Goal: Task Accomplishment & Management: Manage account settings

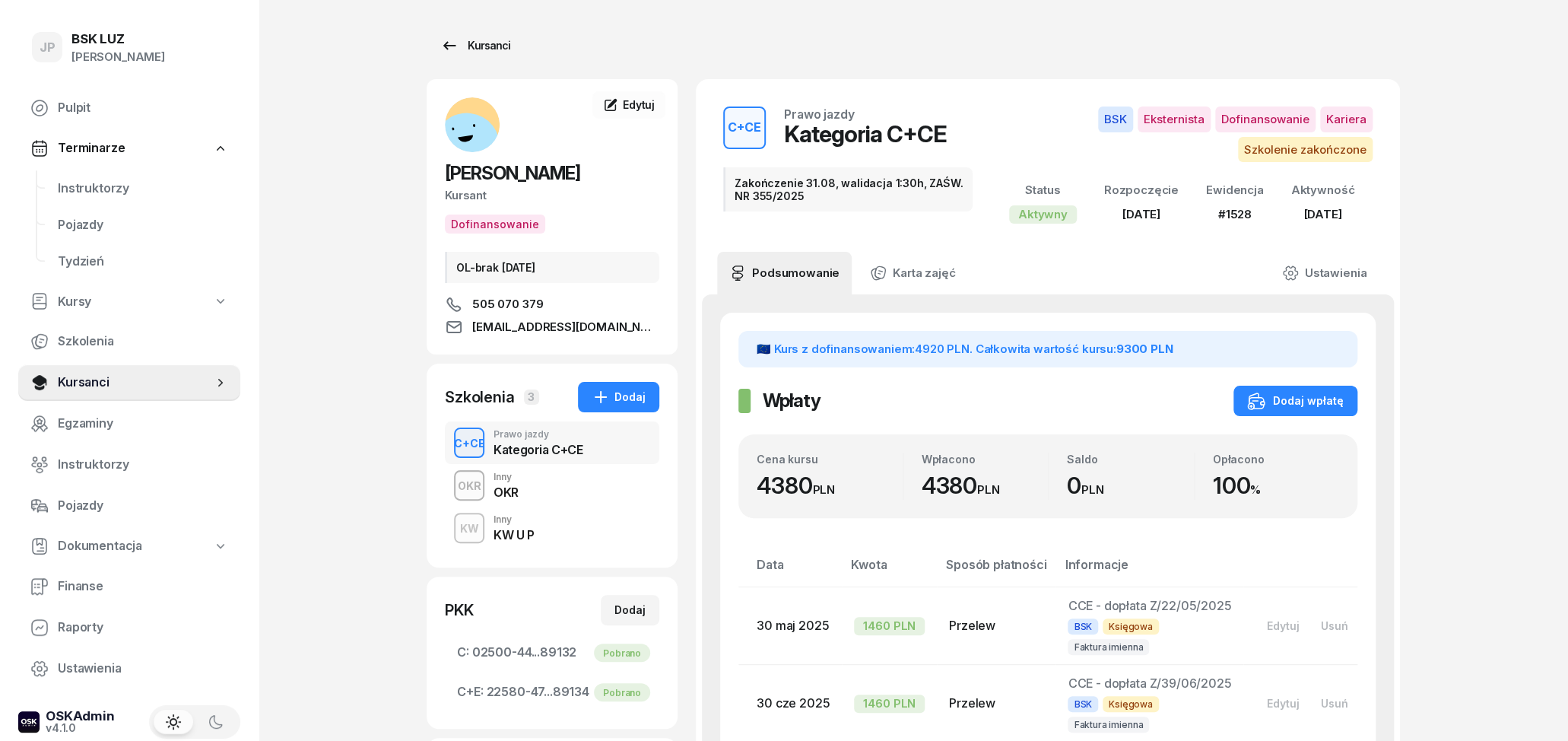
click at [451, 39] on icon at bounding box center [449, 45] width 18 height 18
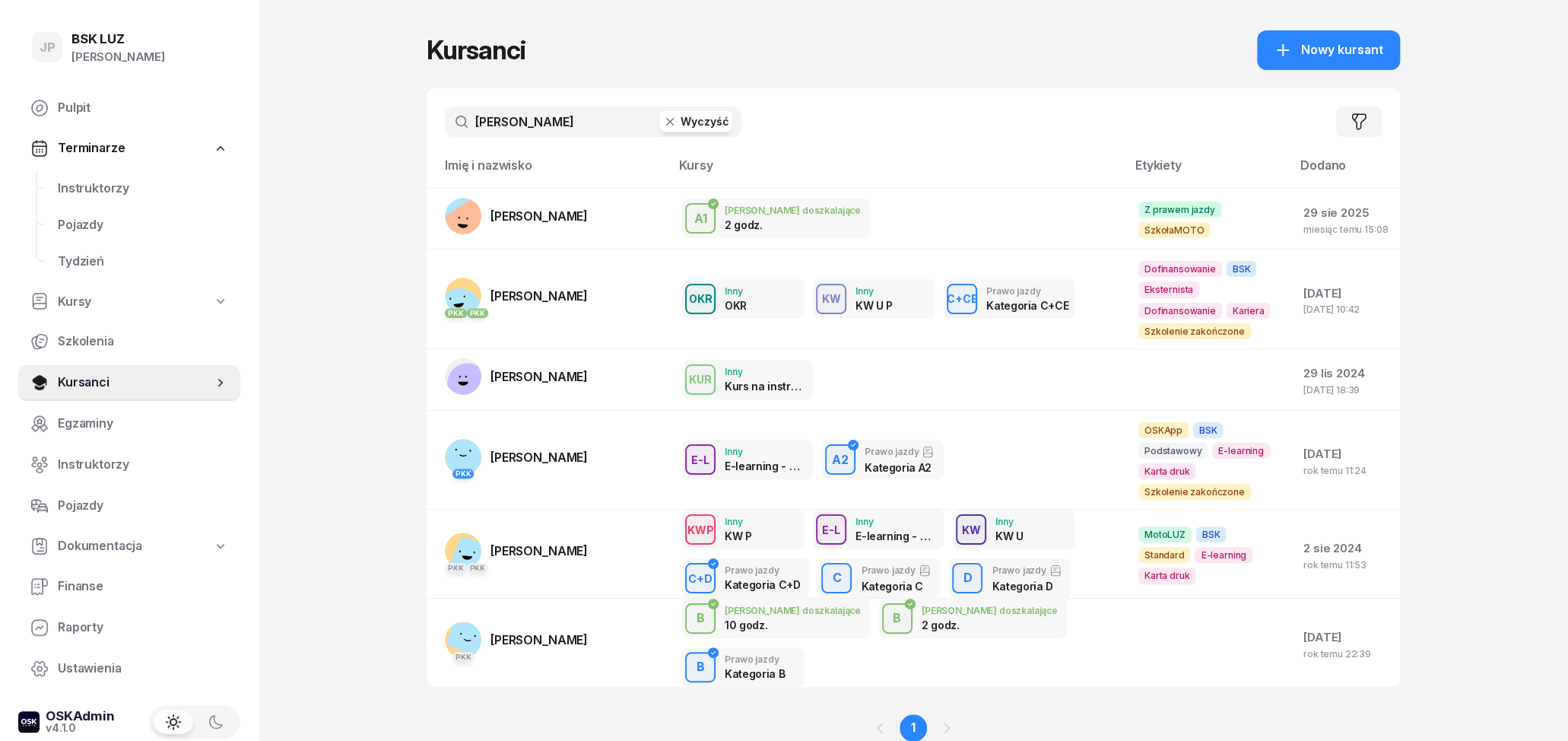
drag, startPoint x: 545, startPoint y: 125, endPoint x: 455, endPoint y: 129, distance: 90.1
click at [468, 129] on input "[PERSON_NAME]" at bounding box center [593, 121] width 297 height 30
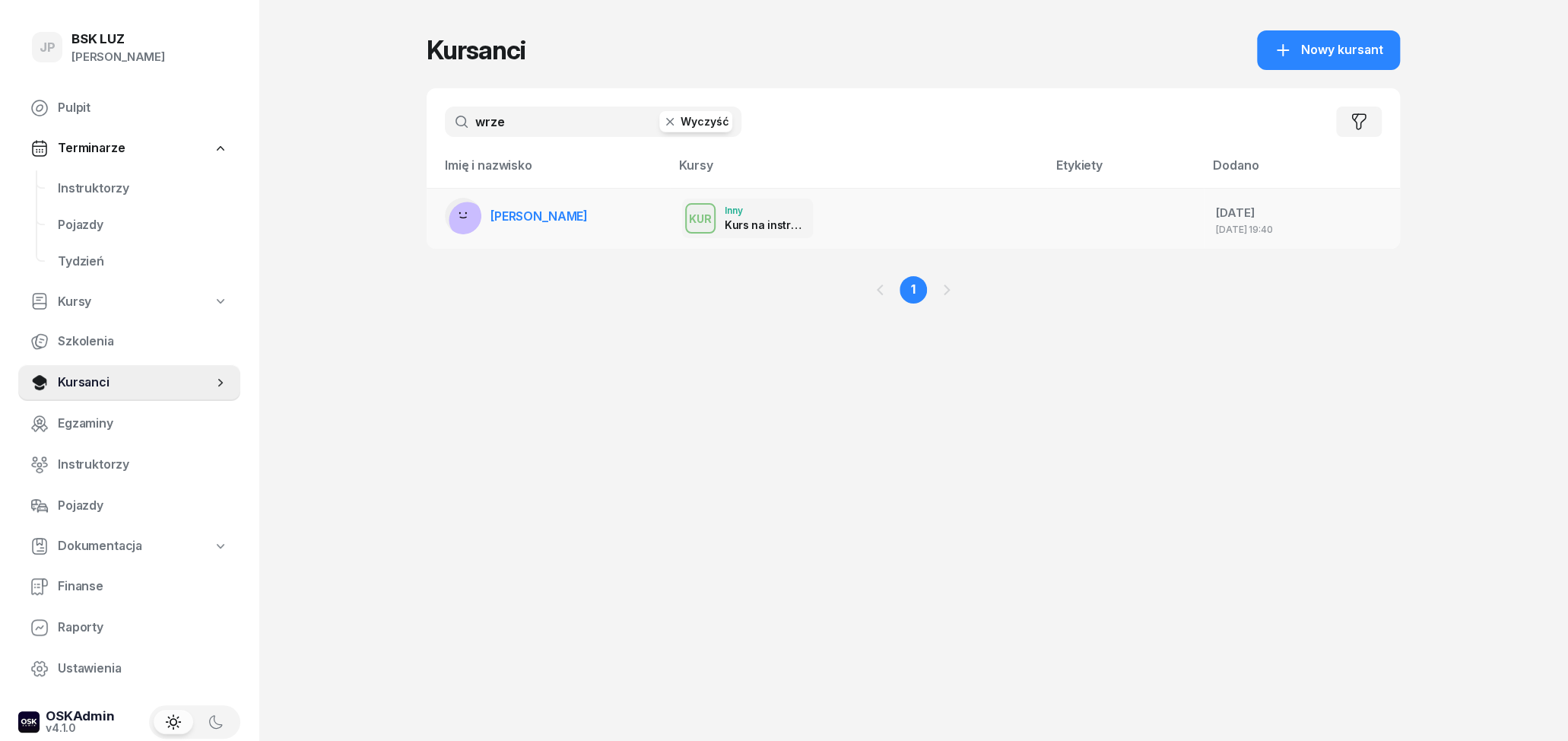
type input "wrze"
click at [521, 227] on link "[PERSON_NAME]" at bounding box center [516, 216] width 143 height 37
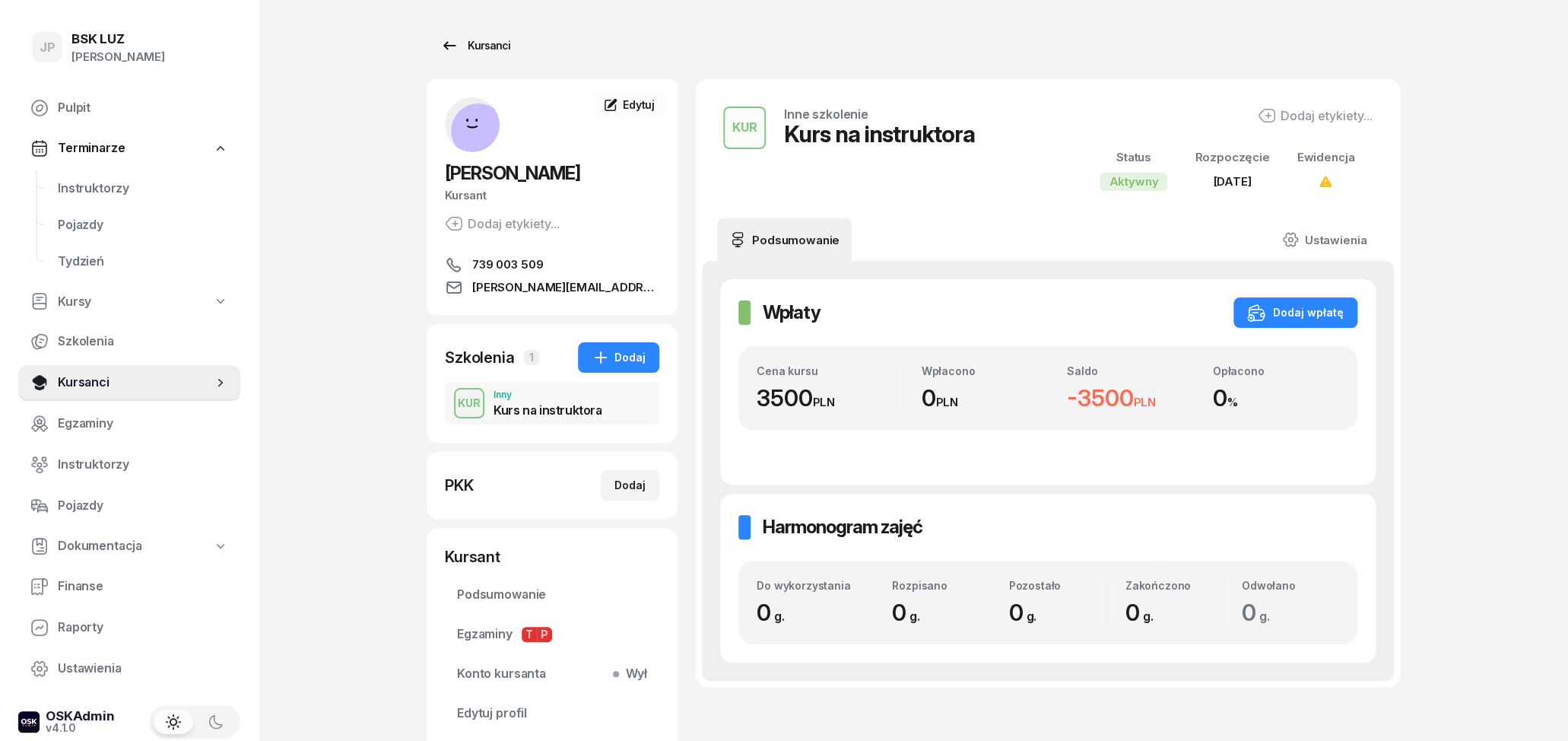
click at [482, 49] on div "Kursanci" at bounding box center [475, 45] width 70 height 18
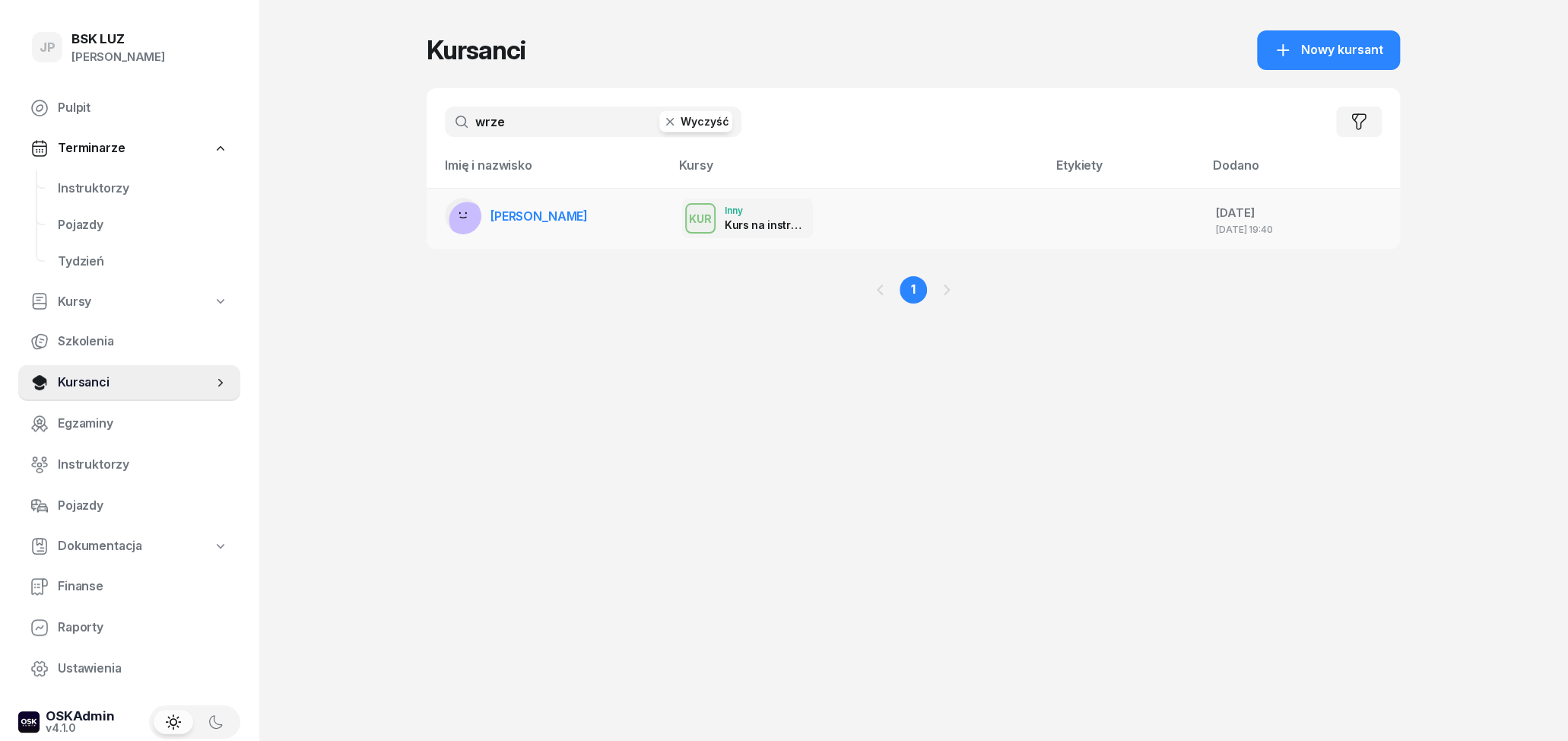
click at [621, 229] on td "[PERSON_NAME]" at bounding box center [548, 219] width 243 height 61
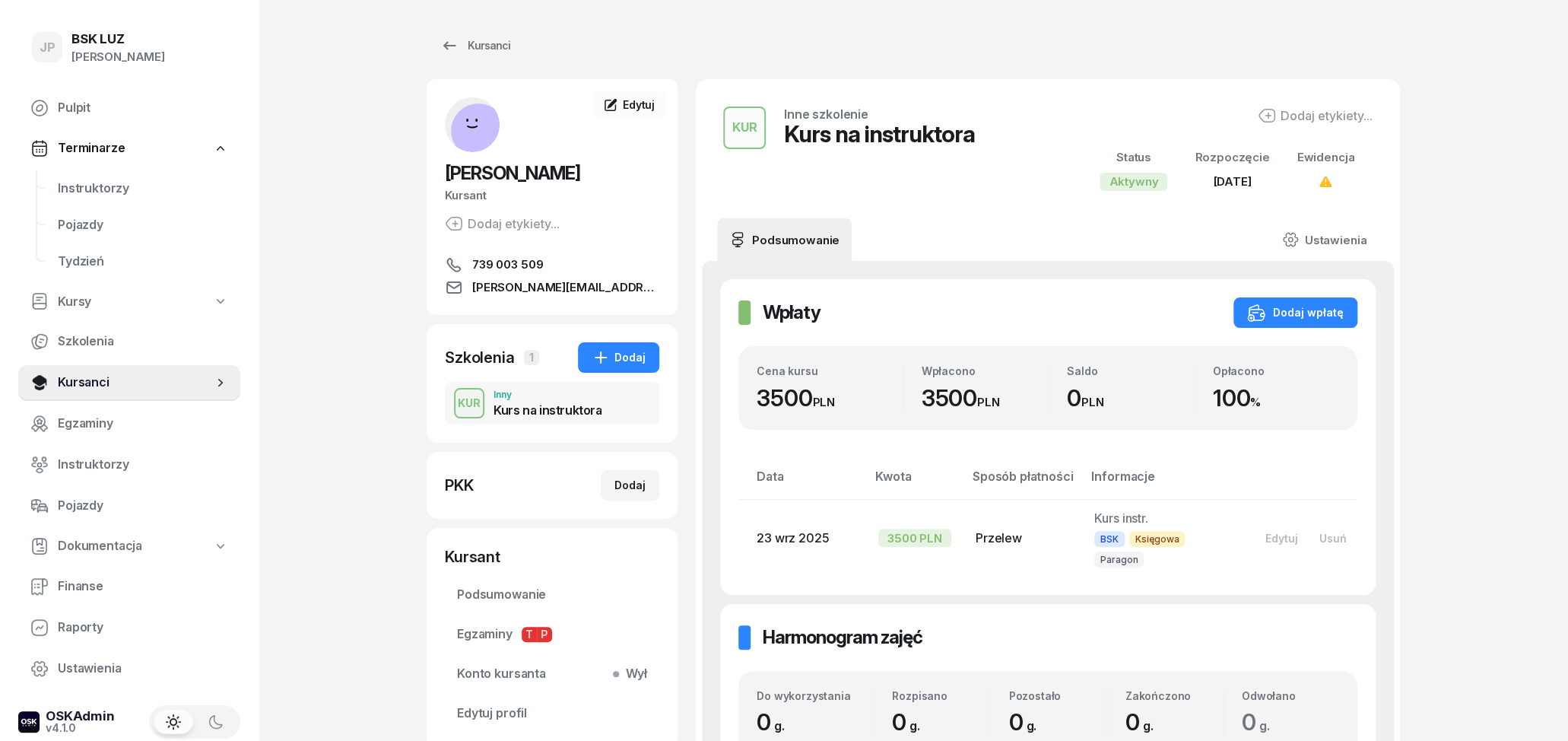
click at [979, 333] on div "Wpłaty Wpłaty Dodaj wpłatę Cena kursu 3500 PLN Wpłacono 3500 PLN Saldo 0 PLN Op…" at bounding box center [1048, 436] width 656 height 315
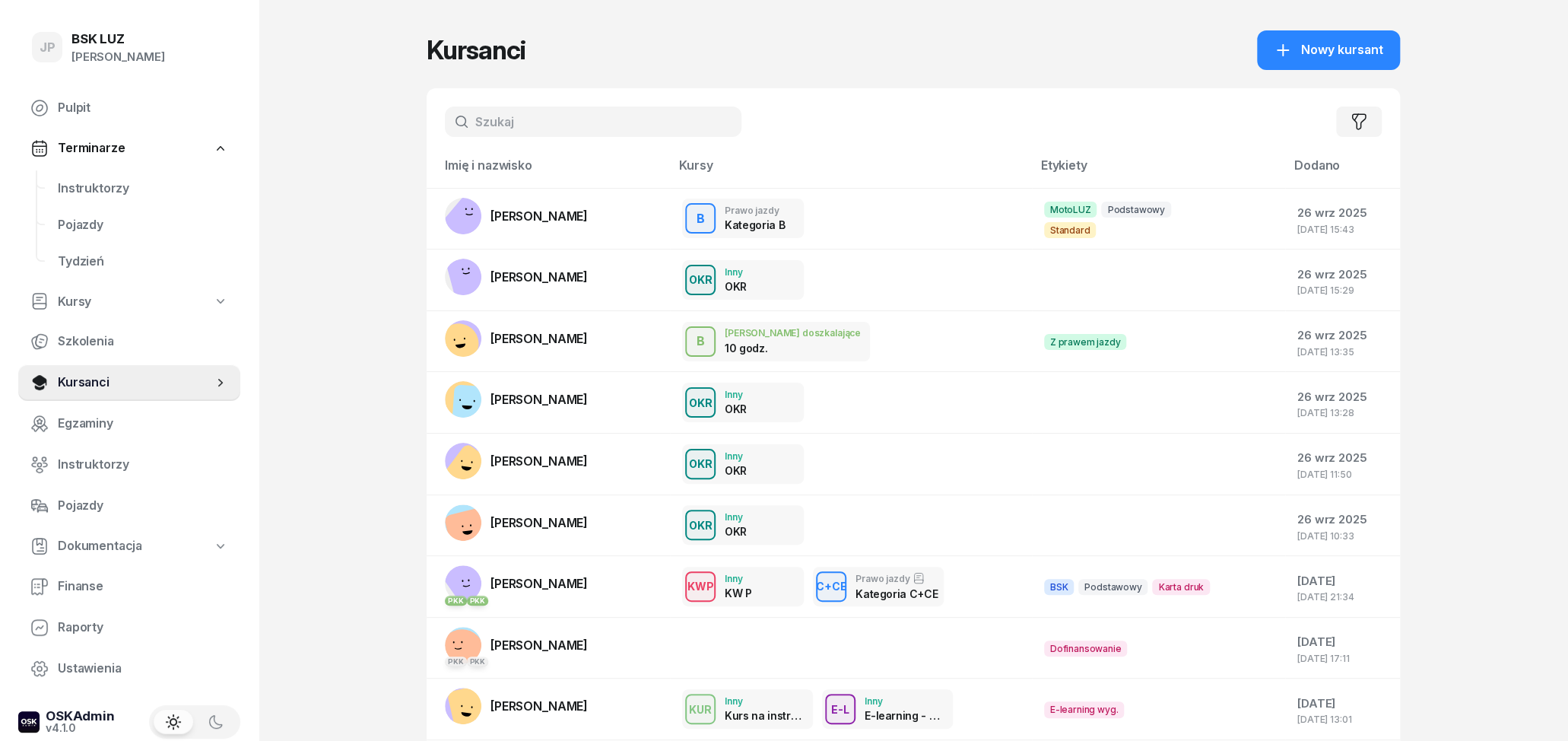
click at [538, 134] on input "text" at bounding box center [593, 121] width 297 height 30
click at [510, 124] on input "text" at bounding box center [593, 121] width 297 height 30
click at [626, 227] on td "[PERSON_NAME]" at bounding box center [548, 219] width 243 height 61
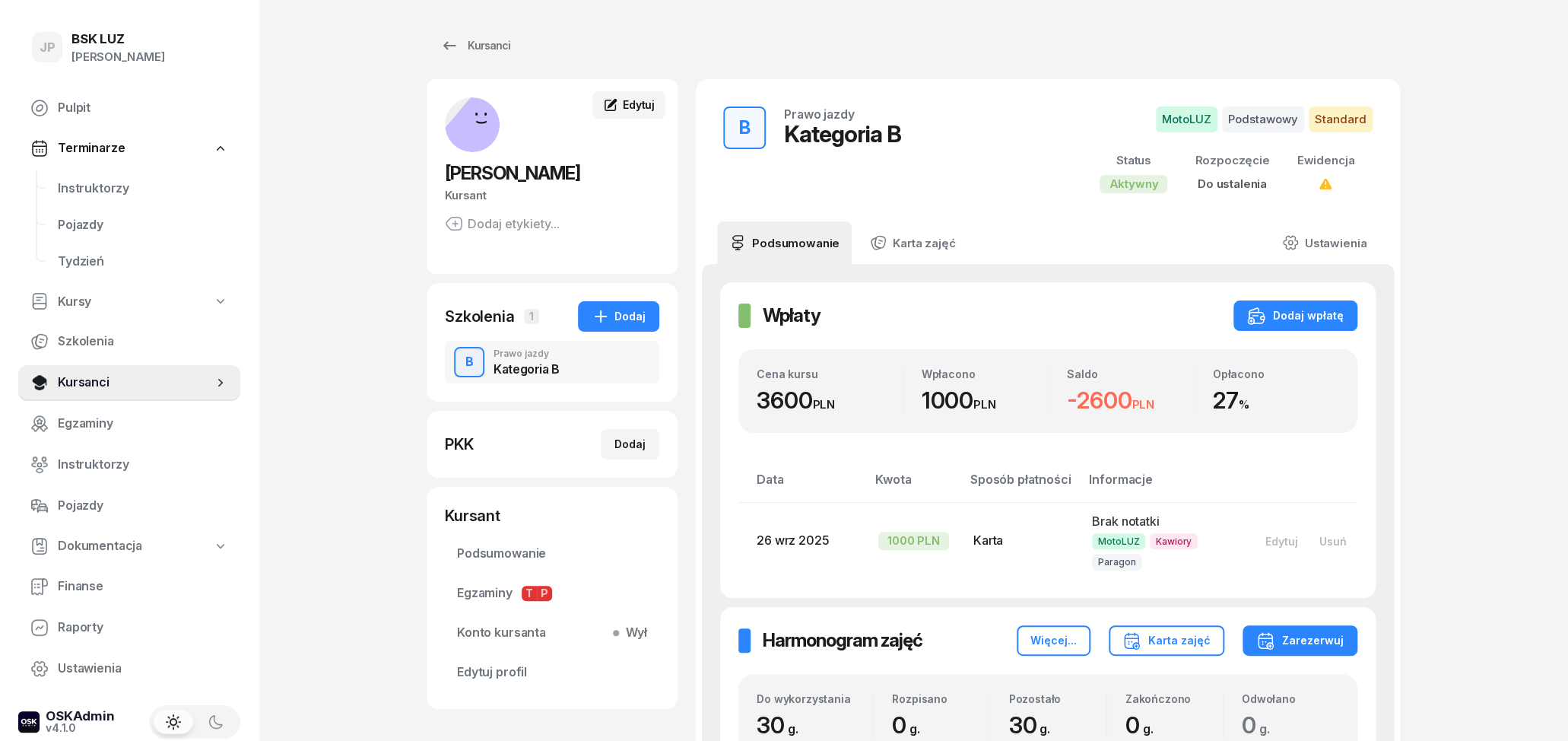
click at [644, 104] on span "Edytuj" at bounding box center [639, 104] width 32 height 13
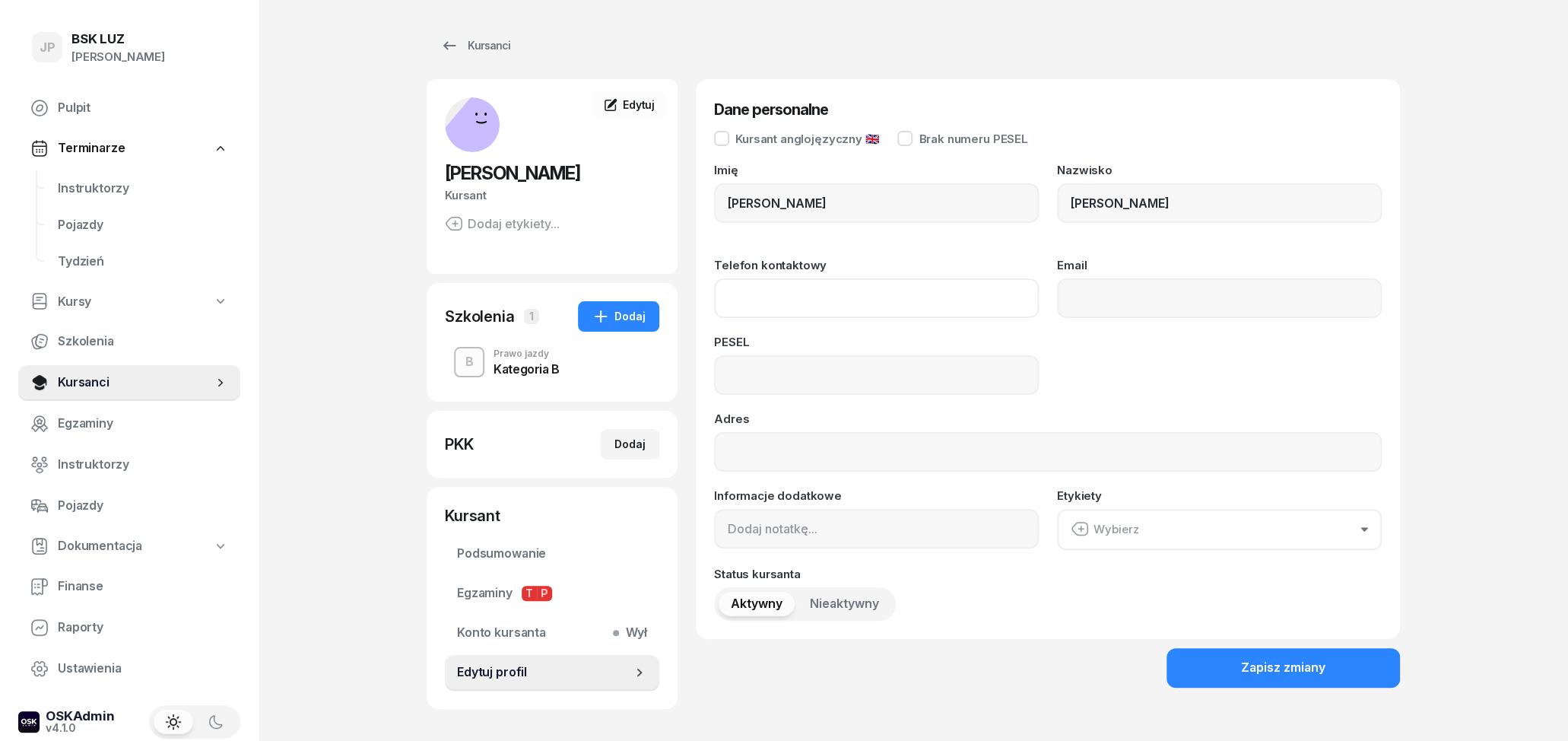
click at [742, 295] on input "Telefon kontaktowy" at bounding box center [876, 298] width 325 height 40
type input "790 590 080"
click at [1148, 305] on input "Email" at bounding box center [1219, 298] width 325 height 40
click at [803, 369] on input at bounding box center [876, 375] width 325 height 40
click at [1071, 293] on input "Email" at bounding box center [1219, 298] width 325 height 40
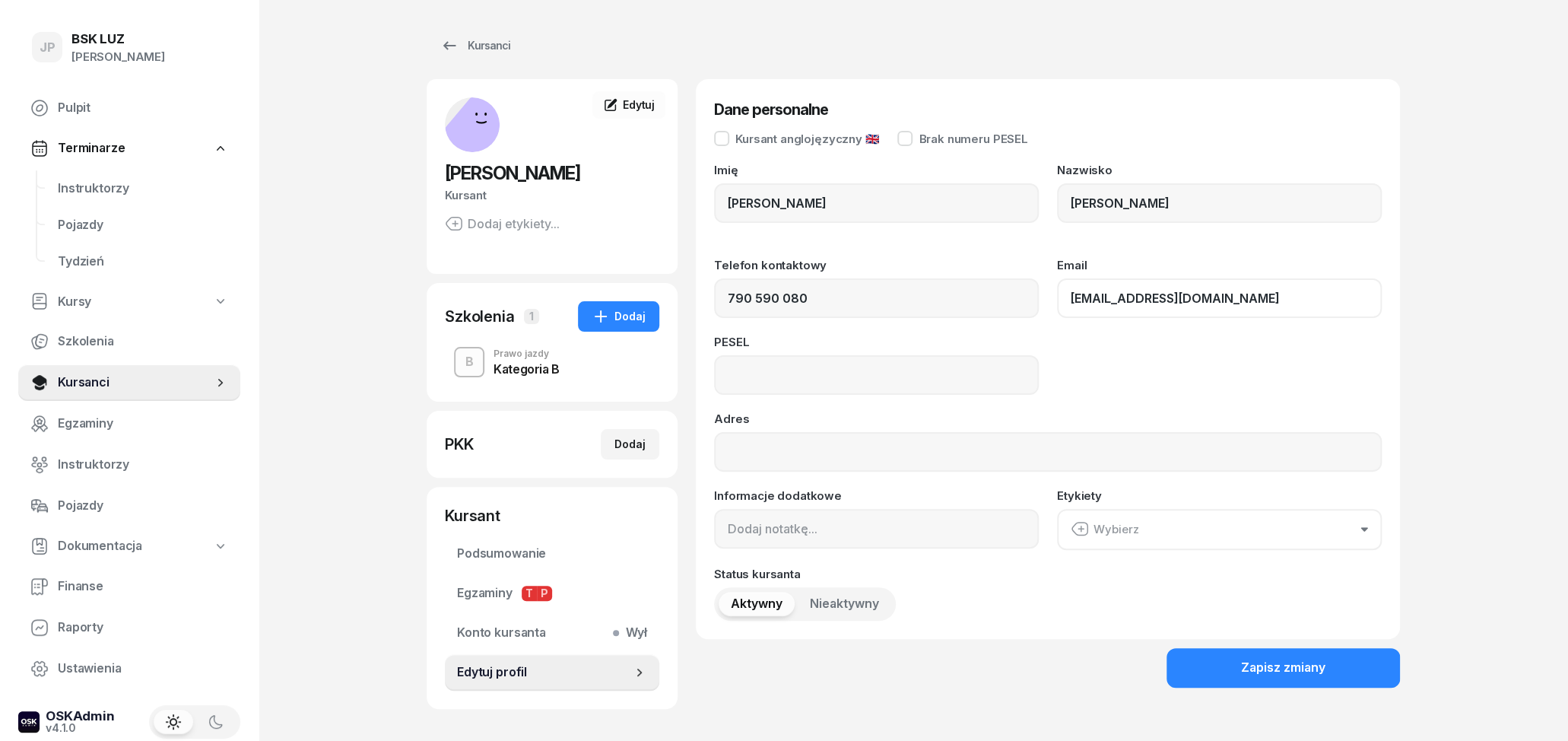
drag, startPoint x: 1266, startPoint y: 295, endPoint x: 982, endPoint y: 300, distance: 284.0
click at [1057, 300] on input "ania010010@gmail.com" at bounding box center [1219, 298] width 325 height 40
click at [1175, 313] on input "ania010010@gmail.com" at bounding box center [1219, 298] width 325 height 40
click at [1253, 305] on input "ania010010@gmail.com" at bounding box center [1219, 298] width 325 height 40
type input "ania010010@gmail.com"
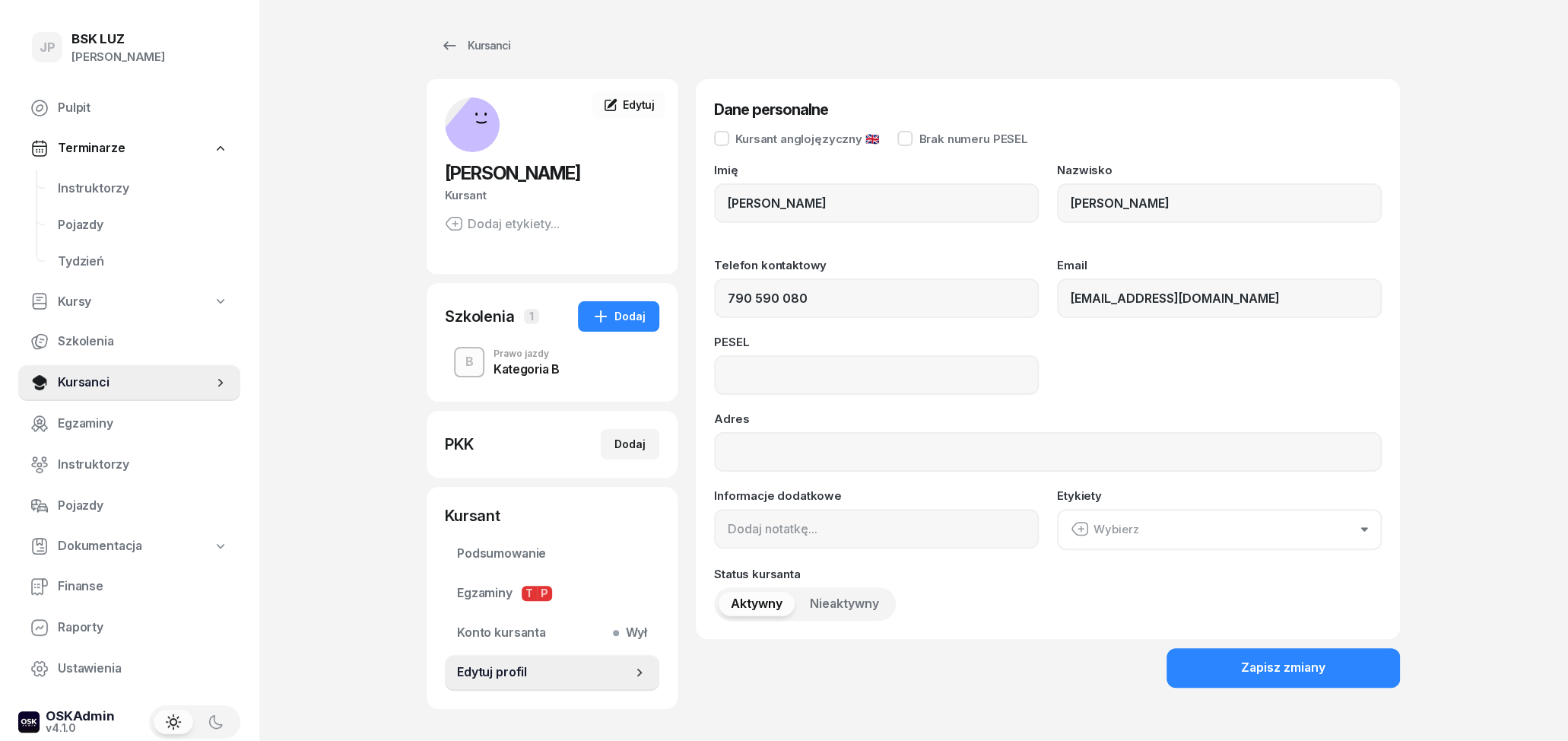
click at [1121, 355] on div "PESEL" at bounding box center [1047, 365] width 668 height 58
click at [883, 369] on input at bounding box center [876, 375] width 325 height 40
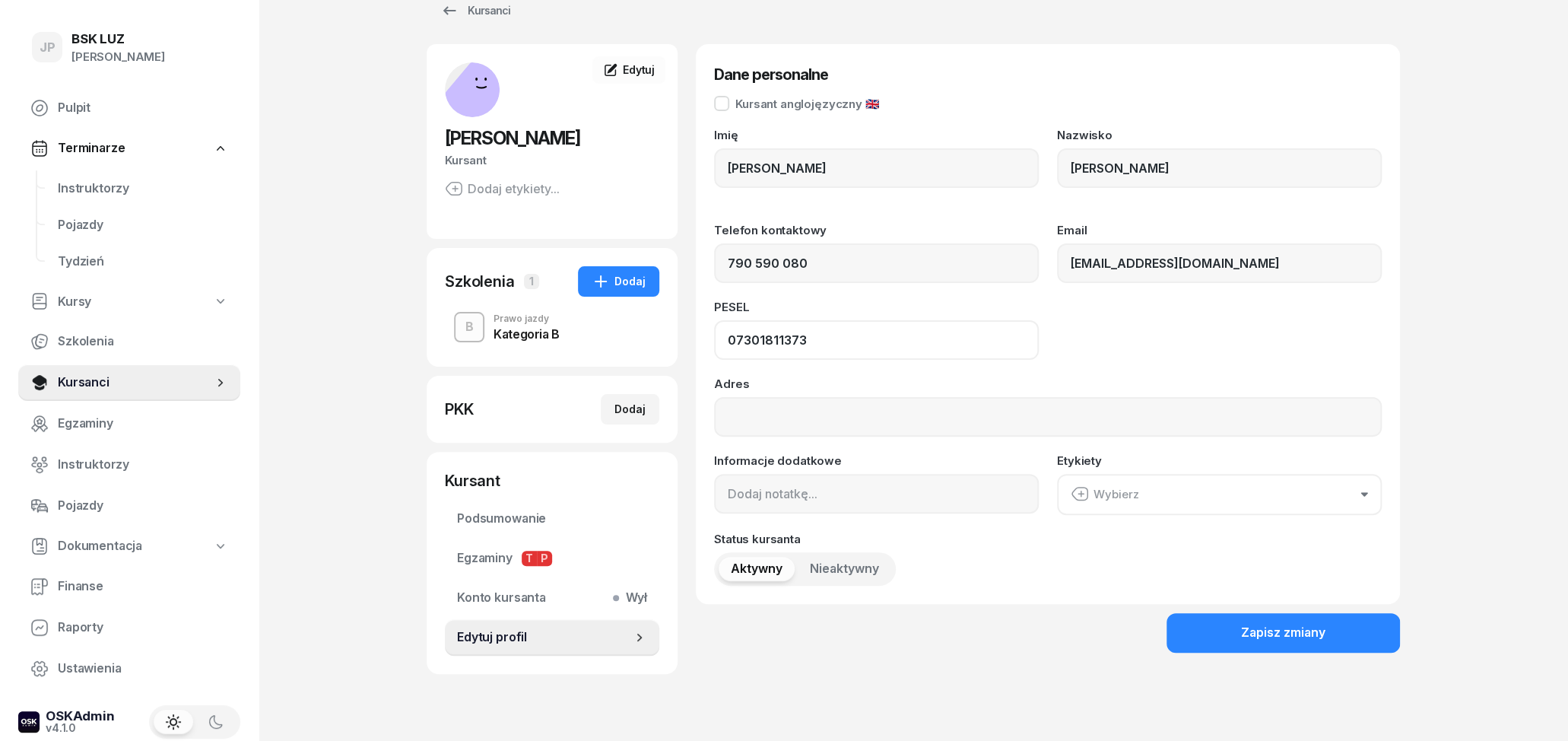
scroll to position [79, 0]
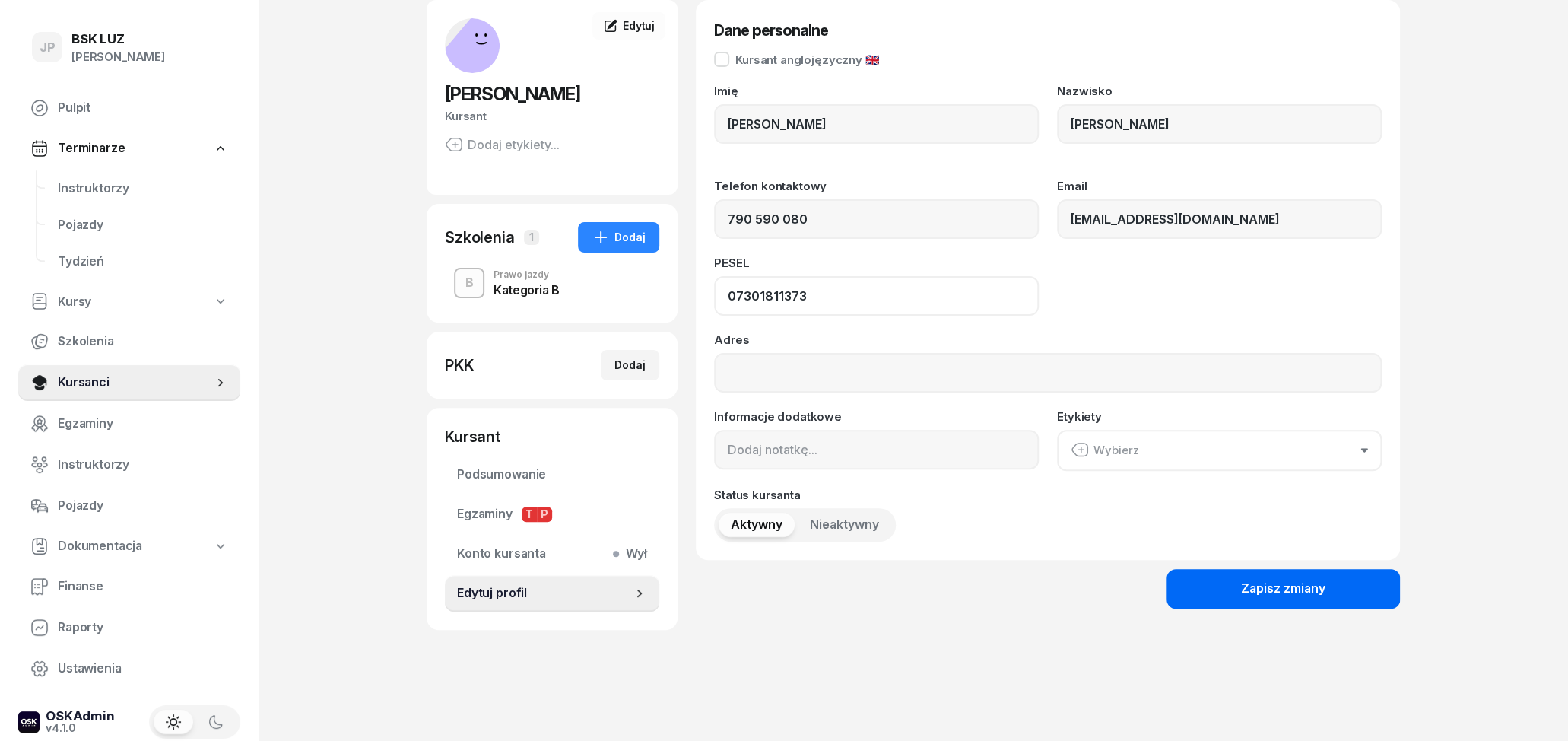
type input "07301811373"
click at [1265, 587] on div "Zapisz zmiany" at bounding box center [1283, 589] width 85 height 20
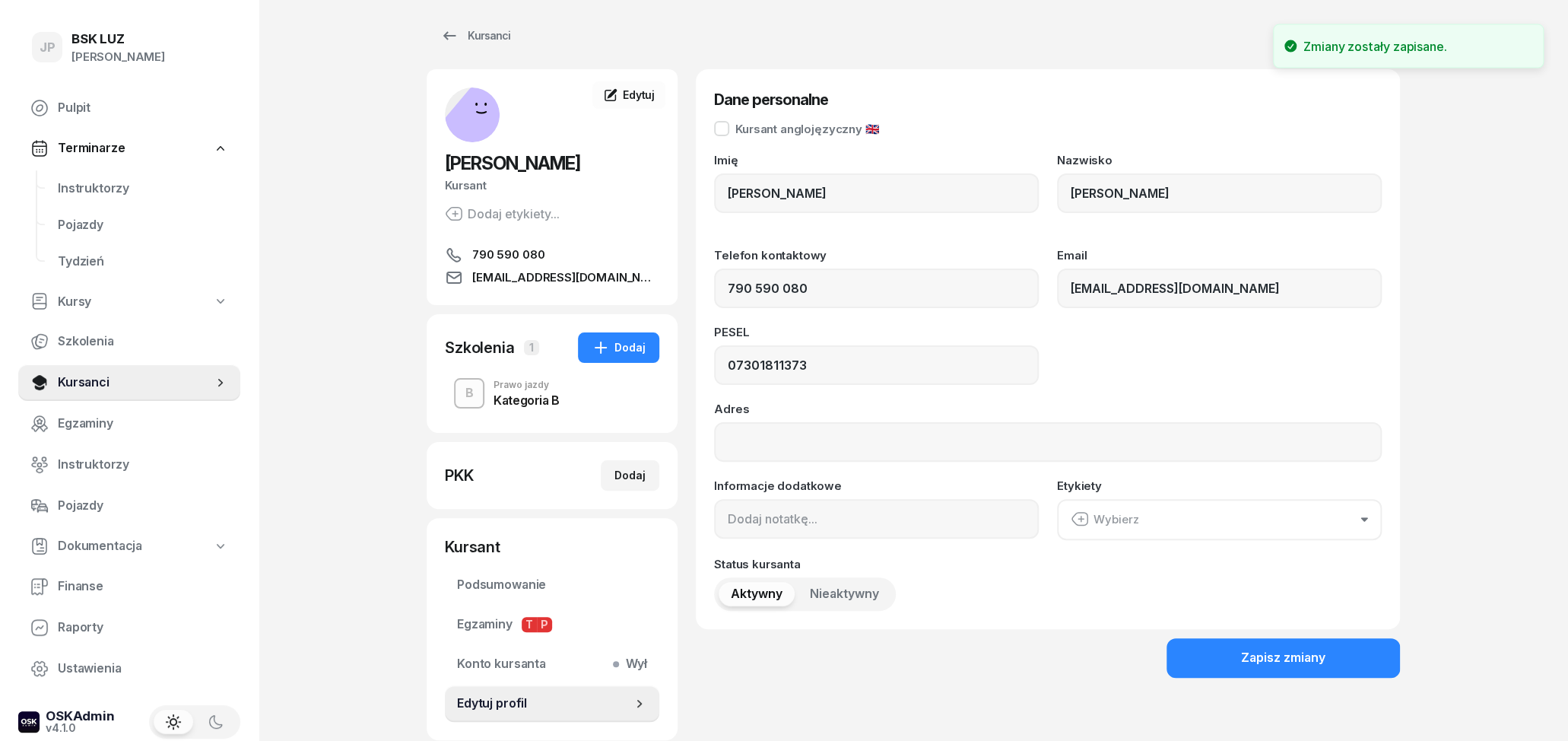
scroll to position [0, 0]
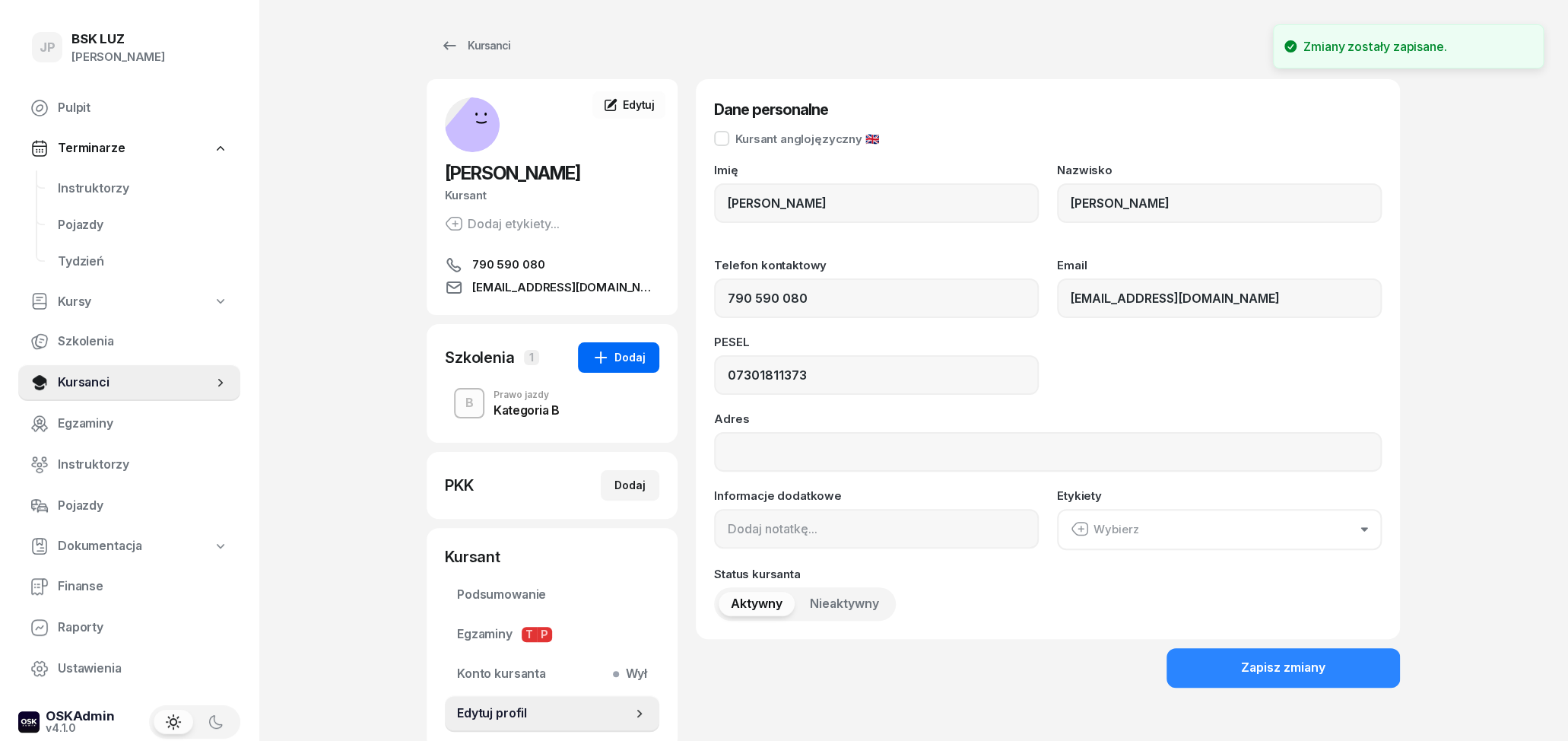
click at [604, 356] on icon "button" at bounding box center [601, 357] width 12 height 12
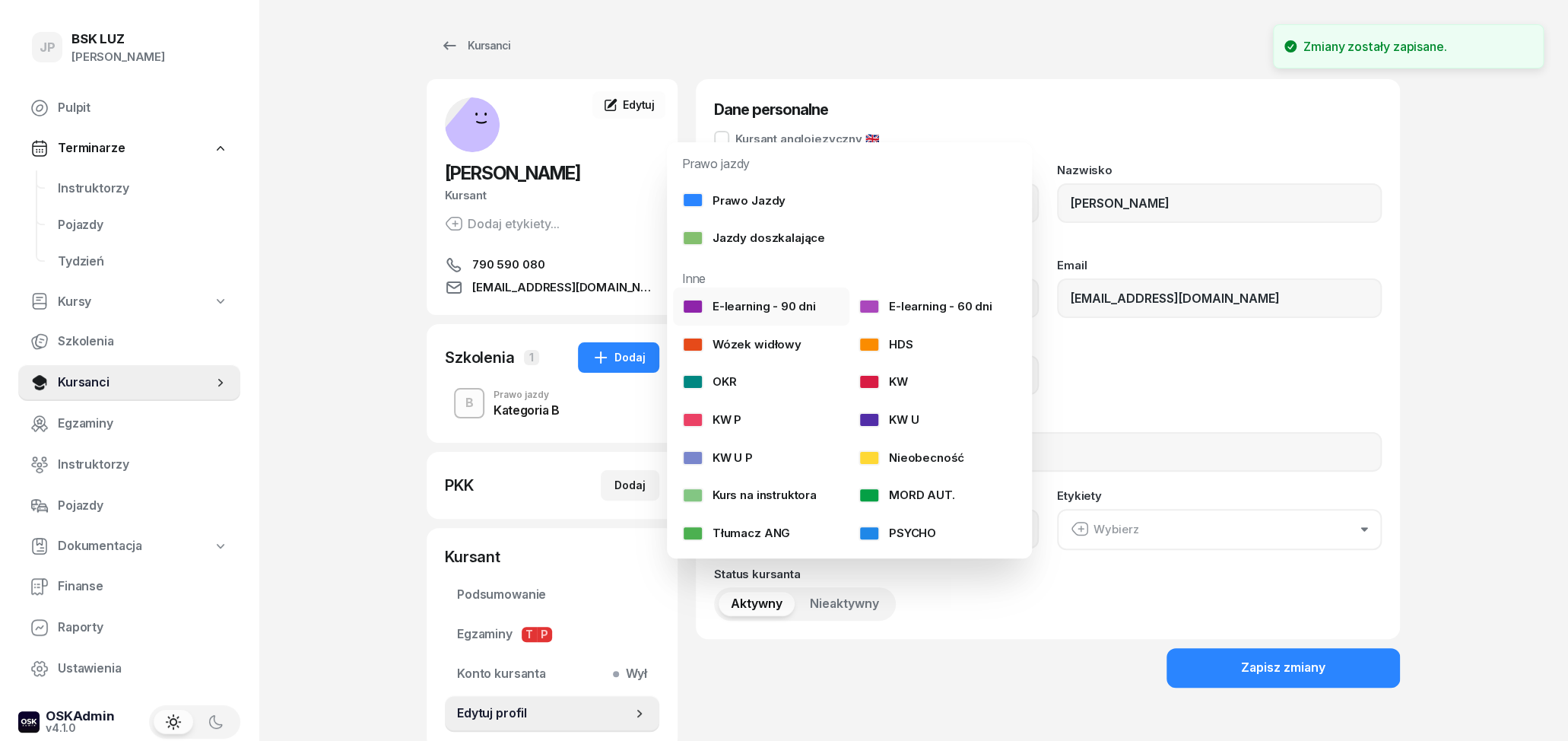
click at [759, 303] on div "E-learning - 90 dni" at bounding box center [749, 306] width 134 height 20
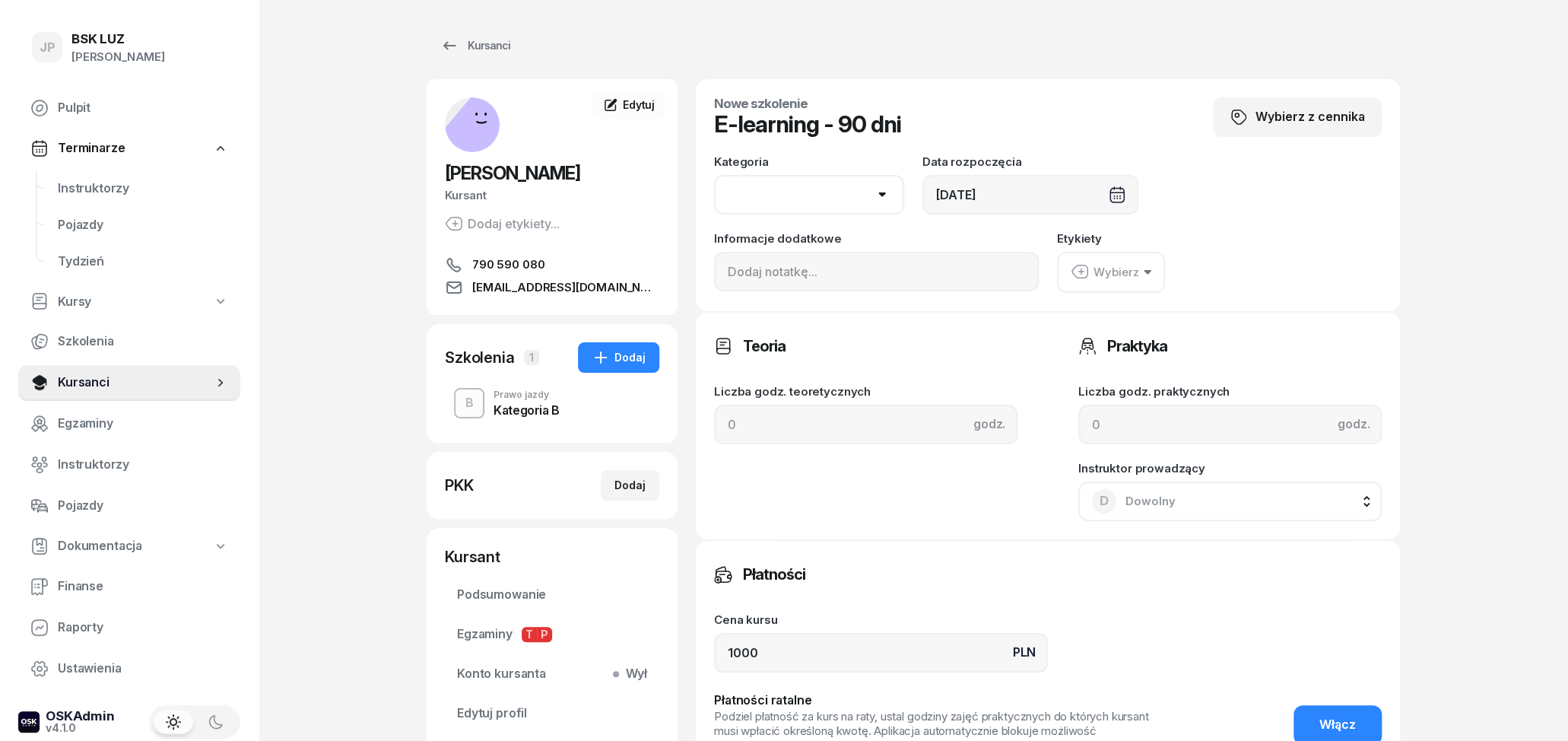
select select "B"
click option "B" at bounding box center [0, 0] width 0 height 0
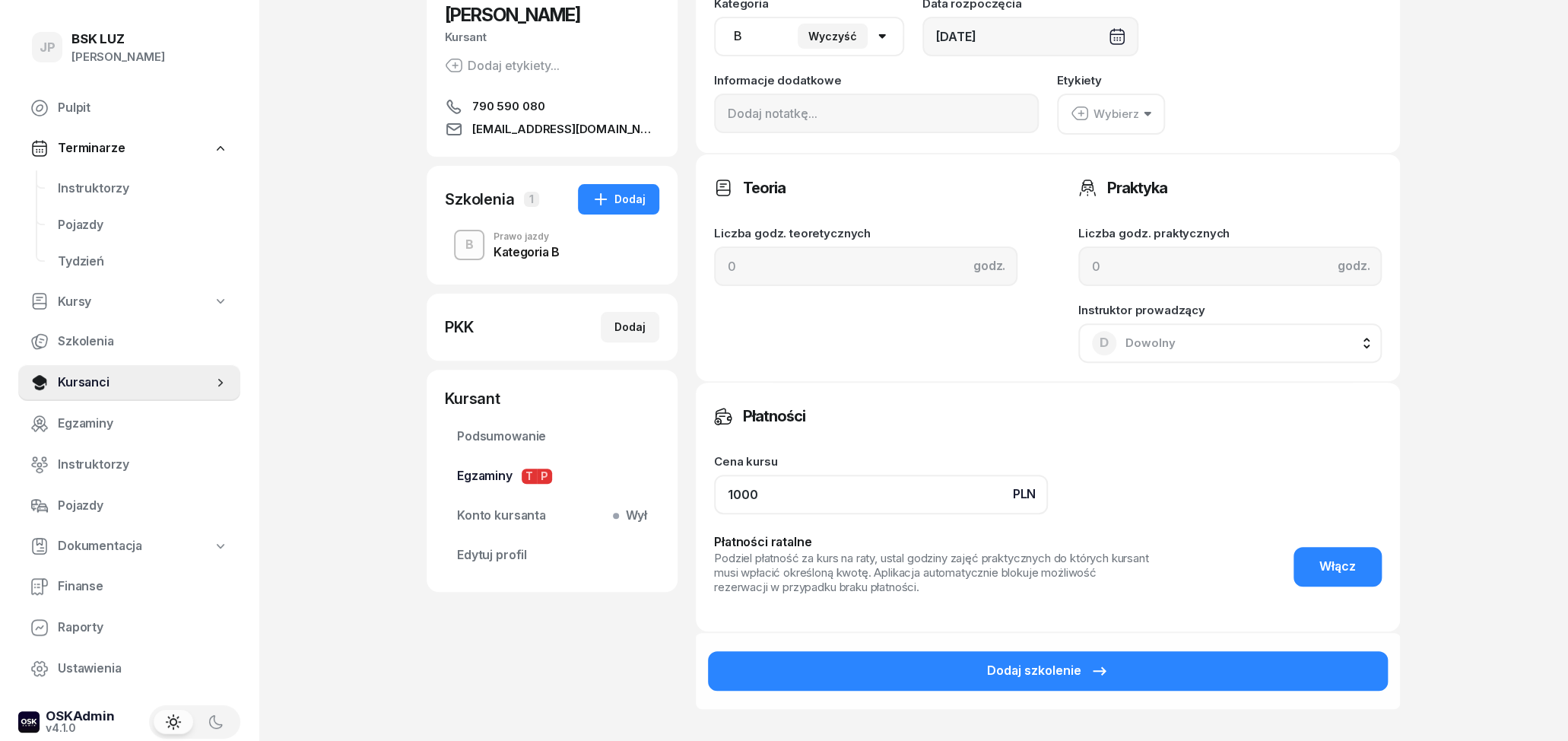
drag, startPoint x: 823, startPoint y: 480, endPoint x: 624, endPoint y: 477, distance: 199.0
click at [714, 480] on input "1000" at bounding box center [881, 495] width 334 height 40
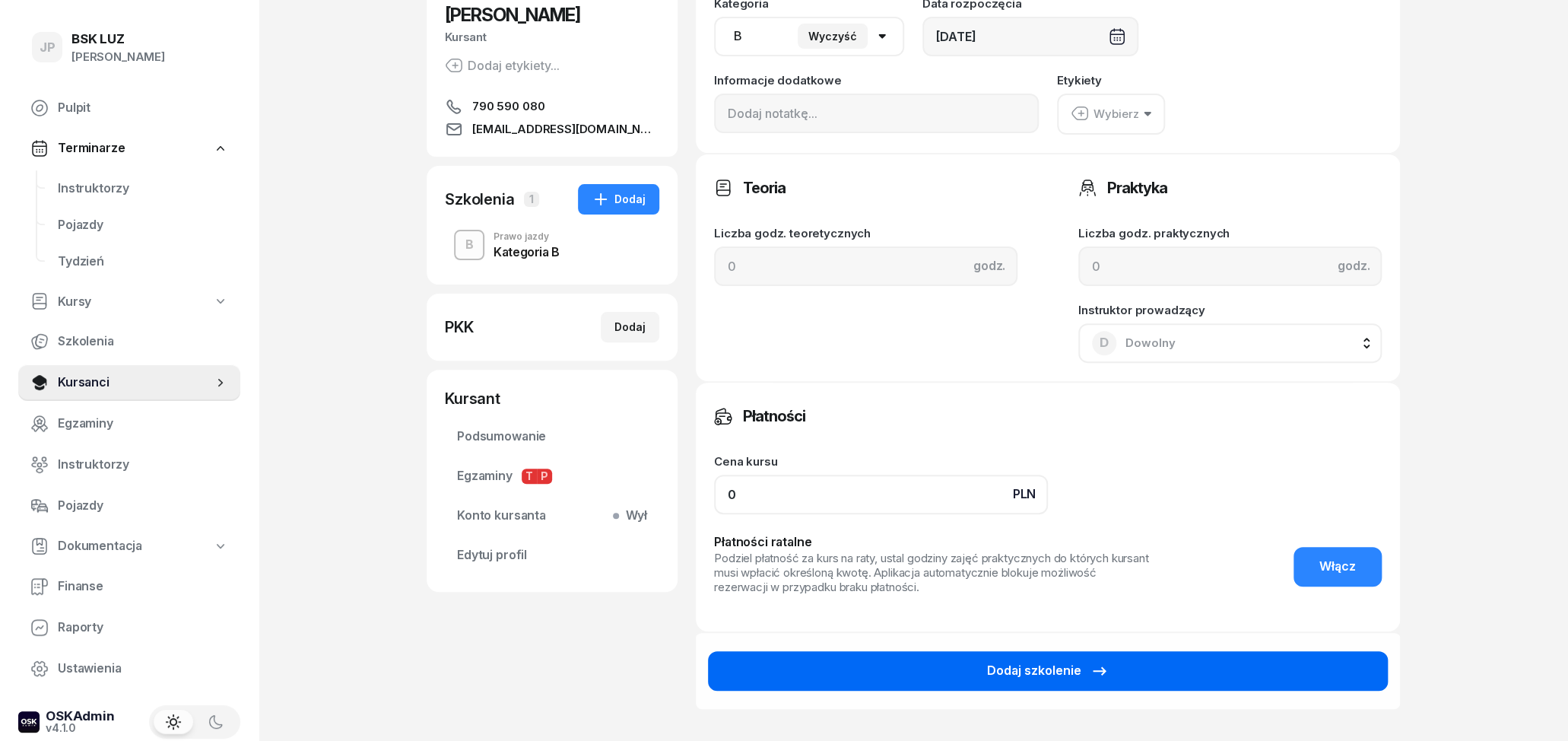
type input "0"
click at [1004, 651] on button "Dodaj szkolenie" at bounding box center [1048, 671] width 680 height 40
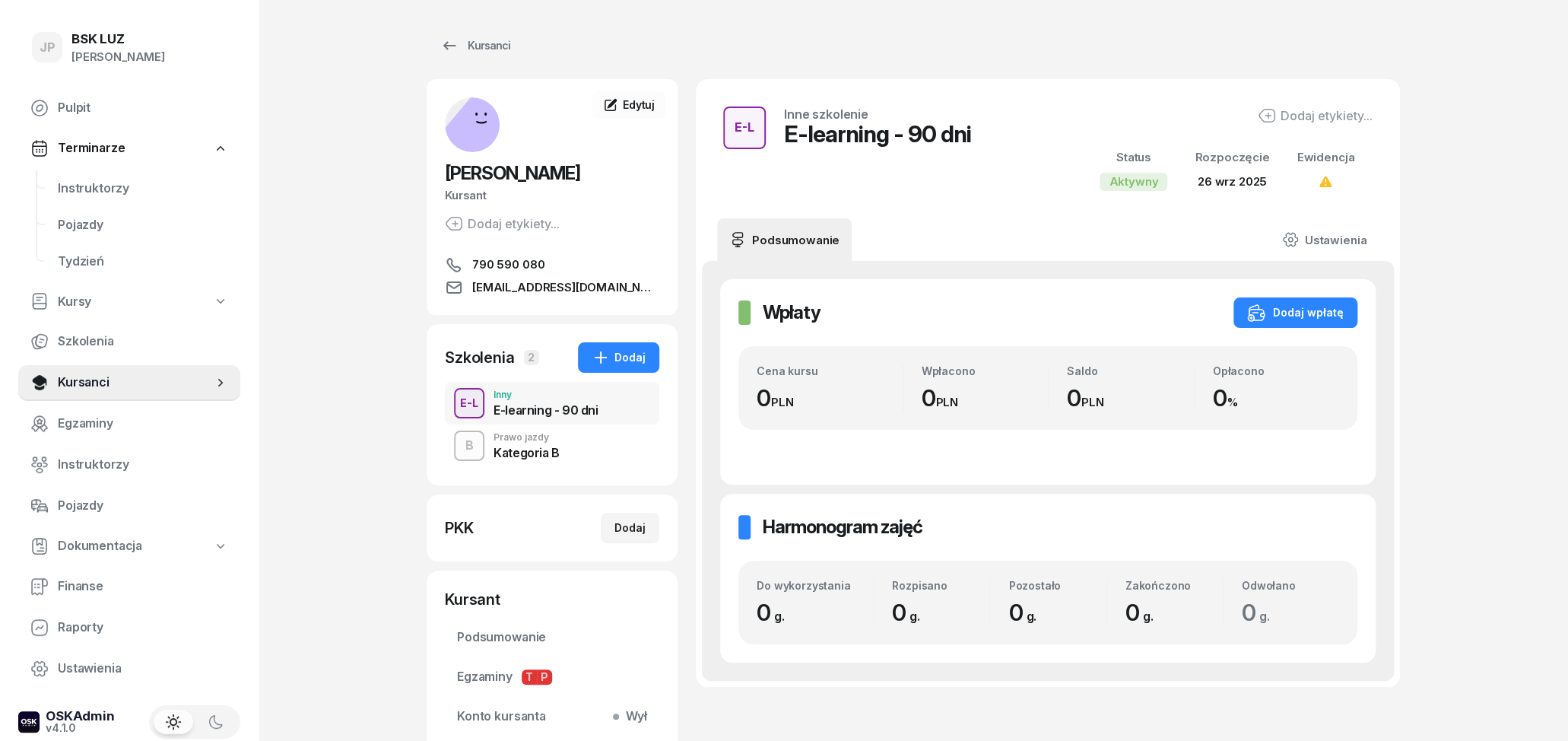
click at [507, 451] on div "Kategoria B" at bounding box center [526, 452] width 66 height 12
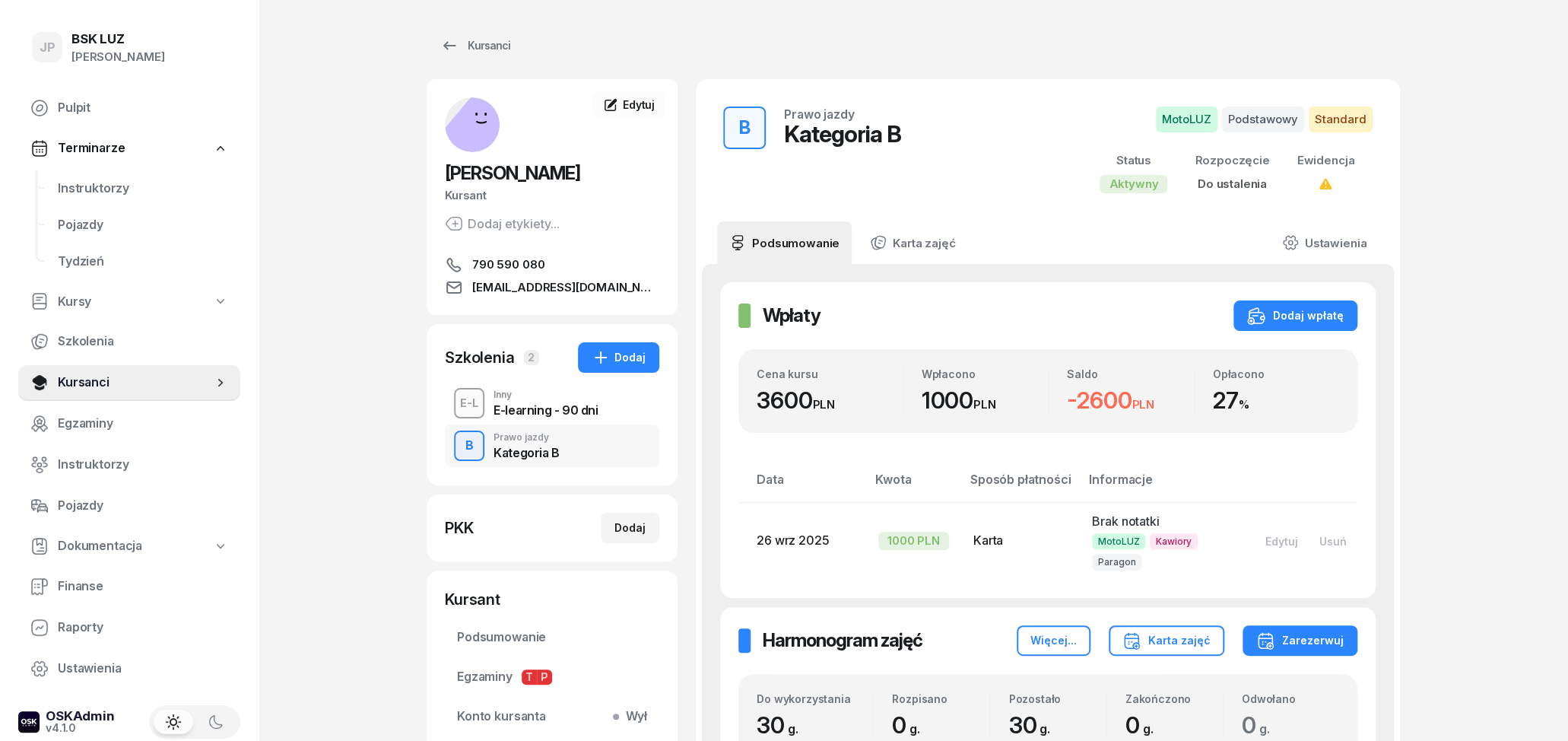
click at [644, 120] on div "ALAN BERNAT Kursant Dodaj etykiety... 790 590 080 ania010010@gmail.com" at bounding box center [552, 197] width 251 height 199
click at [642, 100] on span "Edytuj" at bounding box center [639, 104] width 32 height 13
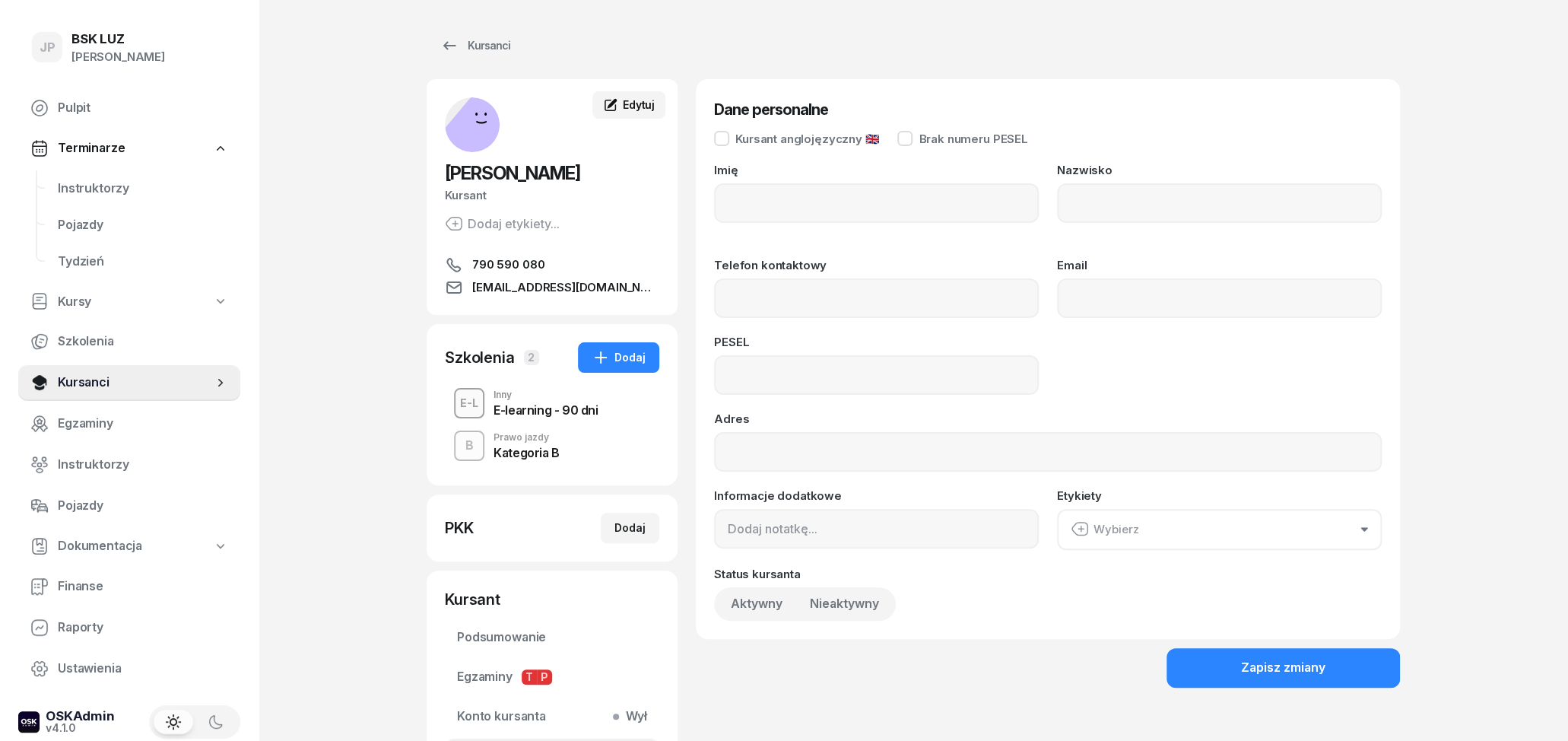
type input "ALAN"
type input "BERNAT"
type input "790590080"
type input "ania010010@gmail.com"
type input "07301811373"
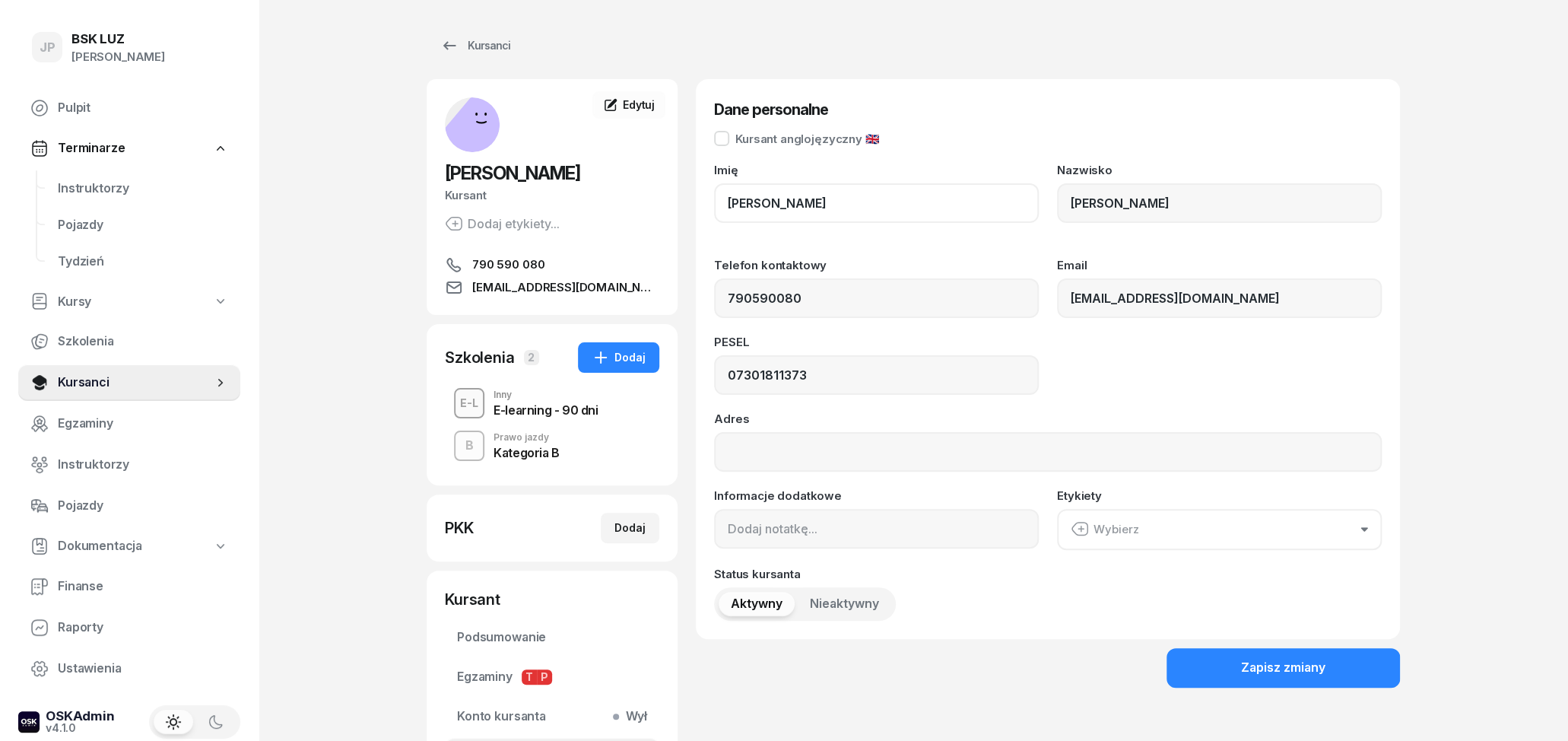
drag, startPoint x: 757, startPoint y: 210, endPoint x: 707, endPoint y: 221, distance: 51.2
click at [685, 221] on div "ALAN BERNAT Kursant Dodaj etykiety... 790 590 080 ania010010@gmail.com AB ALAN …" at bounding box center [913, 436] width 974 height 713
drag, startPoint x: 762, startPoint y: 207, endPoint x: 695, endPoint y: 207, distance: 67.0
click at [714, 207] on input "ALAN" at bounding box center [876, 203] width 325 height 40
drag, startPoint x: 1139, startPoint y: 200, endPoint x: 1044, endPoint y: 206, distance: 95.2
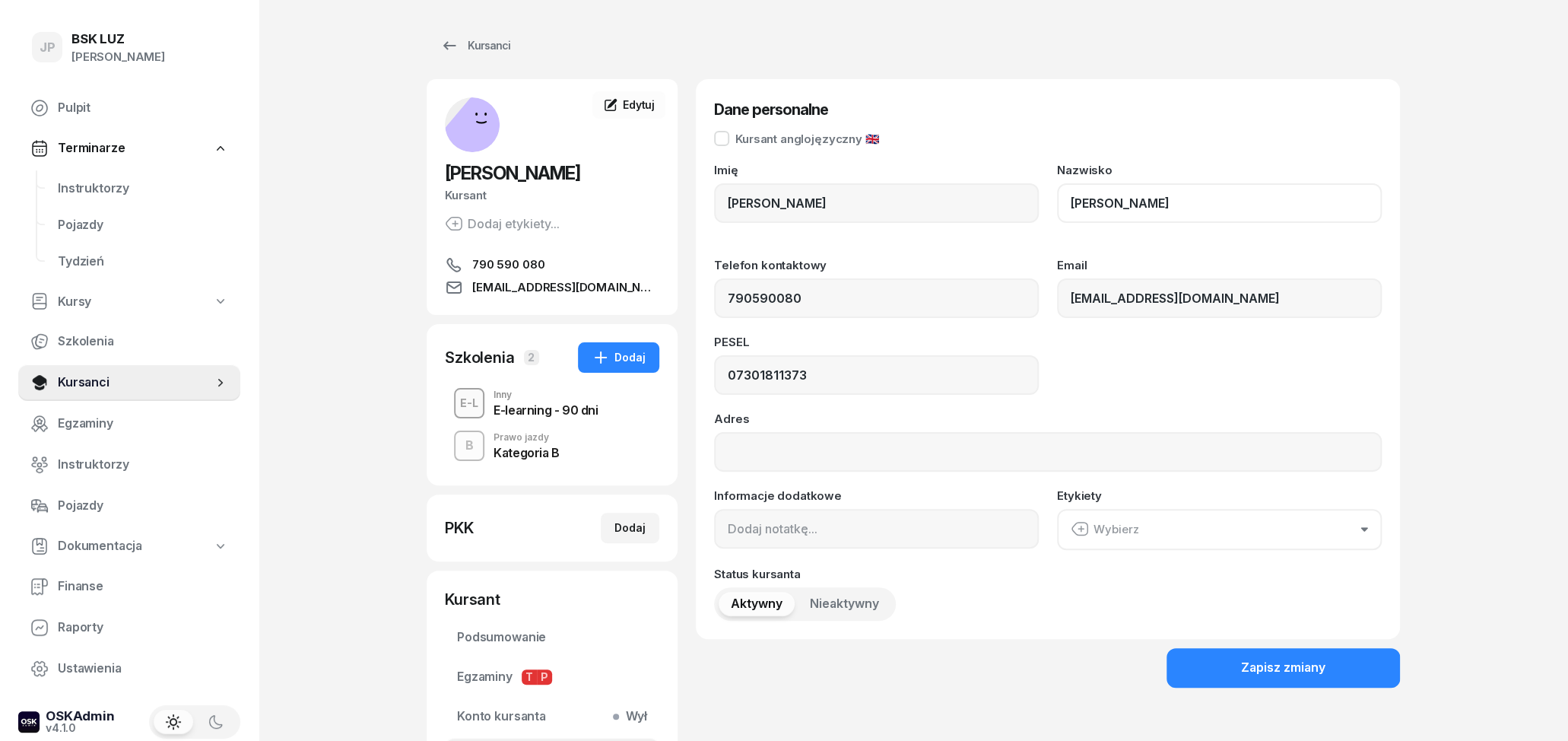
click at [1057, 206] on input "BERNAT" at bounding box center [1219, 203] width 325 height 40
drag, startPoint x: 797, startPoint y: 384, endPoint x: 731, endPoint y: 385, distance: 66.0
click at [714, 387] on input "07301811373" at bounding box center [876, 375] width 325 height 40
drag, startPoint x: 817, startPoint y: 295, endPoint x: 679, endPoint y: 303, distance: 138.2
click at [714, 303] on input "790590080" at bounding box center [876, 298] width 325 height 40
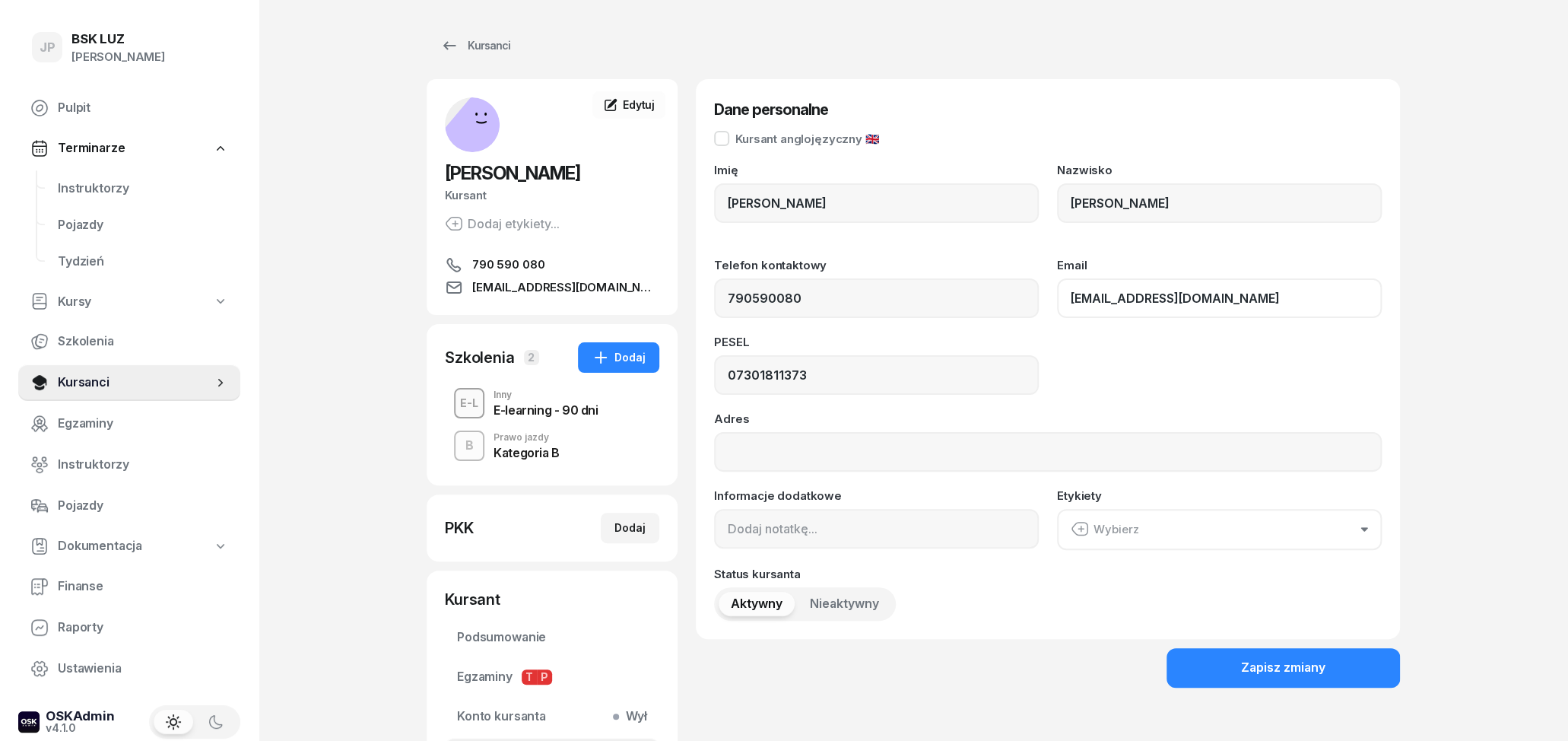
drag, startPoint x: 1164, startPoint y: 307, endPoint x: 1040, endPoint y: 312, distance: 124.1
click at [1057, 312] on input "ania010010@gmail.com" at bounding box center [1219, 298] width 325 height 40
click at [1289, 658] on div "Zapisz zmiany" at bounding box center [1283, 668] width 85 height 20
click at [1338, 678] on button "Zapisz zmiany" at bounding box center [1283, 668] width 234 height 40
click at [477, 37] on div "Kursanci" at bounding box center [475, 45] width 70 height 18
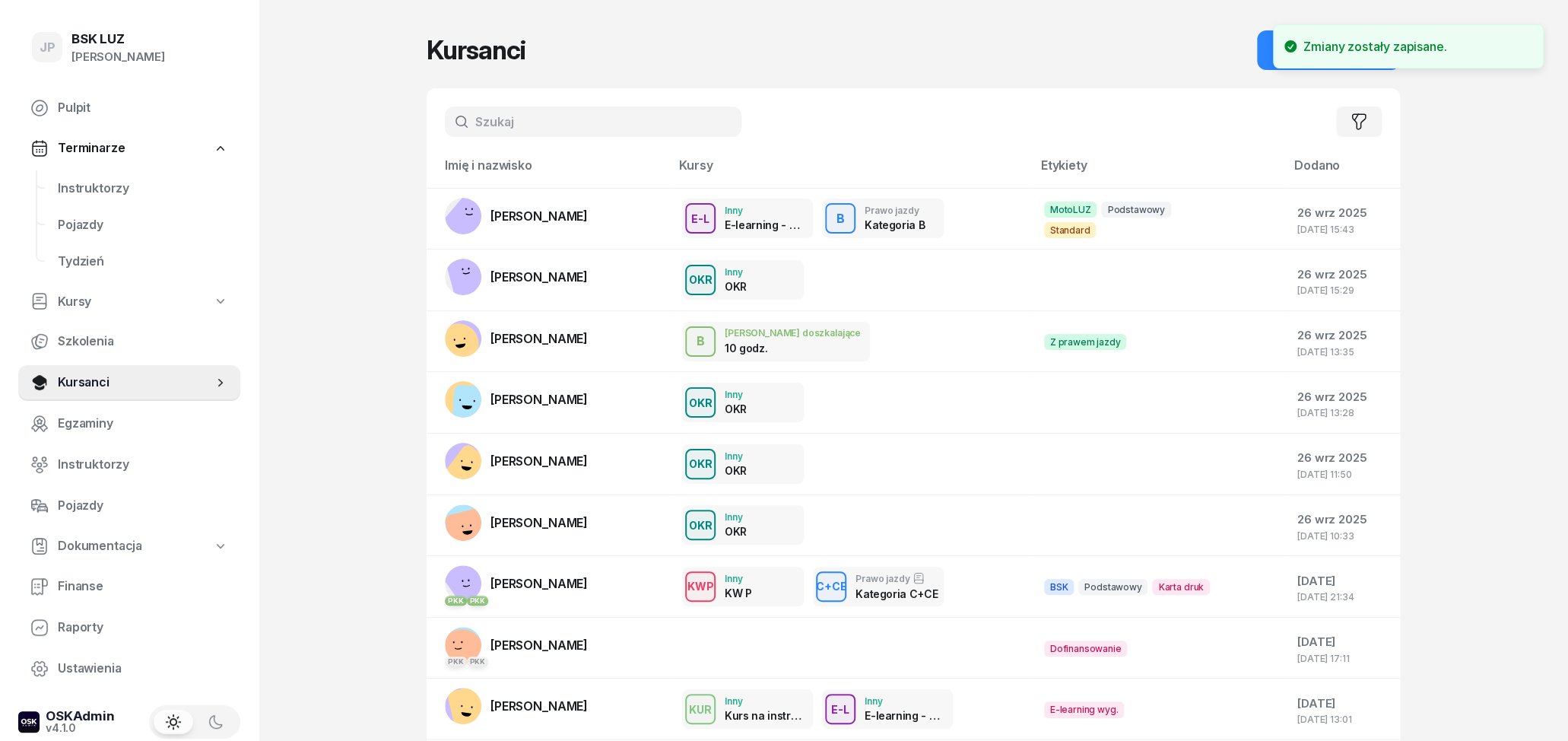
click at [552, 121] on input "text" at bounding box center [593, 121] width 297 height 30
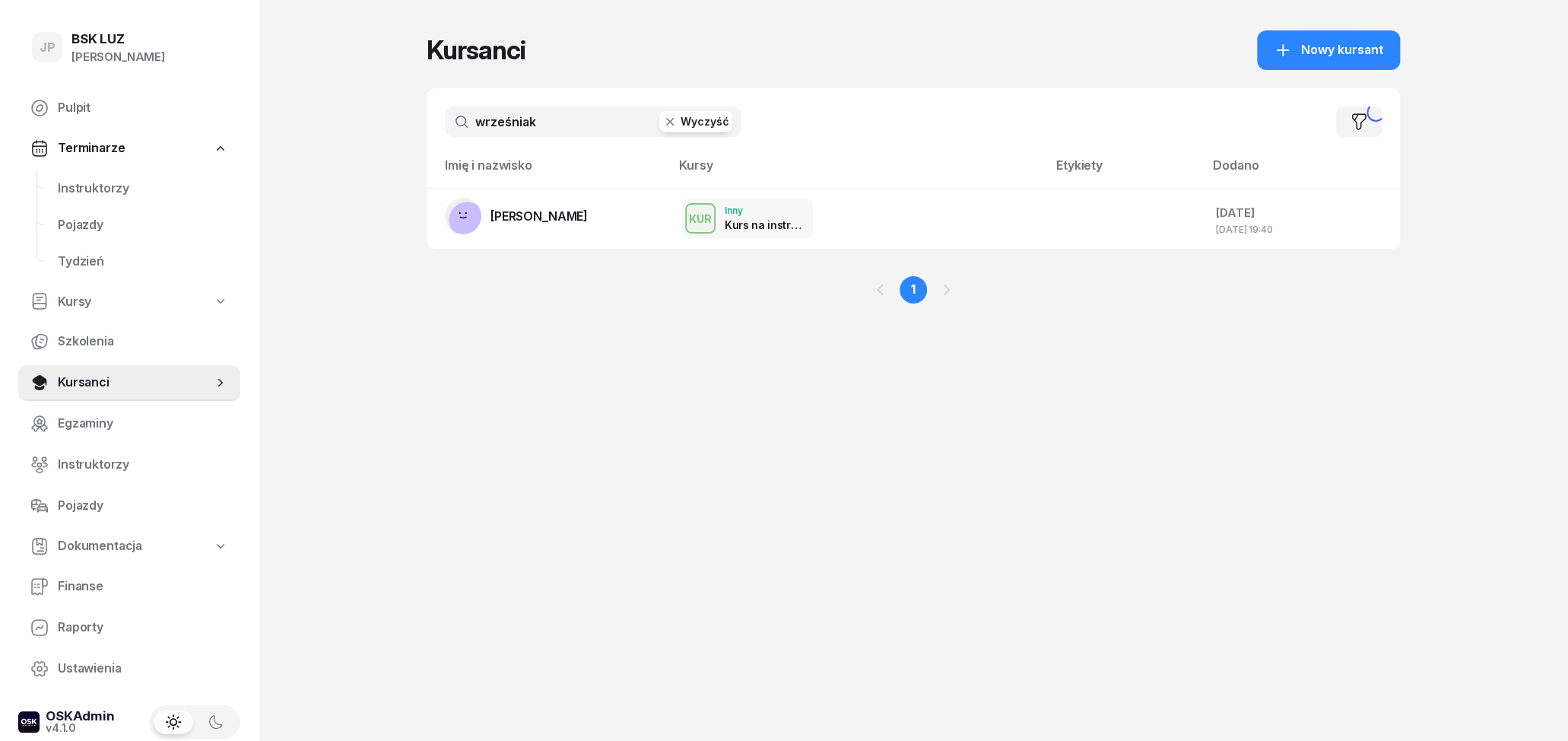
type input "wrześniak"
click at [522, 223] on span "[PERSON_NAME]" at bounding box center [539, 215] width 97 height 15
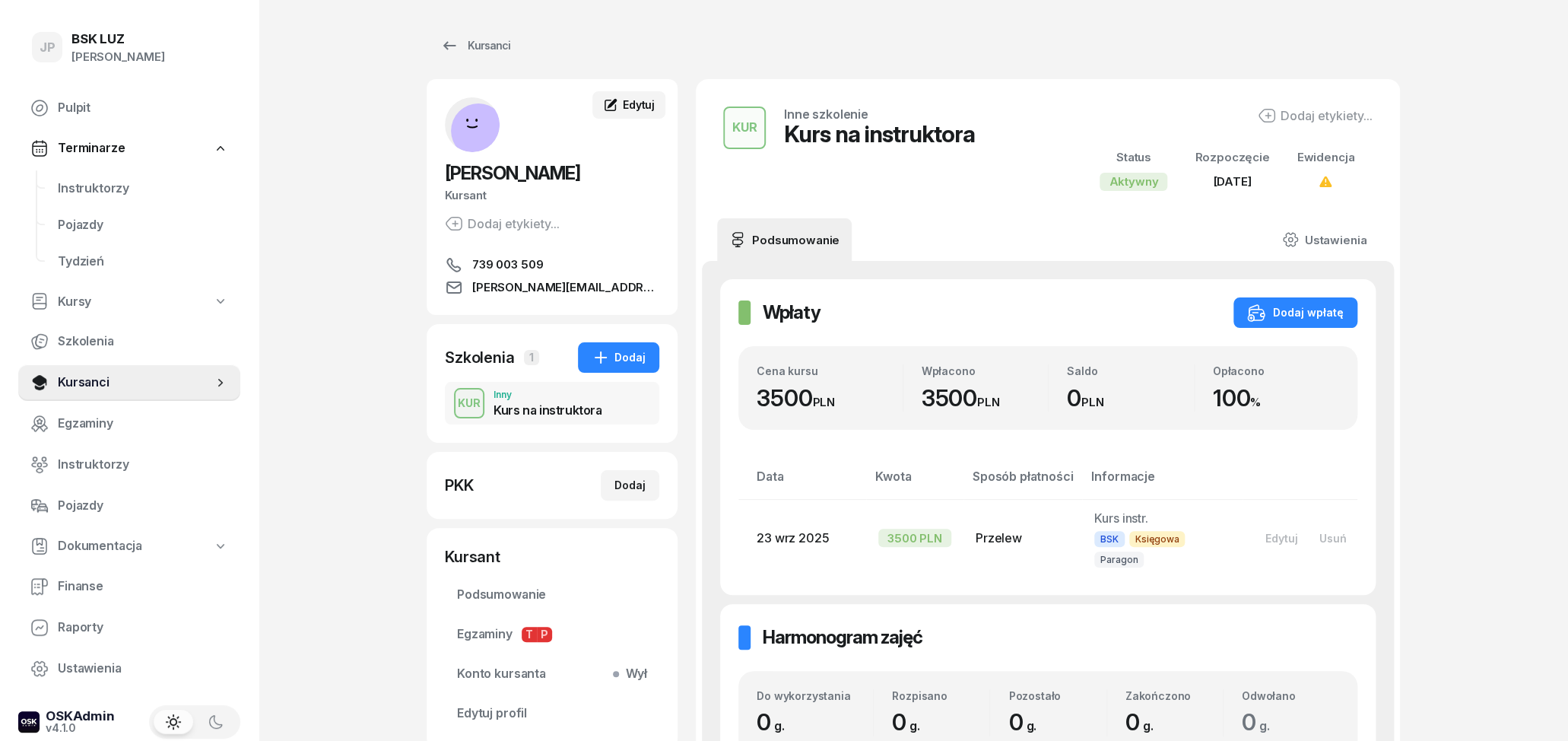
click at [640, 99] on span "Edytuj" at bounding box center [639, 104] width 32 height 13
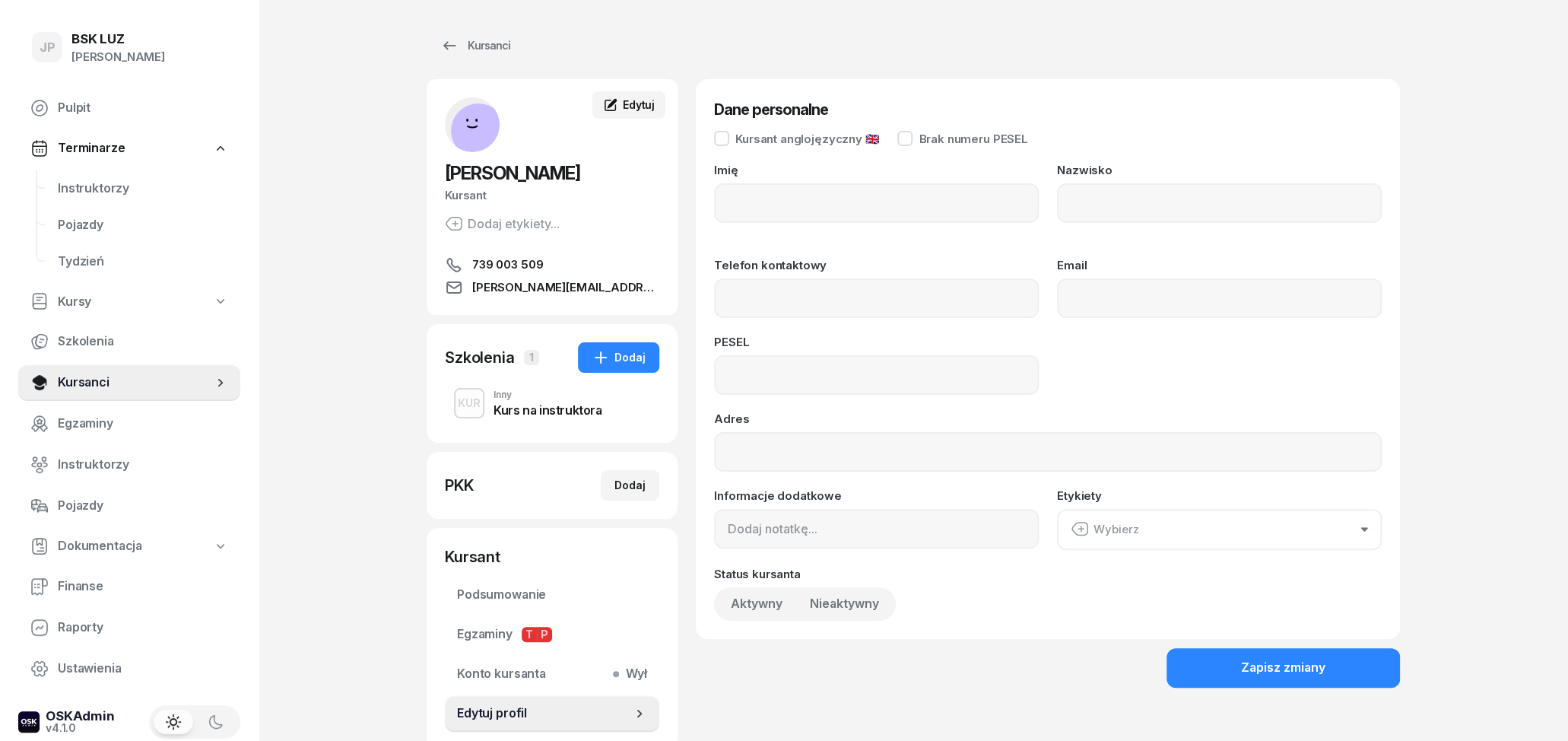
type input "DANIEL"
type input "WRZEŚNIAK"
type input "739003509"
type input "[PERSON_NAME][EMAIL_ADDRESS][DOMAIN_NAME]"
type input "93011308353"
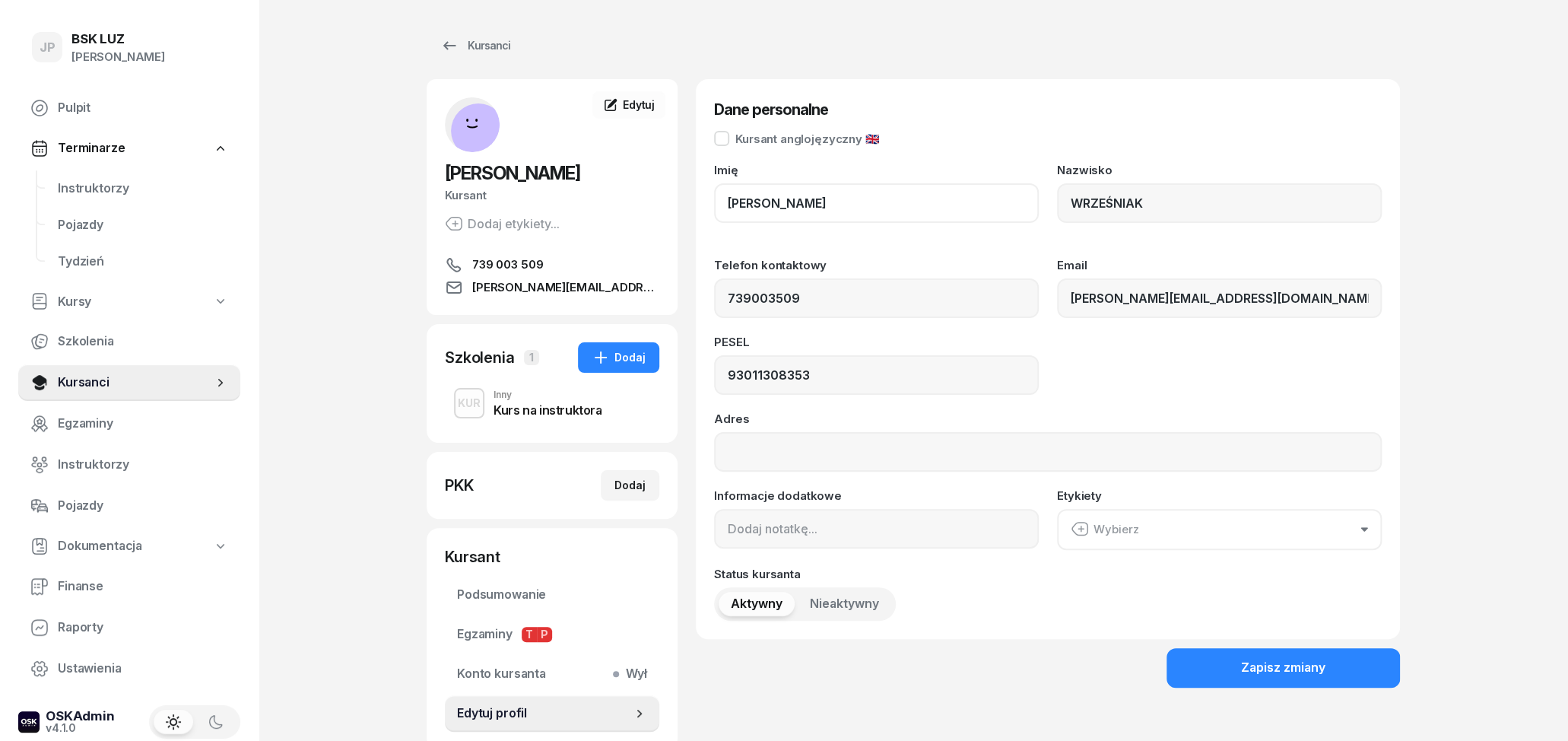
drag, startPoint x: 821, startPoint y: 205, endPoint x: 696, endPoint y: 215, distance: 125.4
click at [696, 215] on div "Dane personalne Kursant anglojęzyczny 🇬🇧 Imię DANIEL Nazwisko WRZEŚNIAK Telefon…" at bounding box center [1048, 359] width 704 height 560
drag, startPoint x: 774, startPoint y: 204, endPoint x: 705, endPoint y: 211, distance: 69.4
click at [714, 211] on input "DANIEL" at bounding box center [876, 203] width 325 height 40
drag, startPoint x: 1164, startPoint y: 210, endPoint x: 1066, endPoint y: 215, distance: 98.1
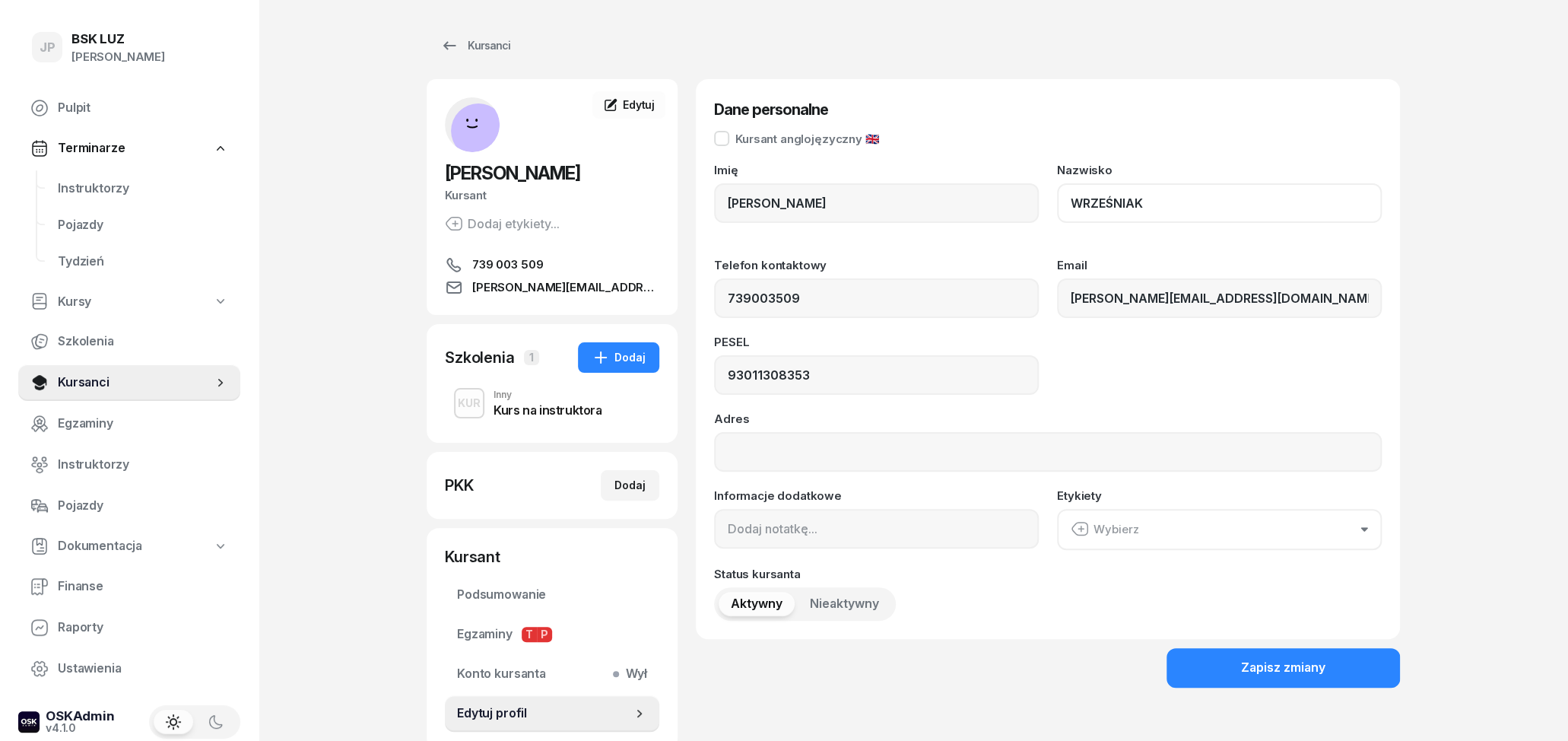
click at [1066, 215] on input "WRZEŚNIAK" at bounding box center [1219, 203] width 325 height 40
drag, startPoint x: 849, startPoint y: 313, endPoint x: 690, endPoint y: 309, distance: 159.1
click at [714, 309] on input "739003509" at bounding box center [876, 298] width 325 height 40
drag, startPoint x: 1241, startPoint y: 299, endPoint x: 1049, endPoint y: 304, distance: 192.1
click at [1057, 304] on input "[PERSON_NAME][EMAIL_ADDRESS][DOMAIN_NAME]" at bounding box center [1219, 298] width 325 height 40
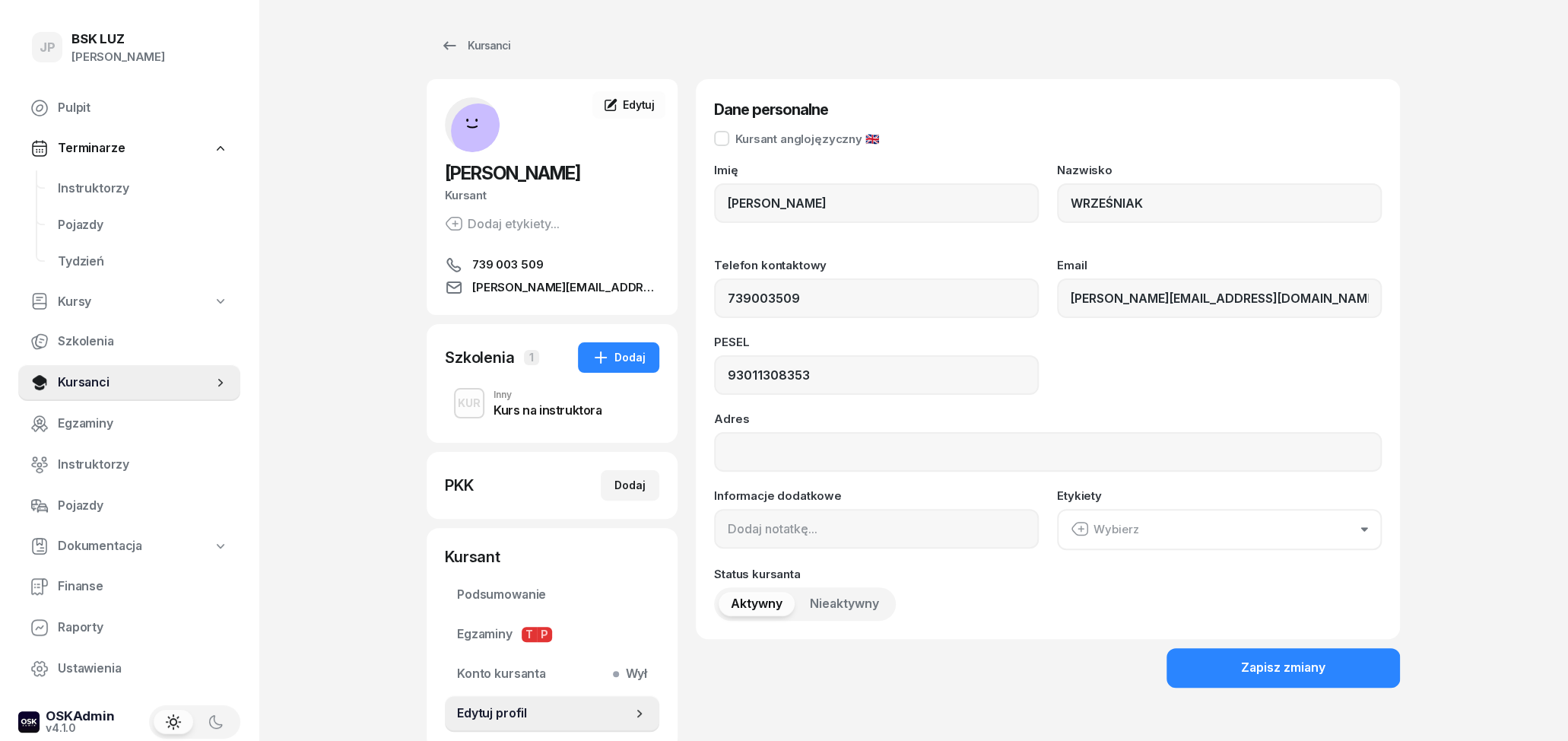
click at [1390, 333] on div "Dane personalne Kursant anglojęzyczny 🇬🇧 Imię DANIEL Nazwisko WRZEŚNIAK Telefon…" at bounding box center [1048, 359] width 704 height 560
drag, startPoint x: 818, startPoint y: 380, endPoint x: 660, endPoint y: 384, distance: 158.1
click at [714, 384] on input "93011308353" at bounding box center [876, 375] width 325 height 40
click at [1294, 676] on div "Zapisz zmiany" at bounding box center [1283, 668] width 85 height 20
click at [620, 364] on div "Dodaj" at bounding box center [619, 357] width 54 height 18
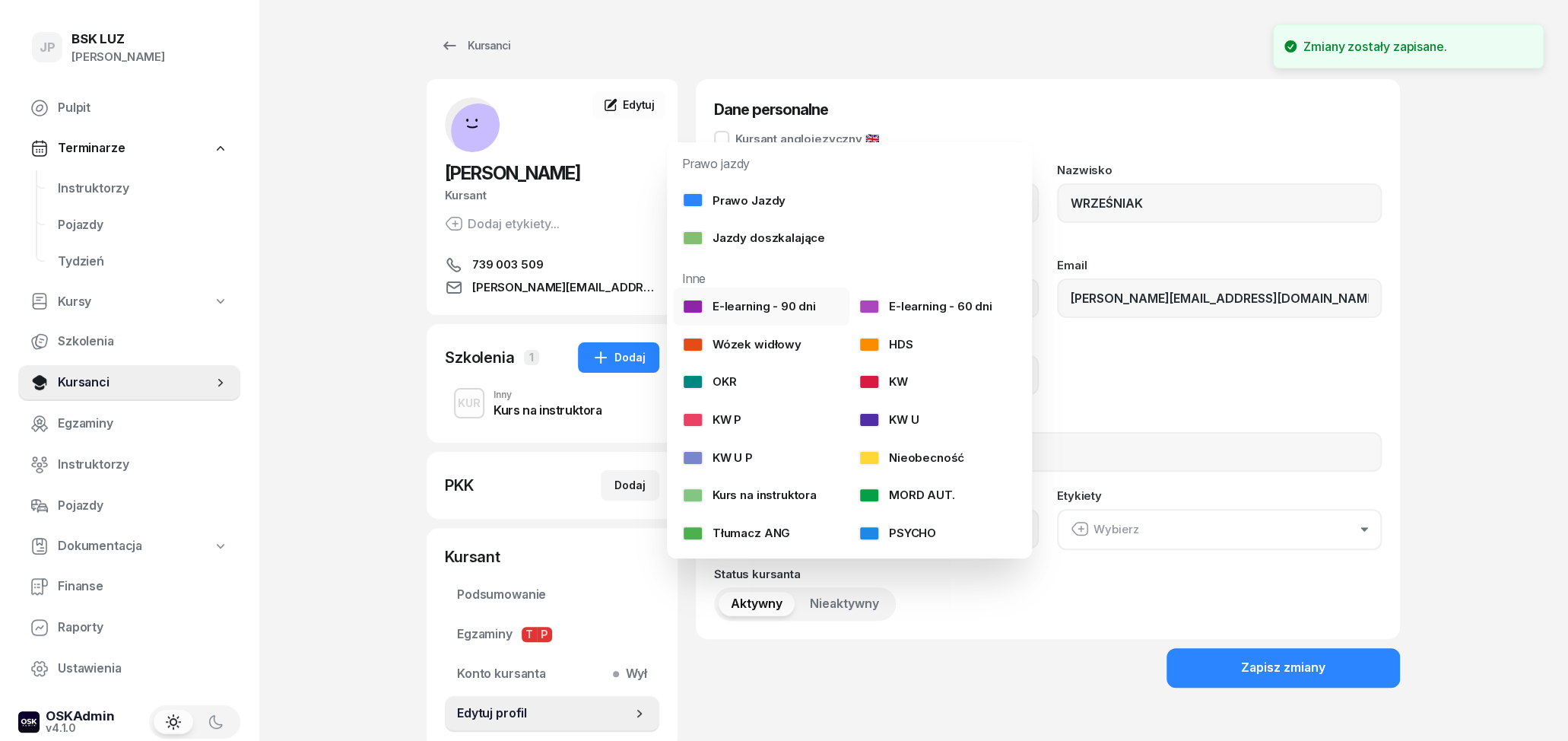
click at [805, 309] on div "E-learning - 90 dni" at bounding box center [749, 306] width 134 height 20
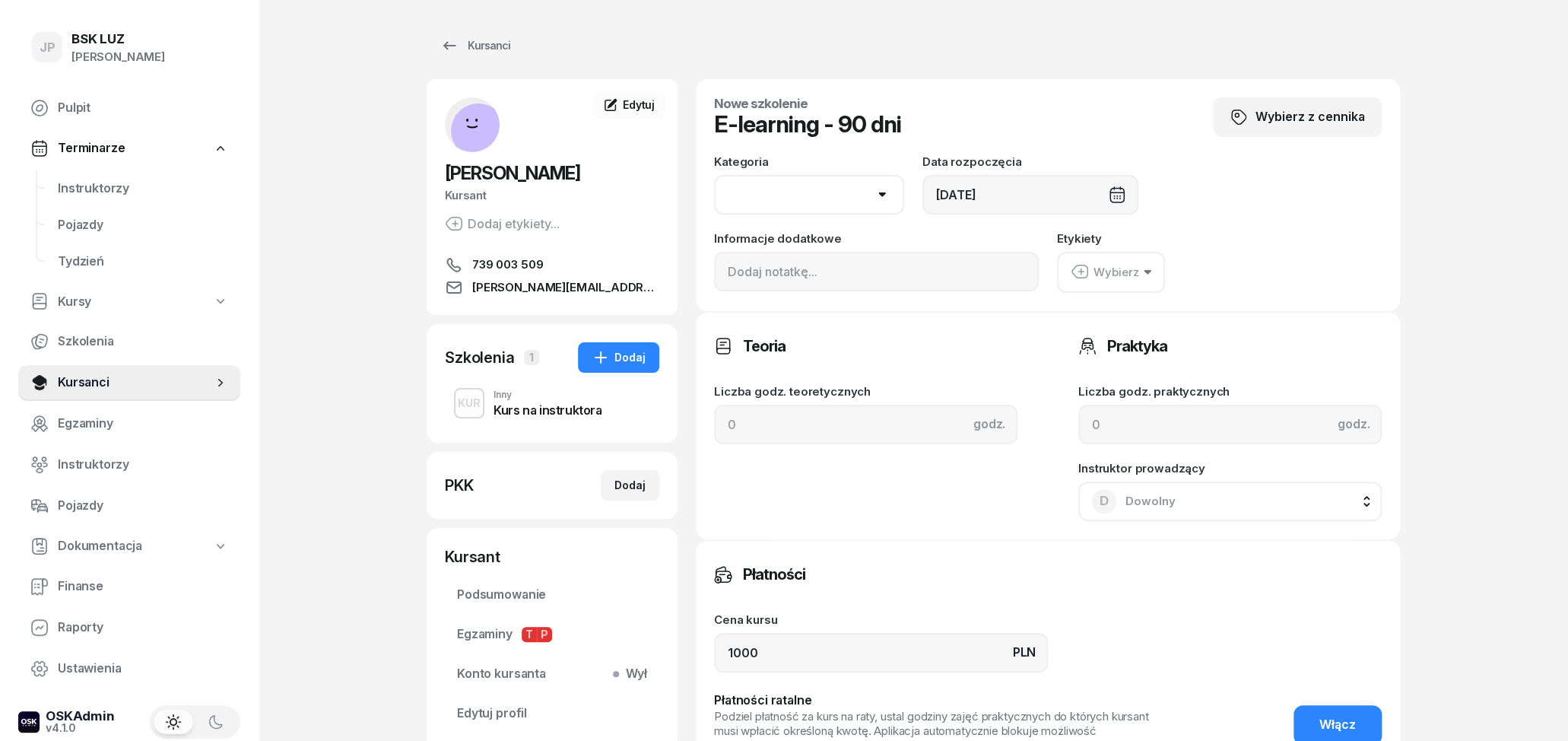
select select "B"
click option "B" at bounding box center [0, 0] width 0 height 0
click at [1125, 274] on div "Wybierz" at bounding box center [1105, 272] width 69 height 20
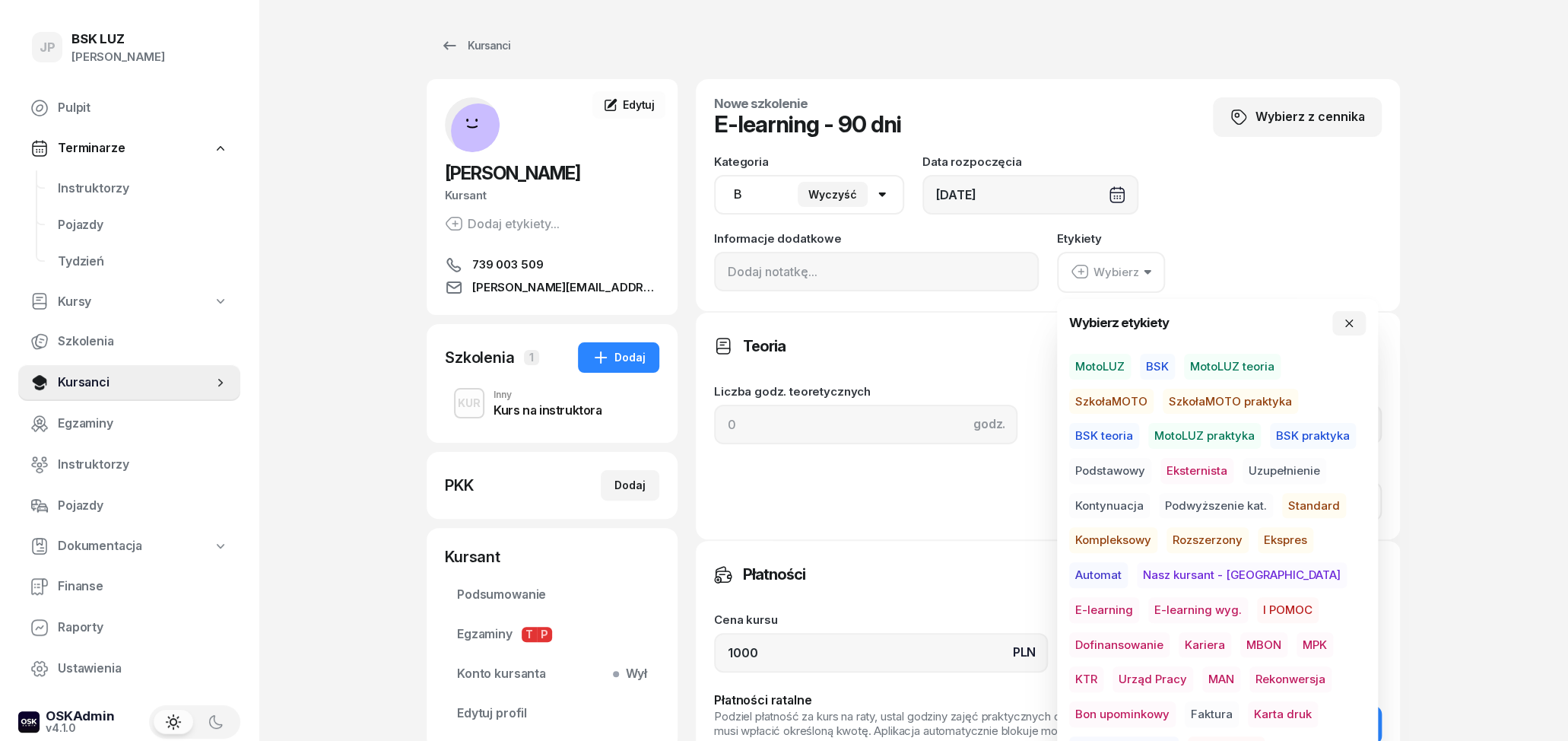
click at [1148, 605] on span "E-learning wyg." at bounding box center [1198, 610] width 100 height 26
click at [790, 656] on input "1000" at bounding box center [881, 652] width 334 height 40
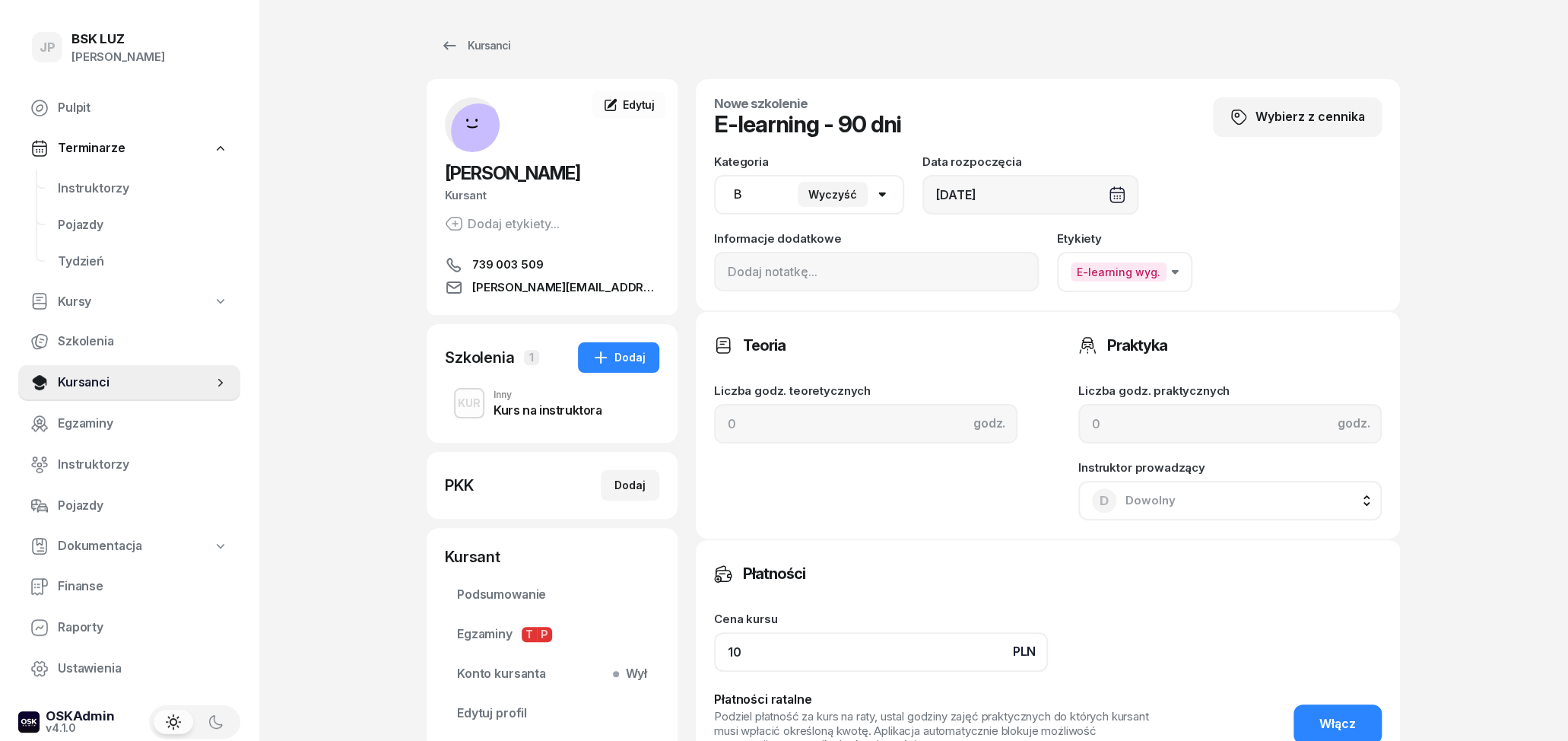
type input "1"
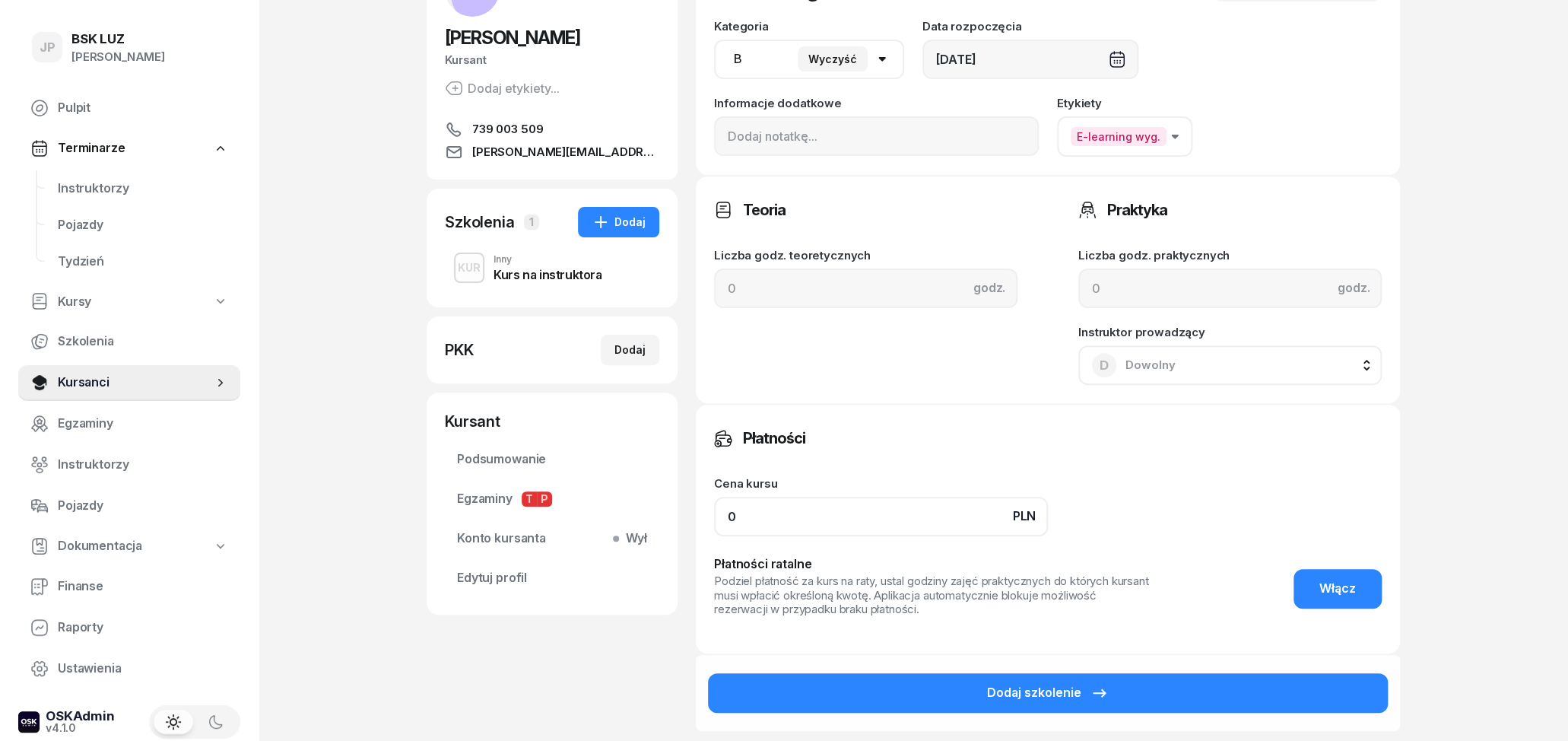
scroll to position [158, 0]
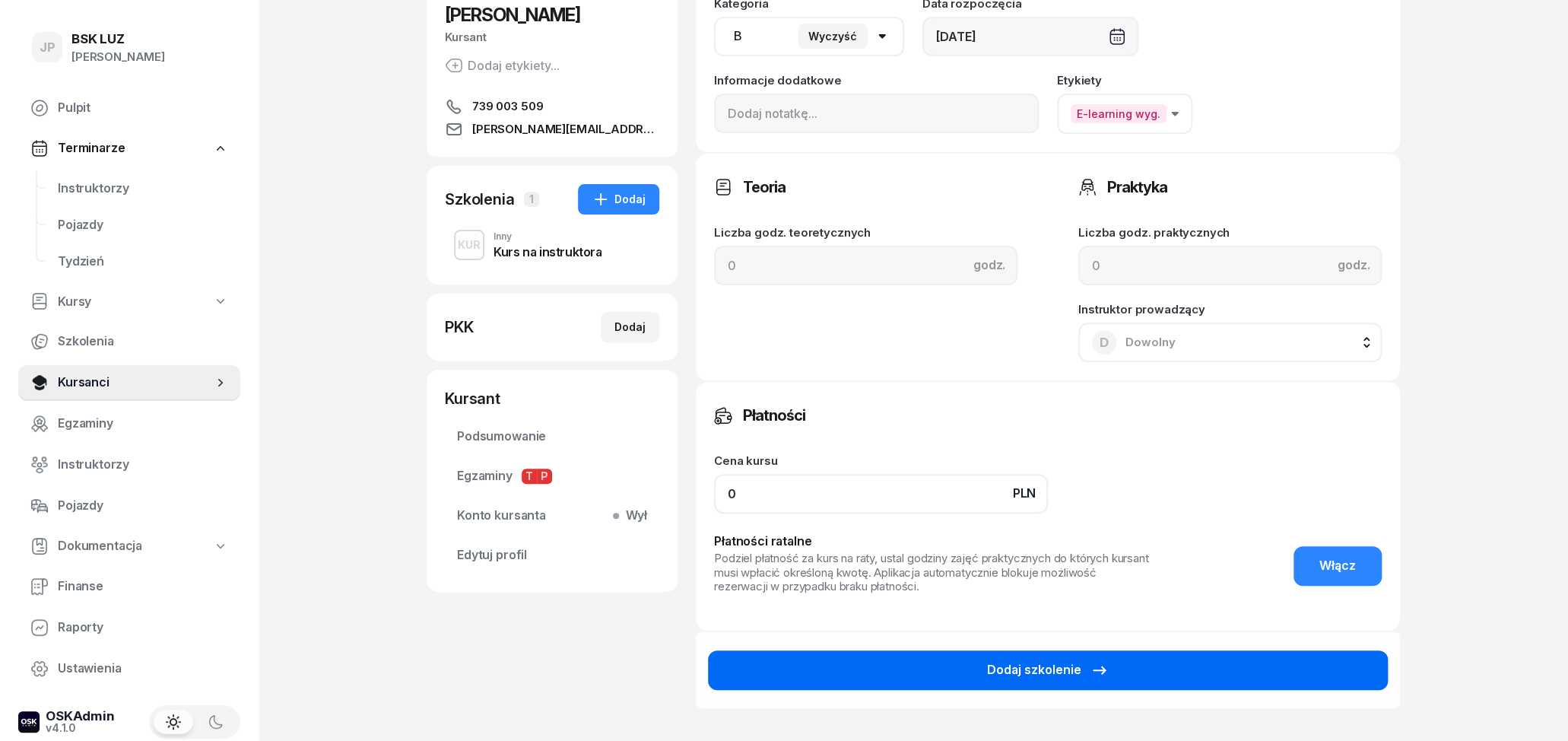
type input "0"
click at [1243, 664] on button "Dodaj szkolenie" at bounding box center [1048, 670] width 680 height 40
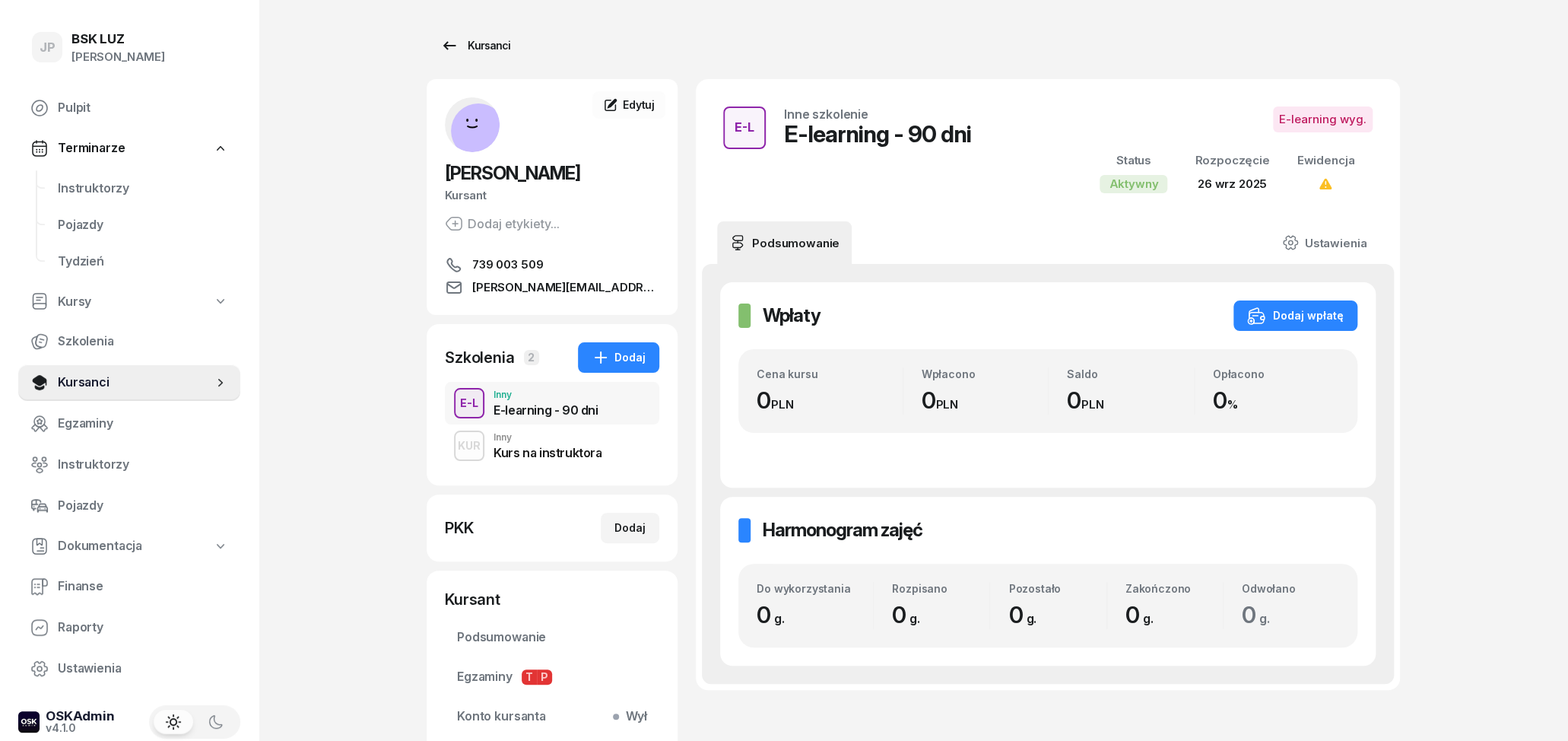
click at [459, 42] on div "Kursanci" at bounding box center [475, 45] width 70 height 18
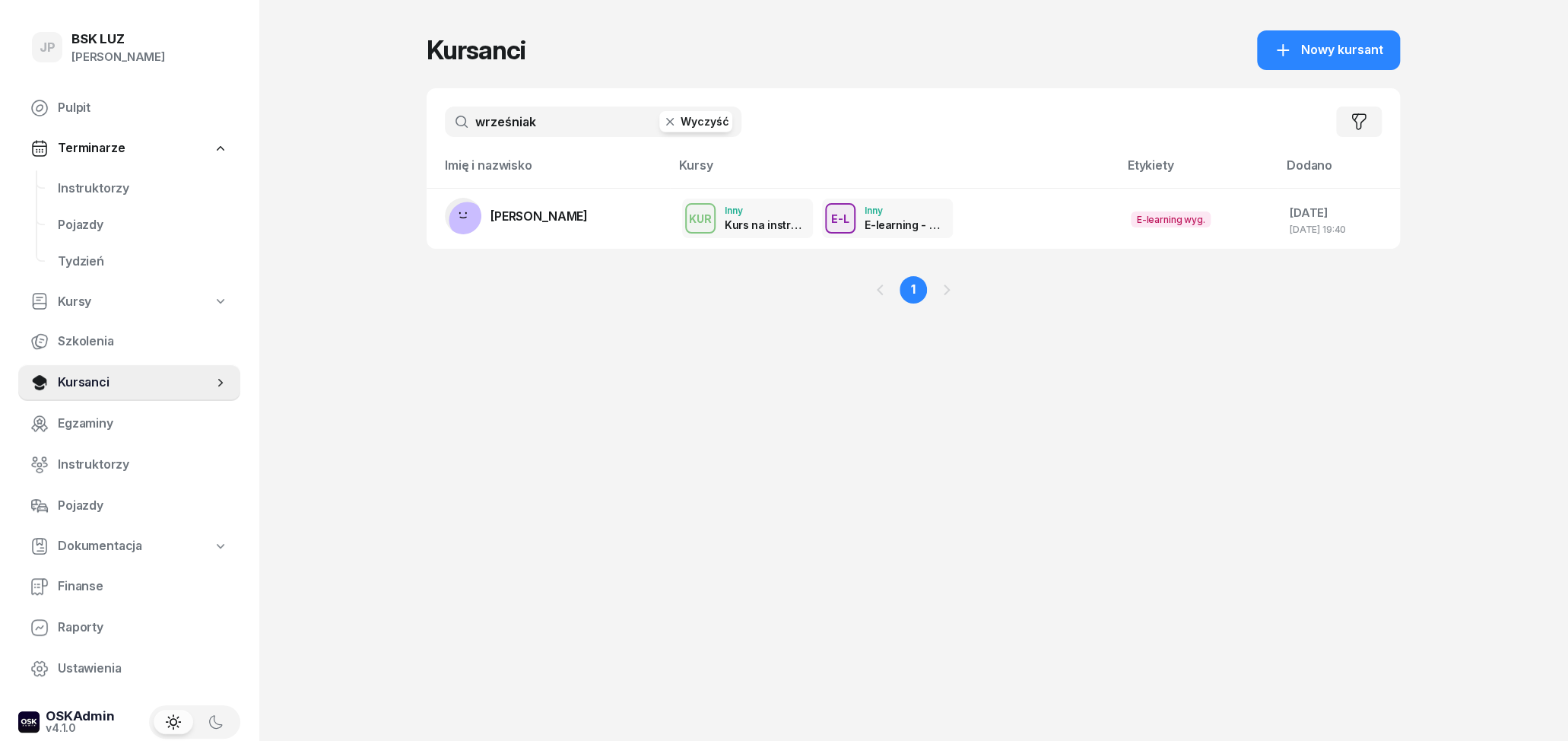
drag, startPoint x: 585, startPoint y: 120, endPoint x: 329, endPoint y: 101, distance: 256.7
click at [445, 106] on input "wrześniak" at bounding box center [593, 121] width 297 height 30
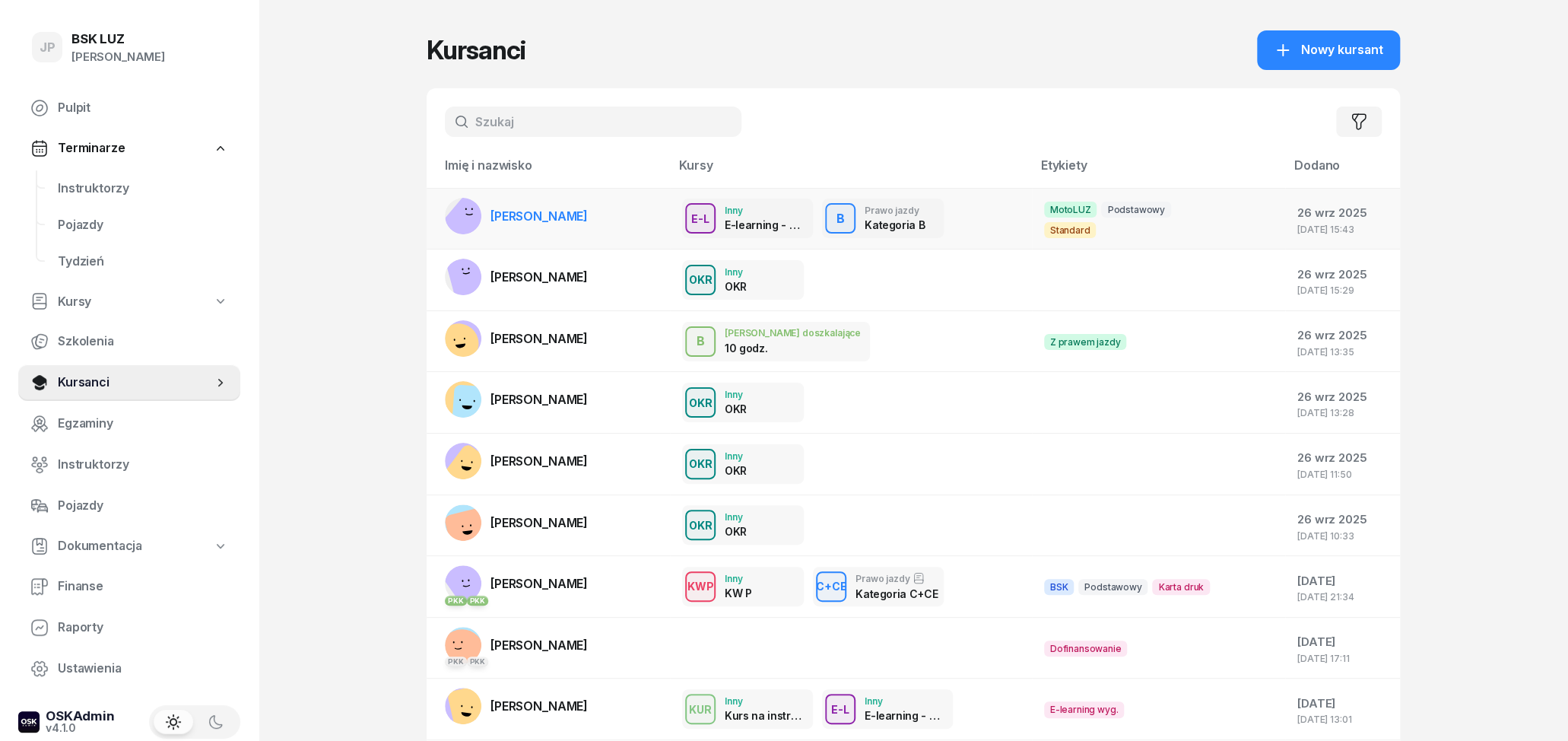
click at [978, 227] on div "E-L Inny E-learning - 90 dni B Prawo jazdy Kategoria B" at bounding box center [850, 219] width 337 height 40
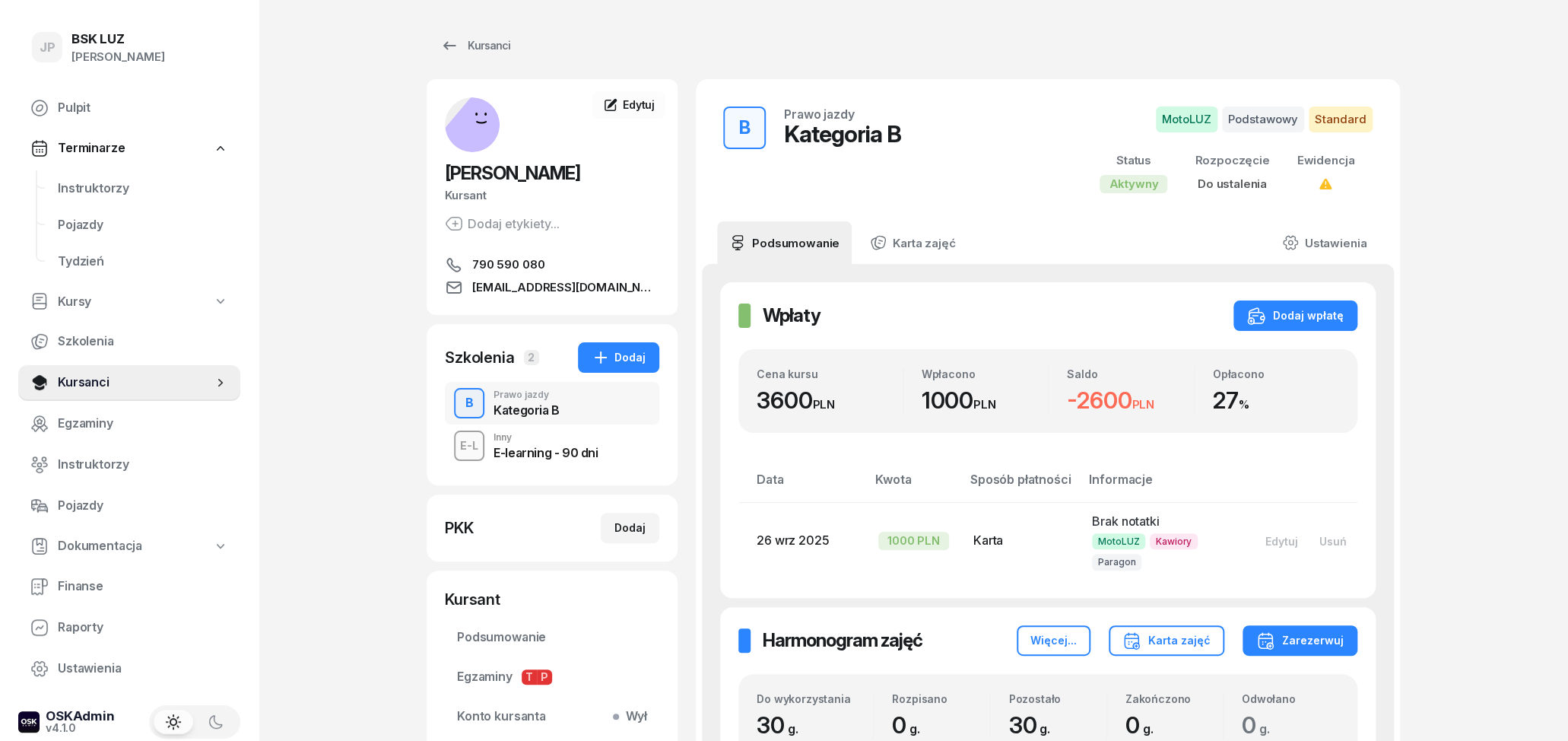
click at [549, 455] on div "E-learning - 90 dni" at bounding box center [546, 452] width 104 height 12
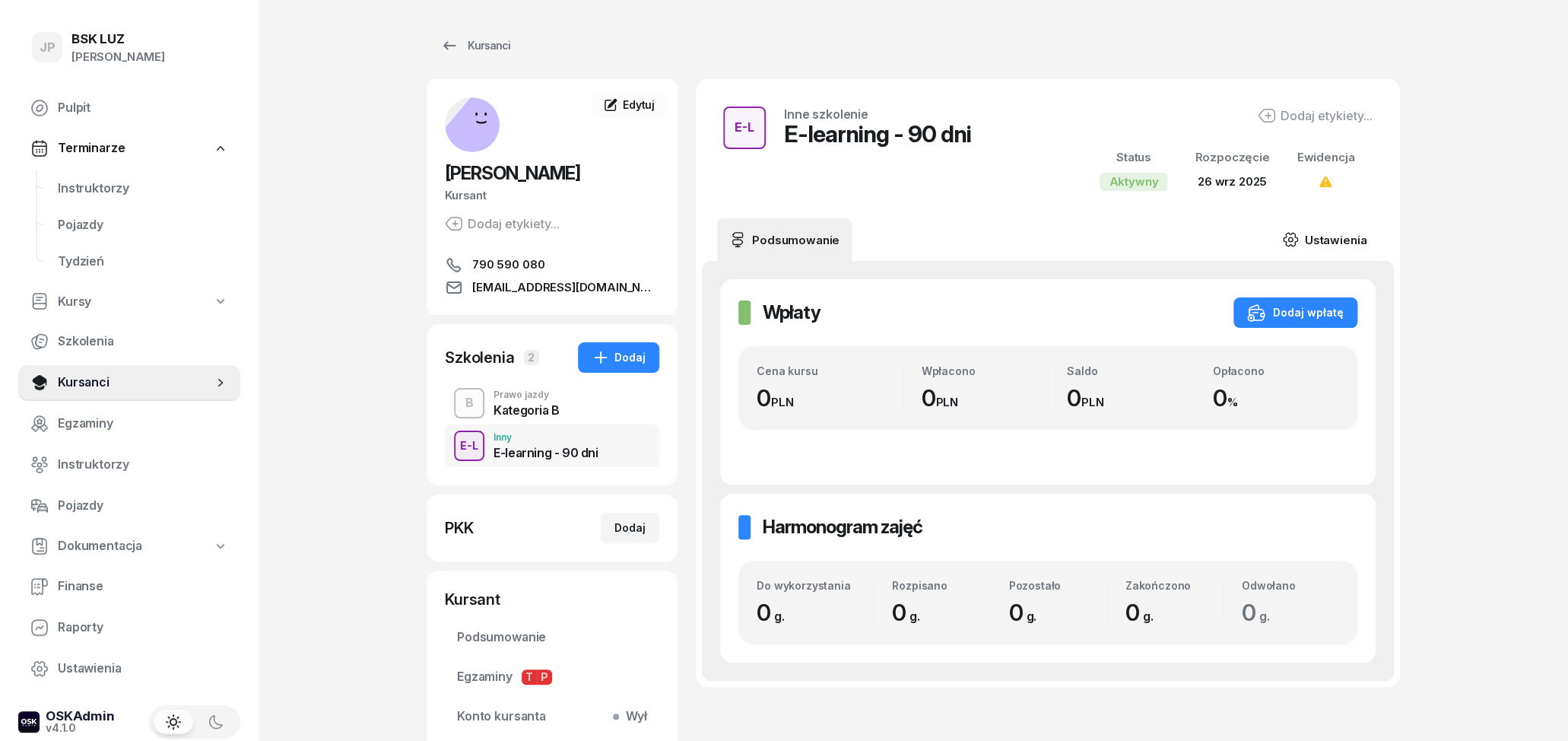
click at [1349, 238] on link "Ustawienia" at bounding box center [1324, 239] width 108 height 42
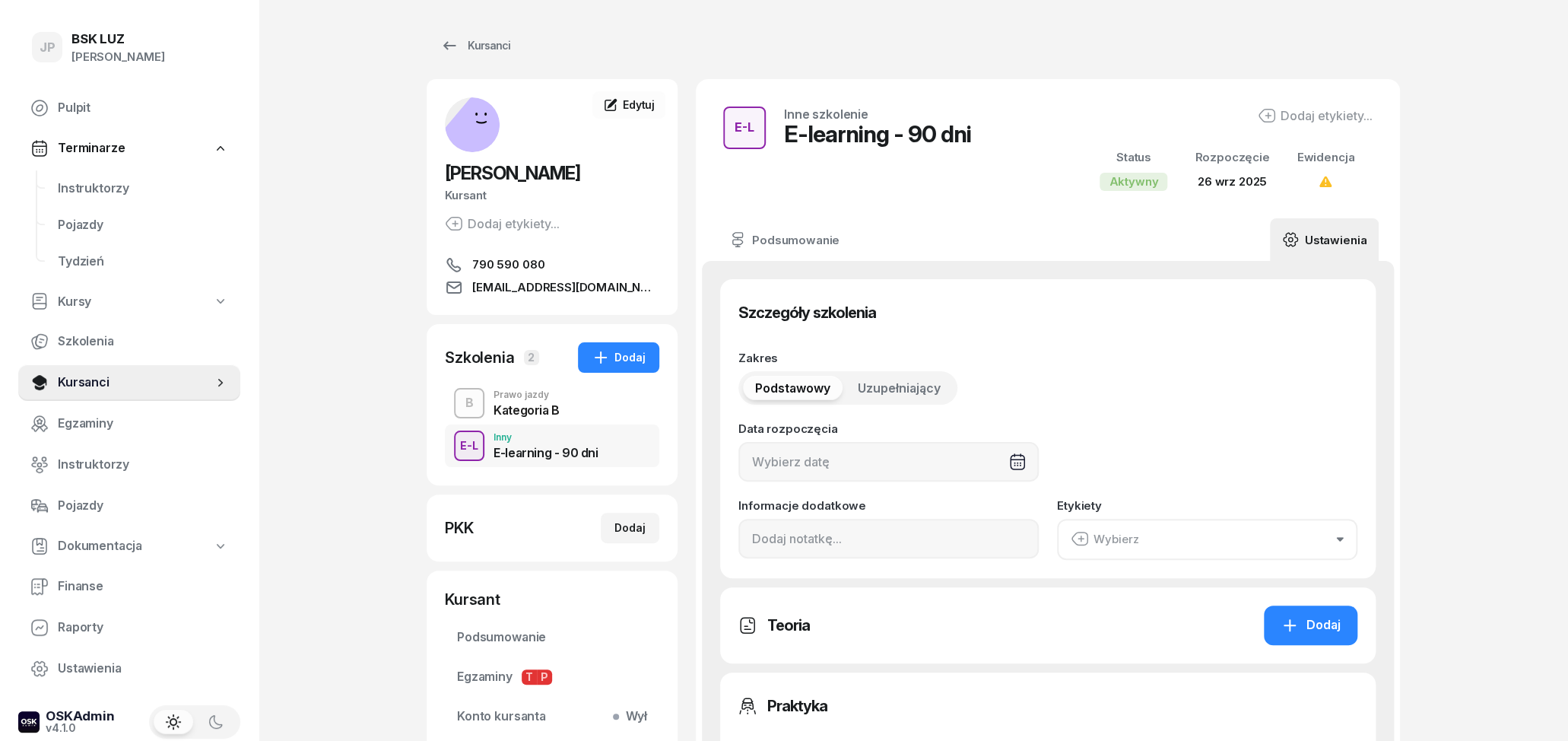
type input "26/09/2025"
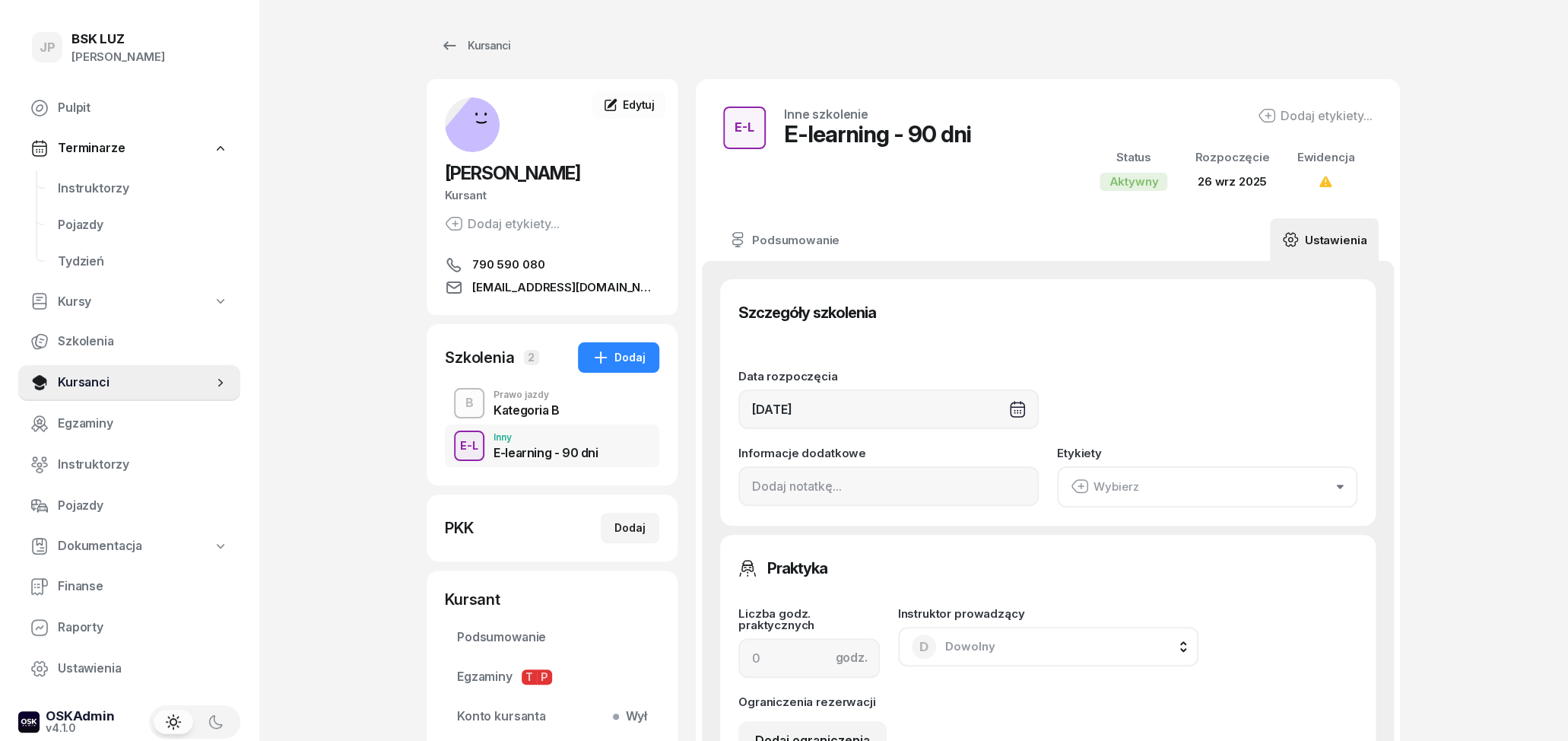
click at [1140, 479] on button "Wybierz" at bounding box center [1207, 487] width 301 height 41
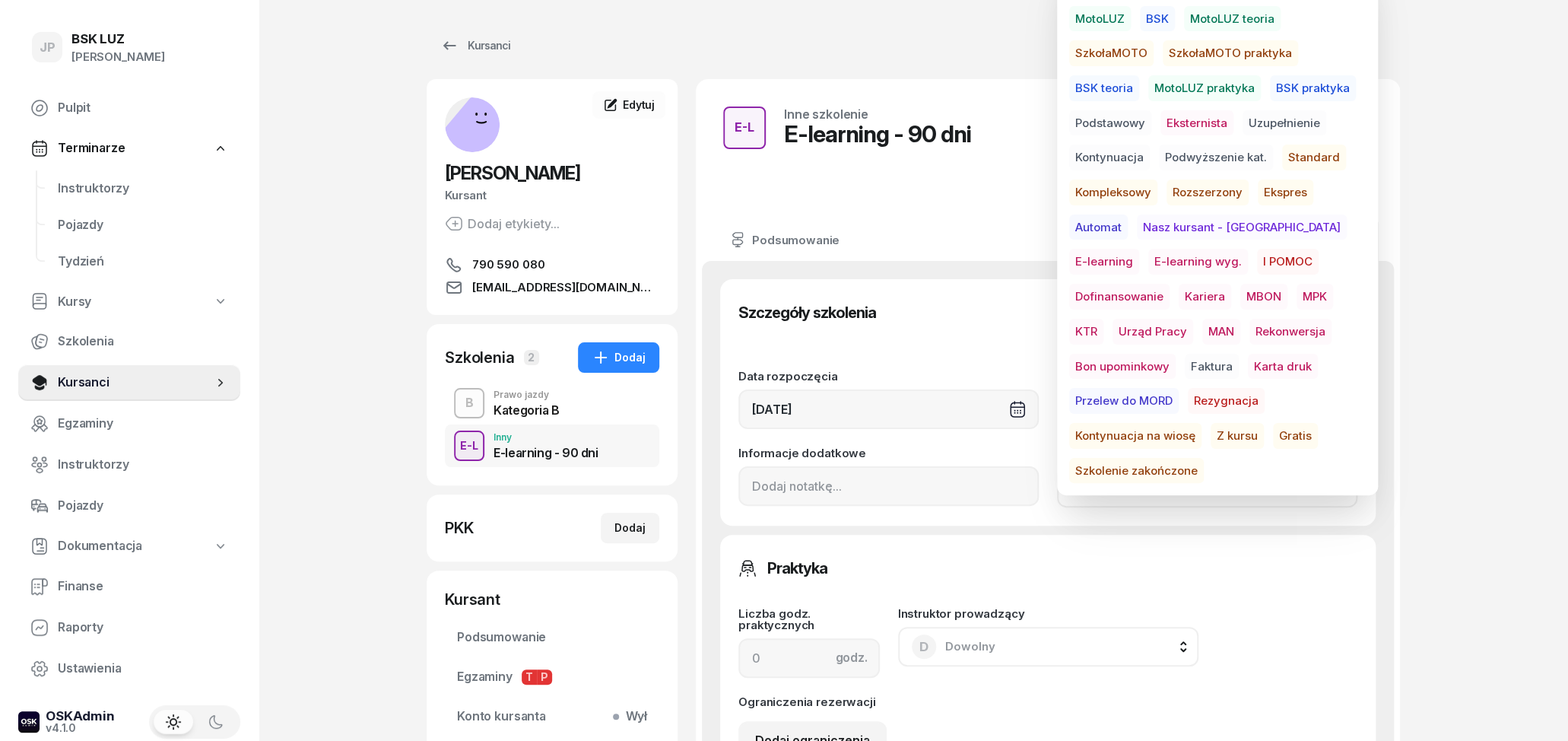
click at [1148, 254] on span "E-learning wyg." at bounding box center [1198, 262] width 100 height 26
click at [1516, 429] on div "JP BSK LUZ Joanna Piątkiewicz Pulpit Terminarze Instruktorzy Pojazdy Tydzień Ku…" at bounding box center [784, 755] width 1568 height 1512
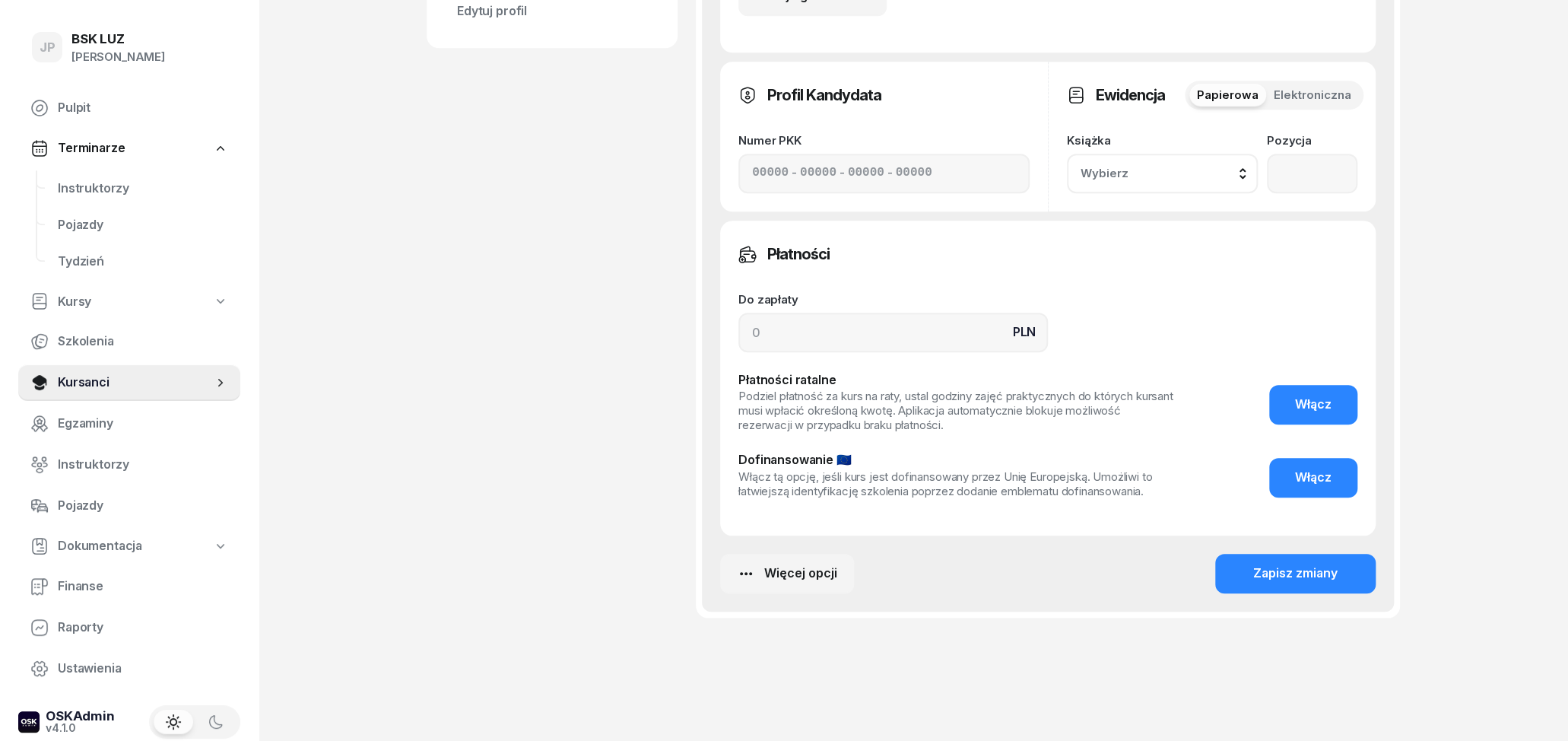
scroll to position [769, 0]
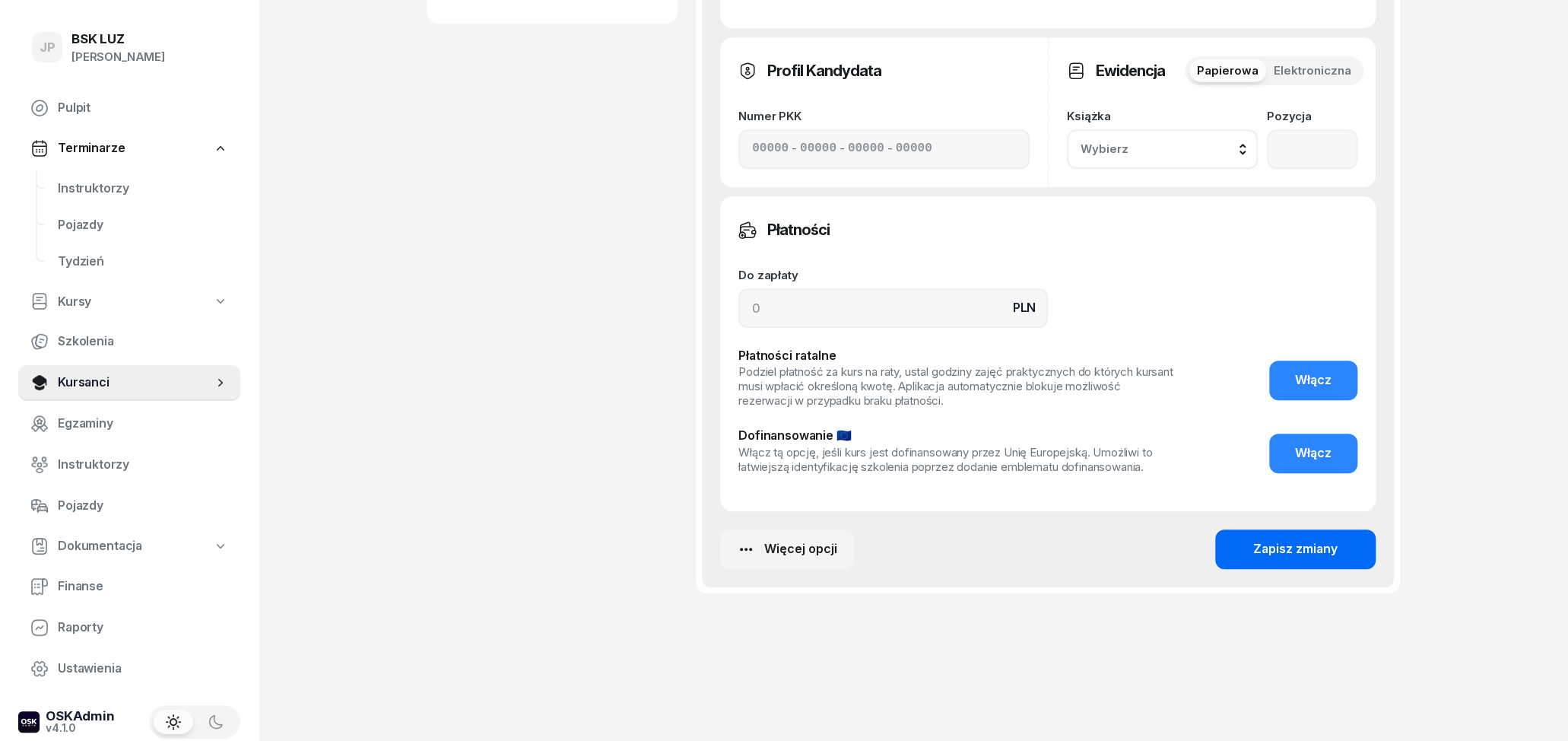
click at [1361, 553] on button "Zapisz zmiany" at bounding box center [1295, 550] width 160 height 40
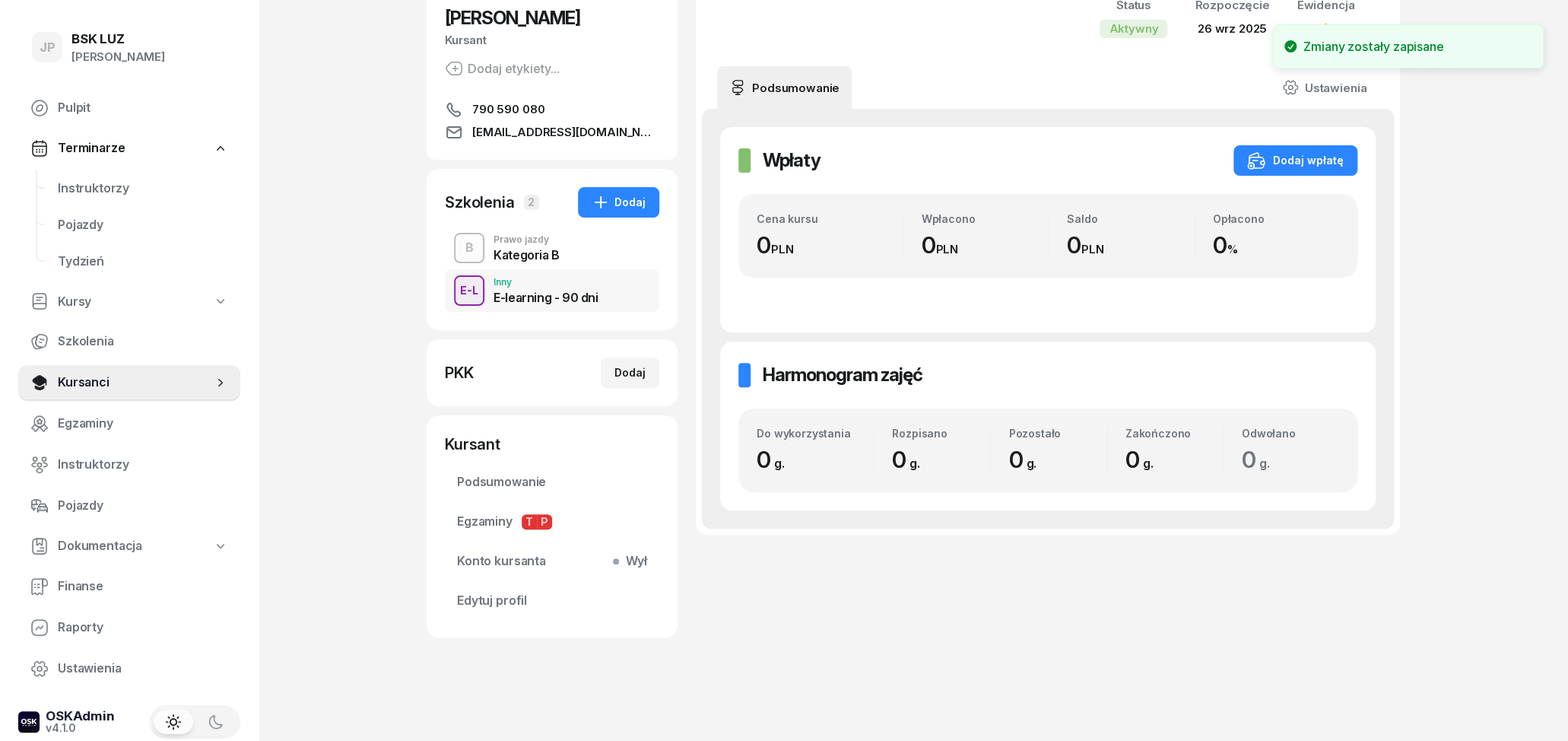
scroll to position [0, 0]
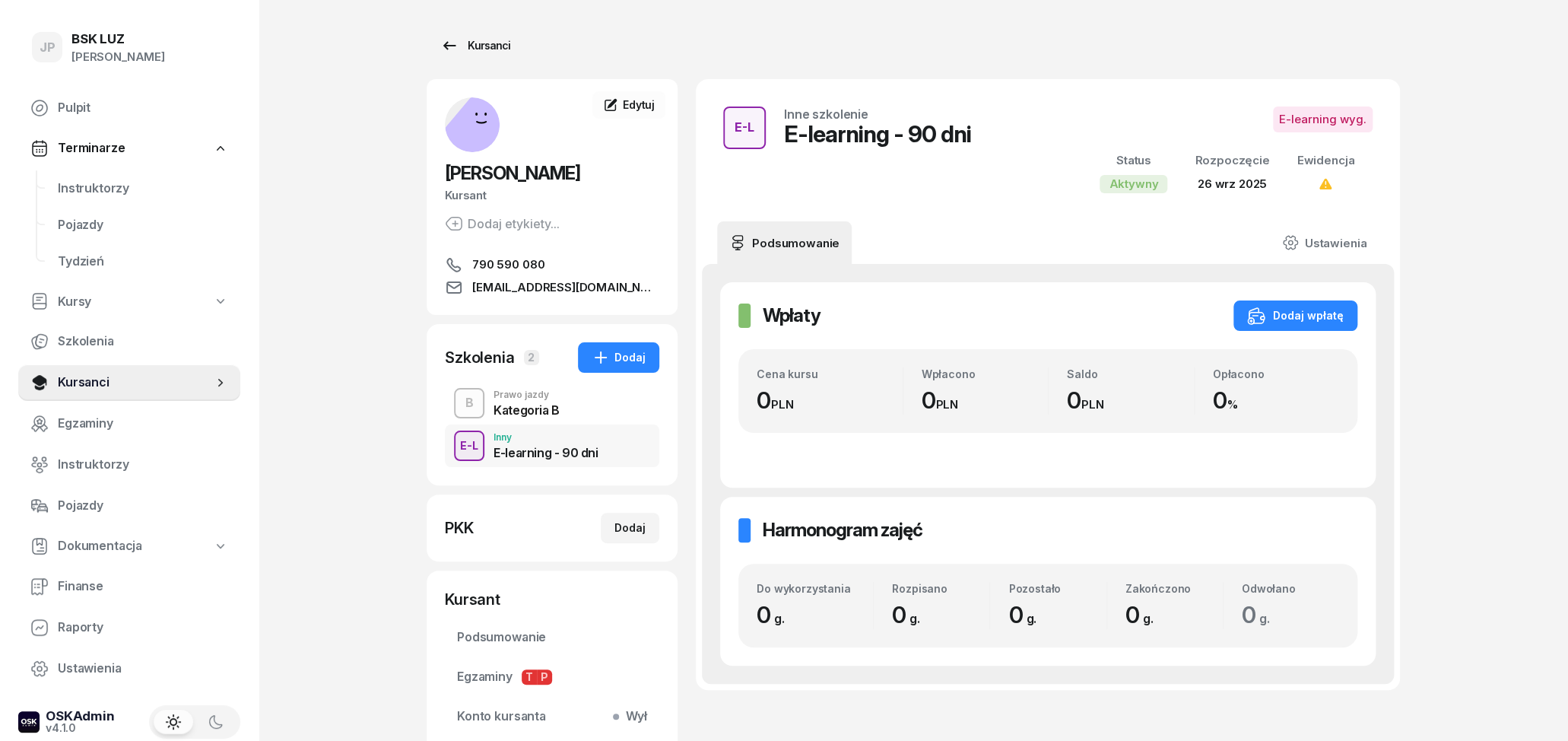
click at [460, 51] on div "Kursanci" at bounding box center [475, 45] width 70 height 18
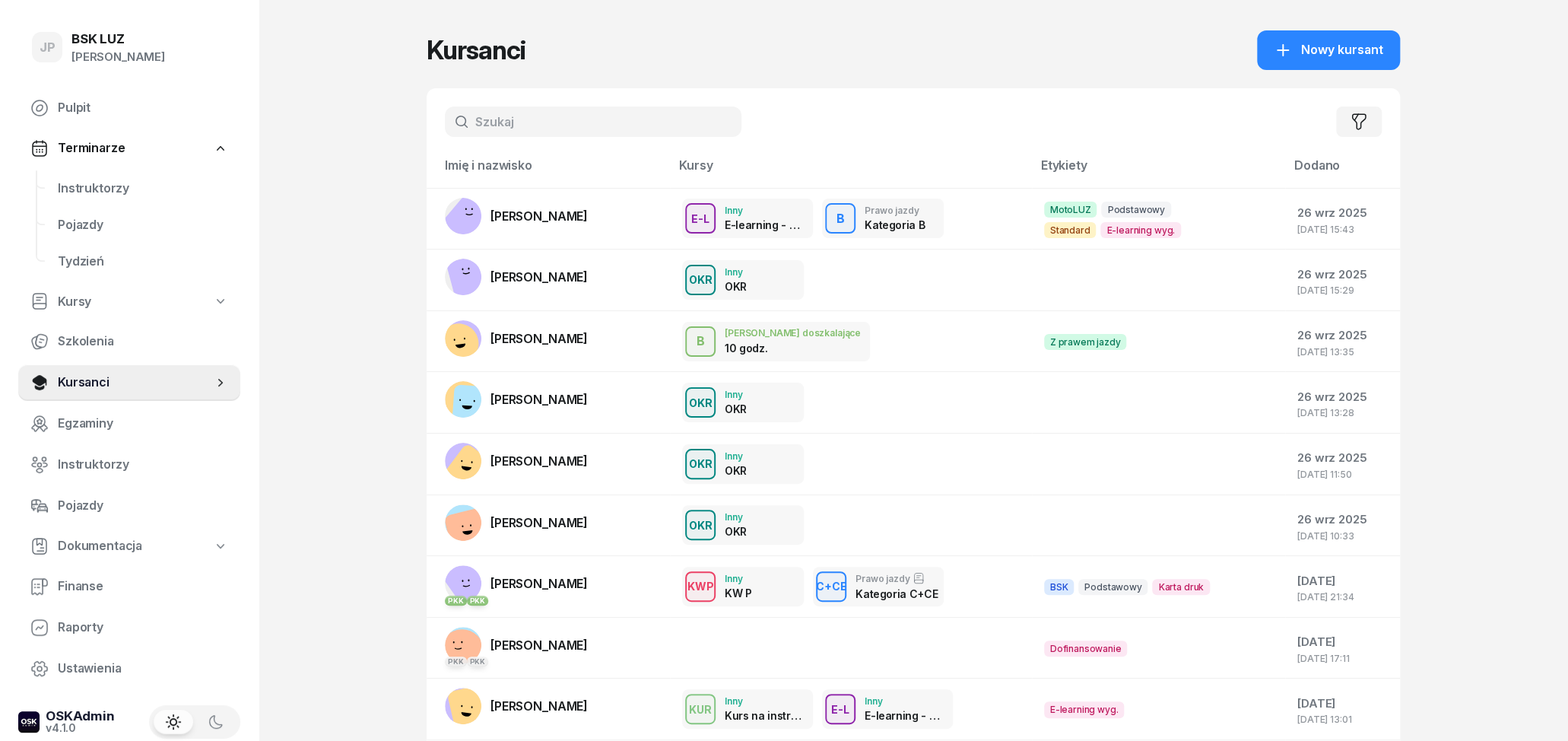
click at [541, 117] on input "text" at bounding box center [593, 121] width 297 height 30
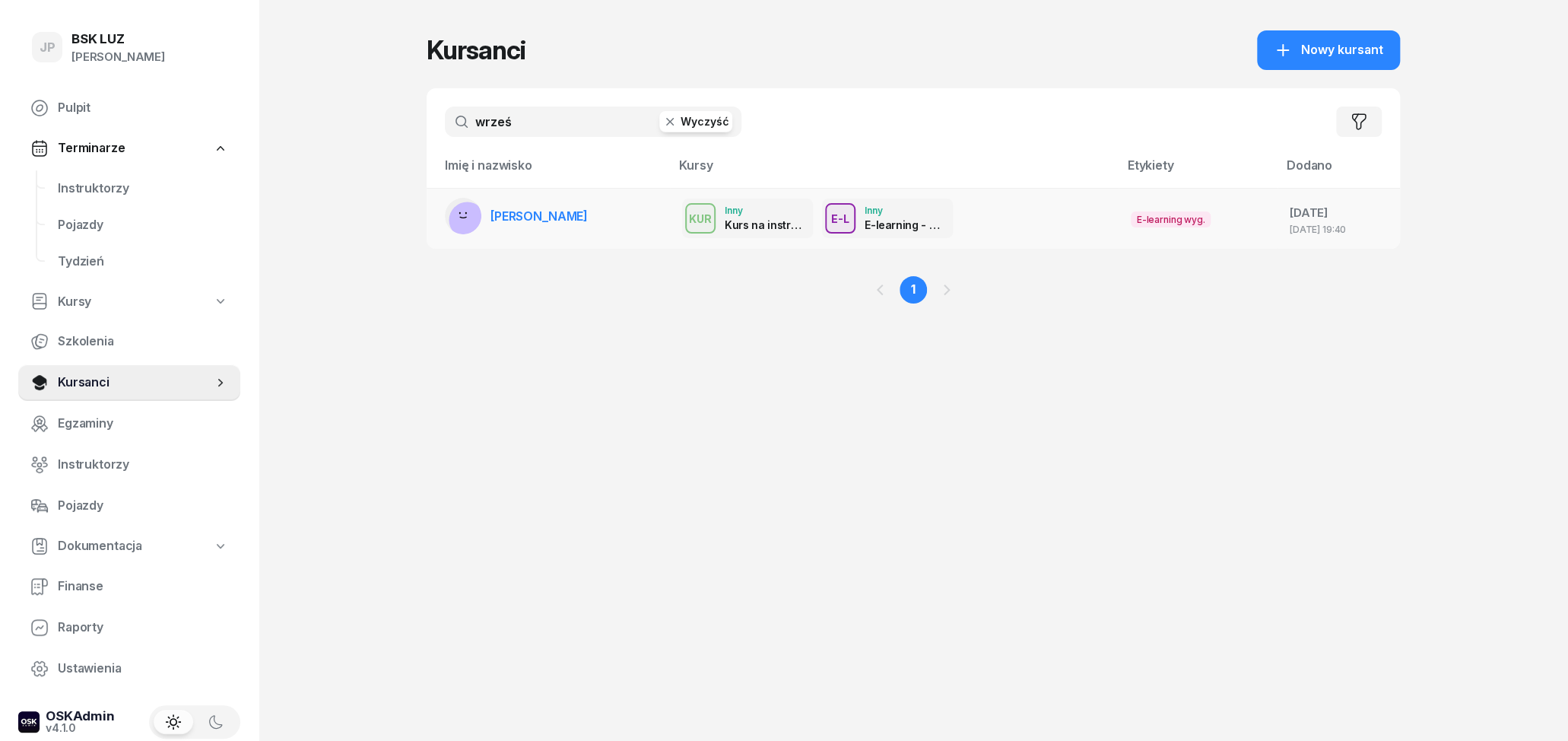
type input "wrześ"
click at [573, 210] on span "[PERSON_NAME]" at bounding box center [539, 215] width 97 height 15
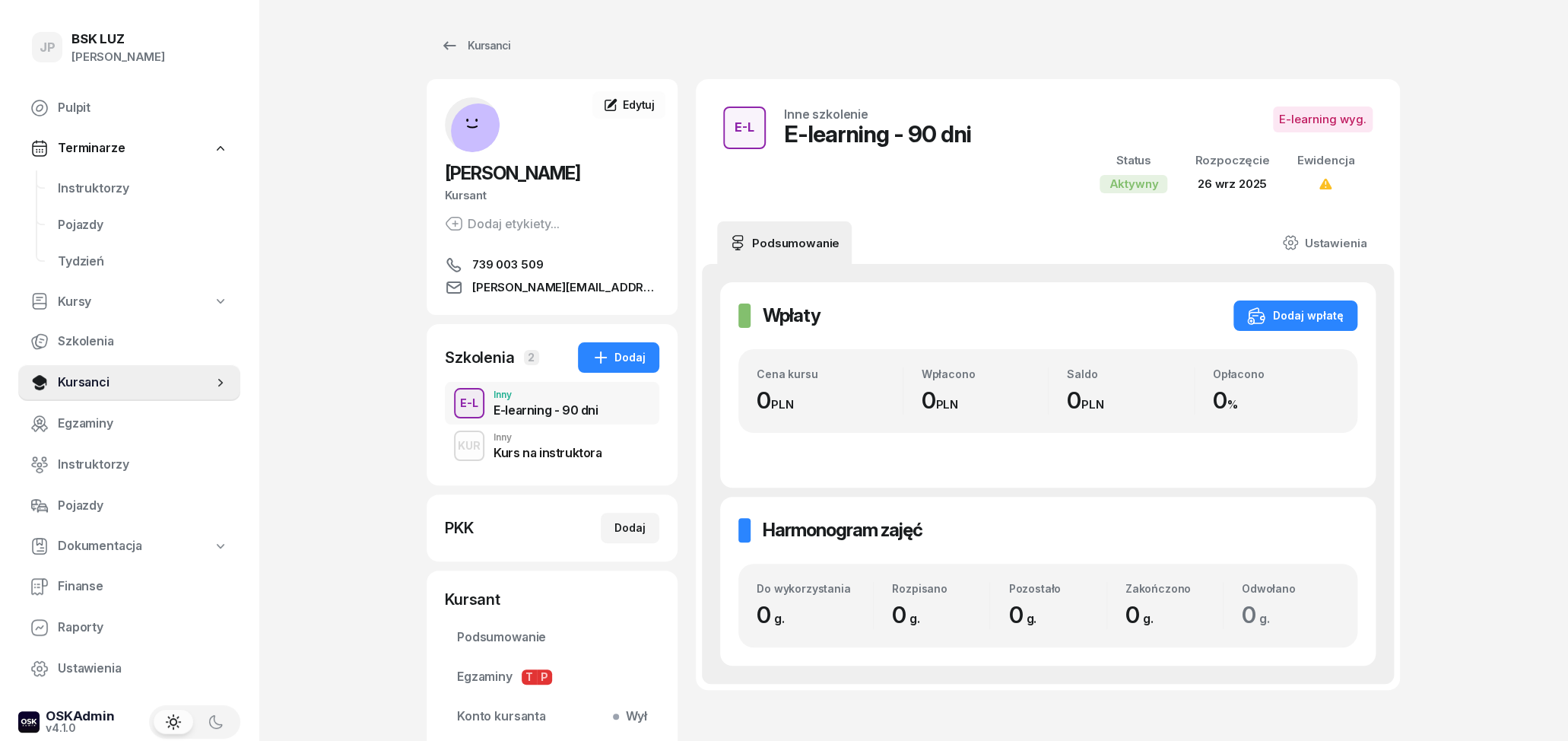
click at [600, 444] on div "KUR Inny Kurs na instruktora" at bounding box center [552, 445] width 215 height 42
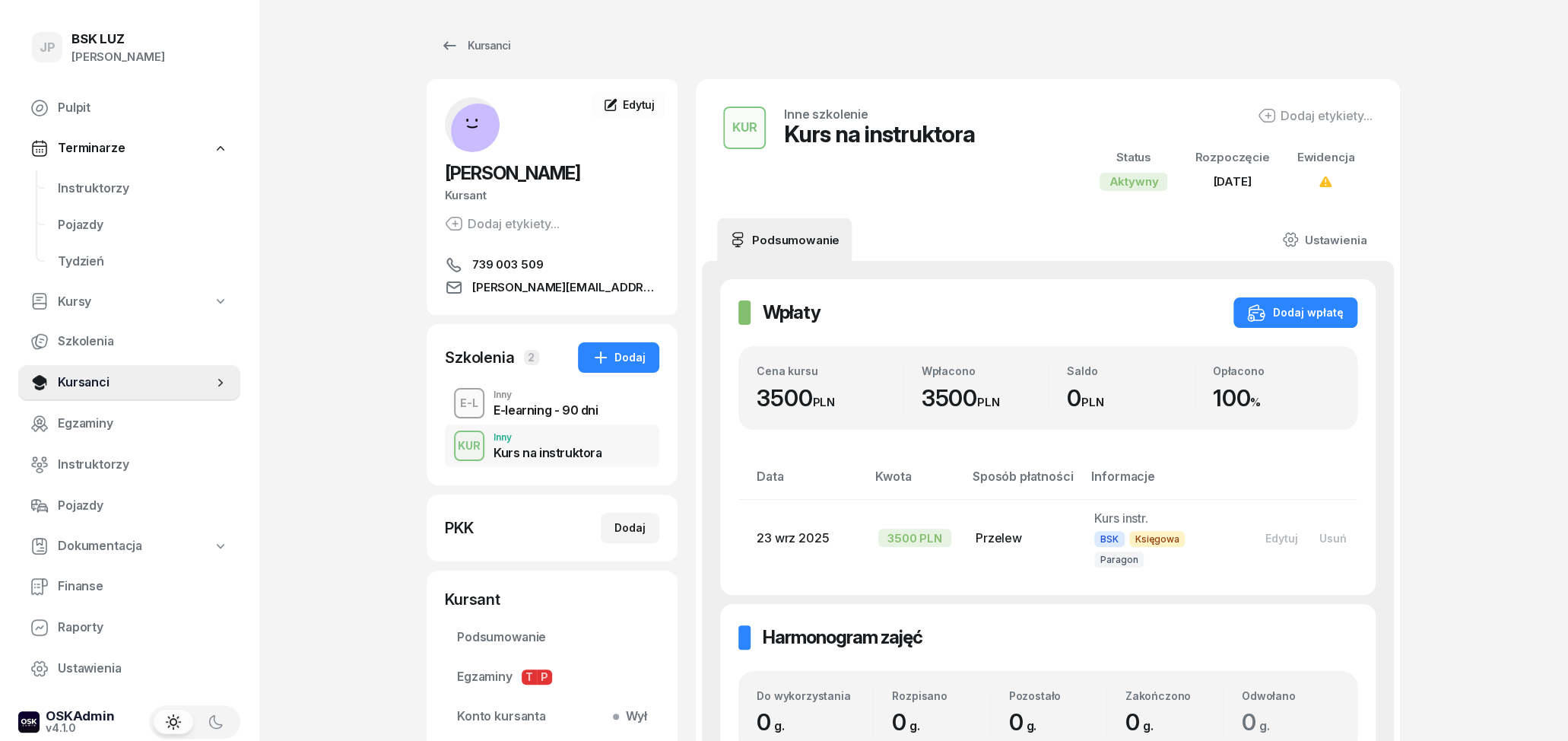
click at [579, 404] on div "E-learning - 90 dni" at bounding box center [546, 409] width 104 height 12
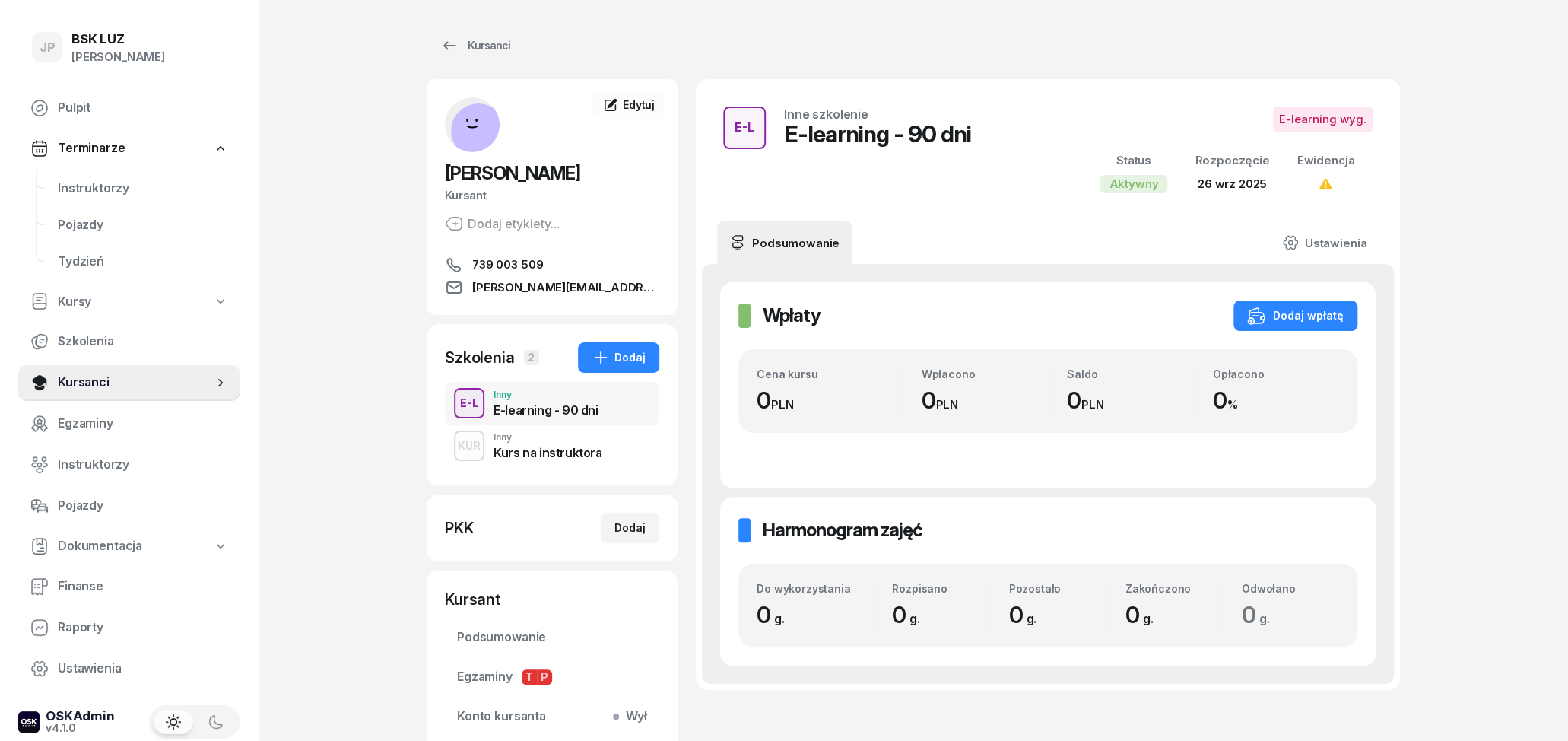
click at [557, 451] on div "Kurs na instruktora" at bounding box center [547, 452] width 108 height 12
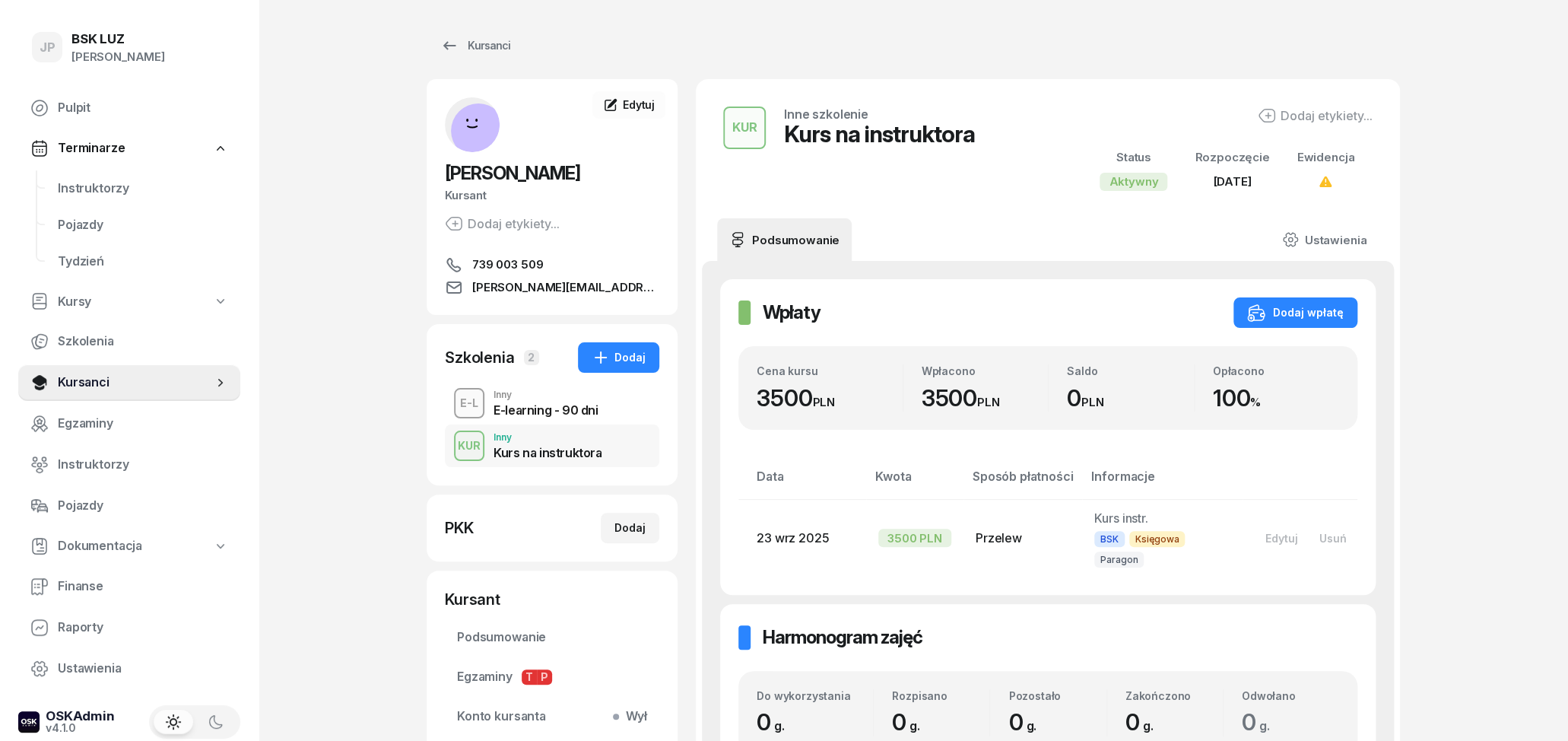
click at [562, 268] on link "739 003 509" at bounding box center [552, 264] width 215 height 18
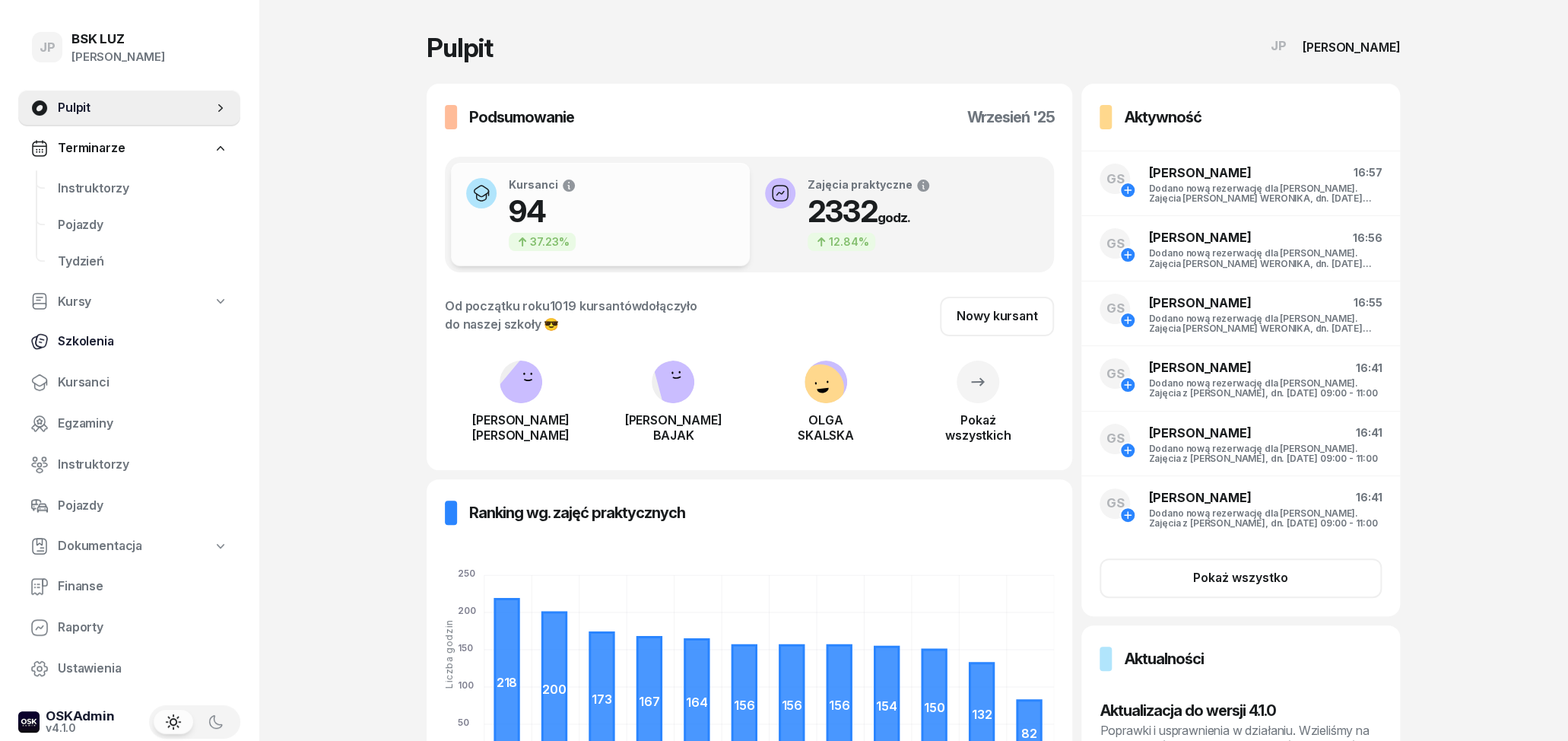
click at [92, 337] on span "Szkolenia" at bounding box center [143, 341] width 171 height 20
select select "createdAt-desc"
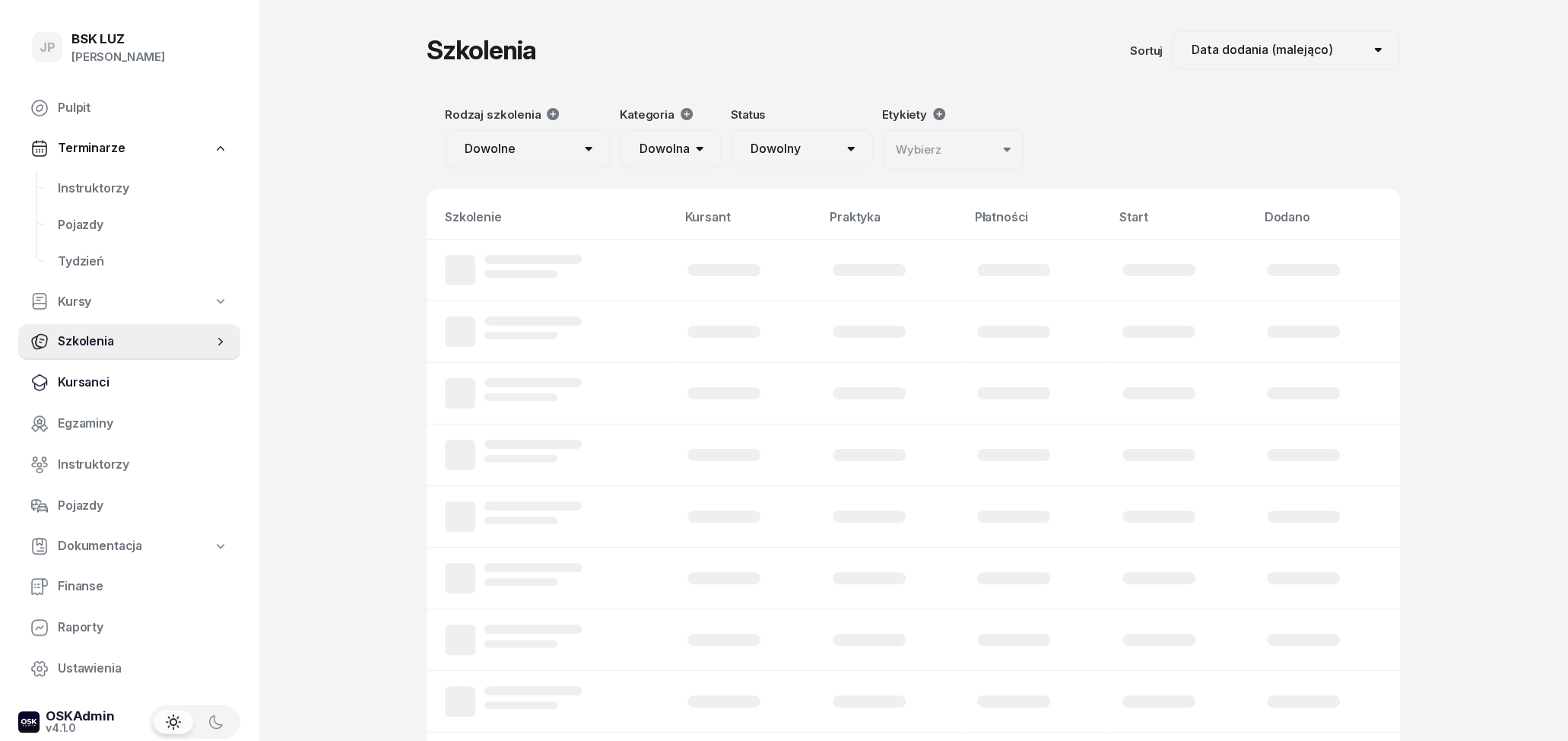
click at [97, 386] on span "Kursanci" at bounding box center [143, 382] width 171 height 20
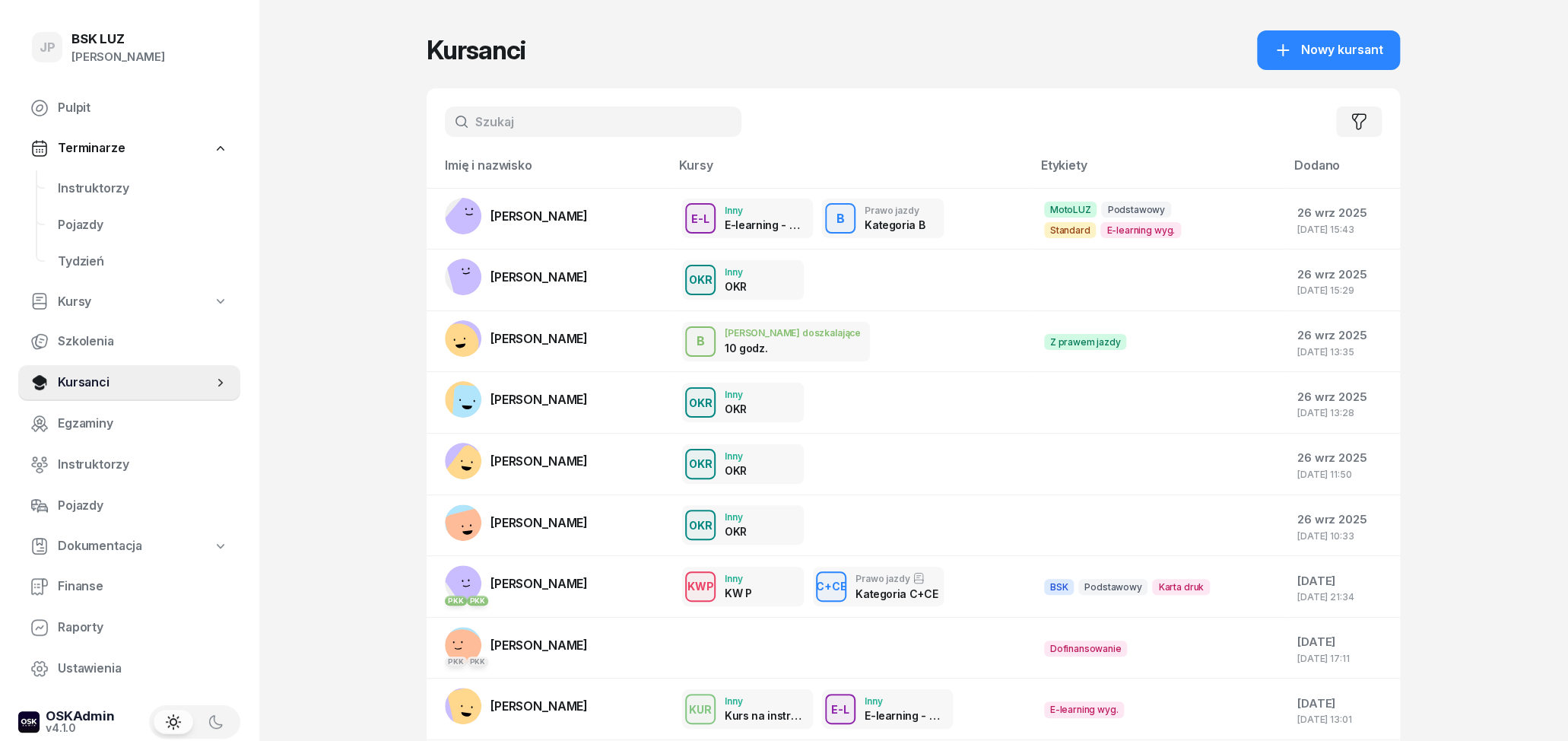
click at [493, 122] on input "text" at bounding box center [593, 121] width 297 height 30
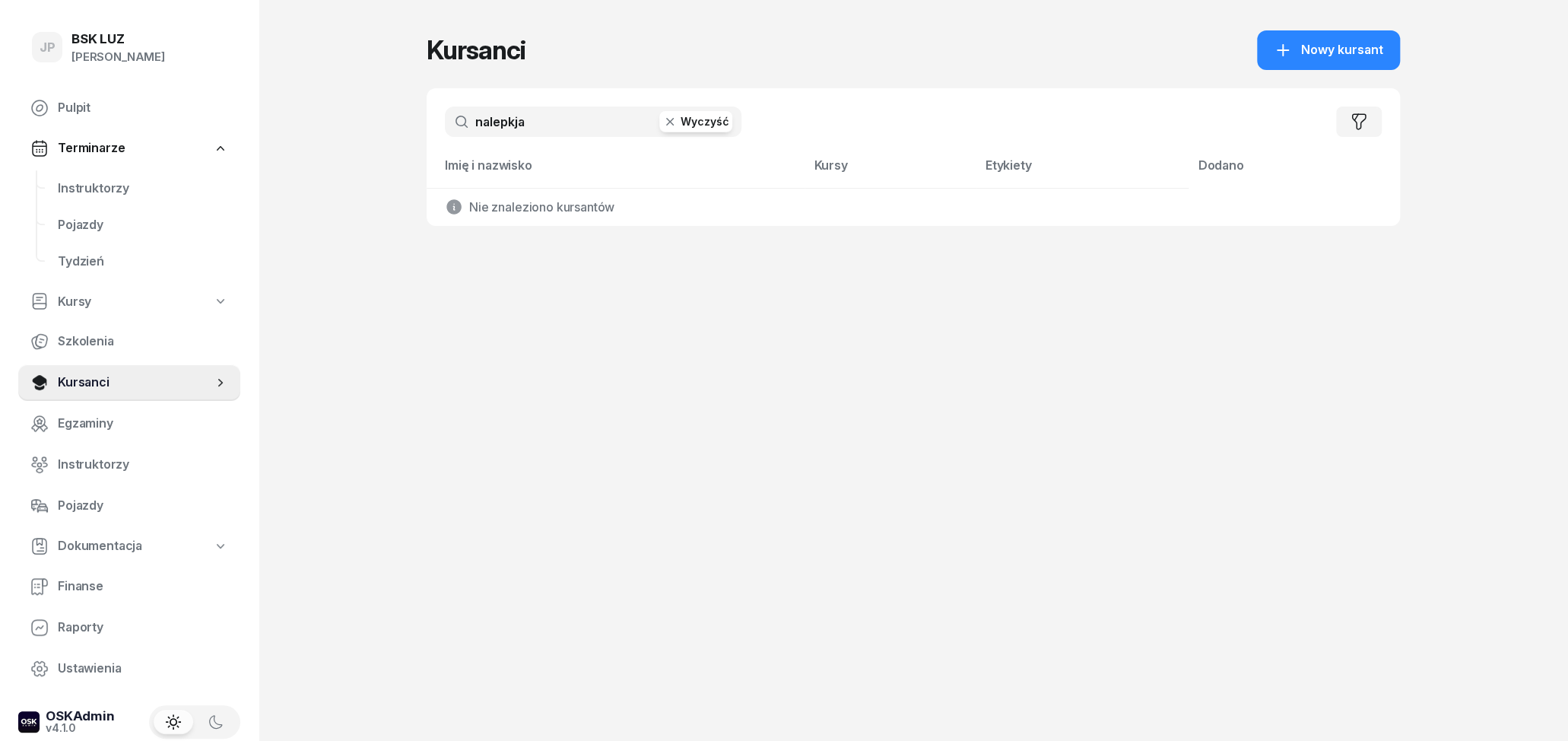
drag, startPoint x: 532, startPoint y: 115, endPoint x: 514, endPoint y: 121, distance: 19.0
click at [514, 121] on input "nalepkja" at bounding box center [593, 121] width 297 height 30
type input "nalepk"
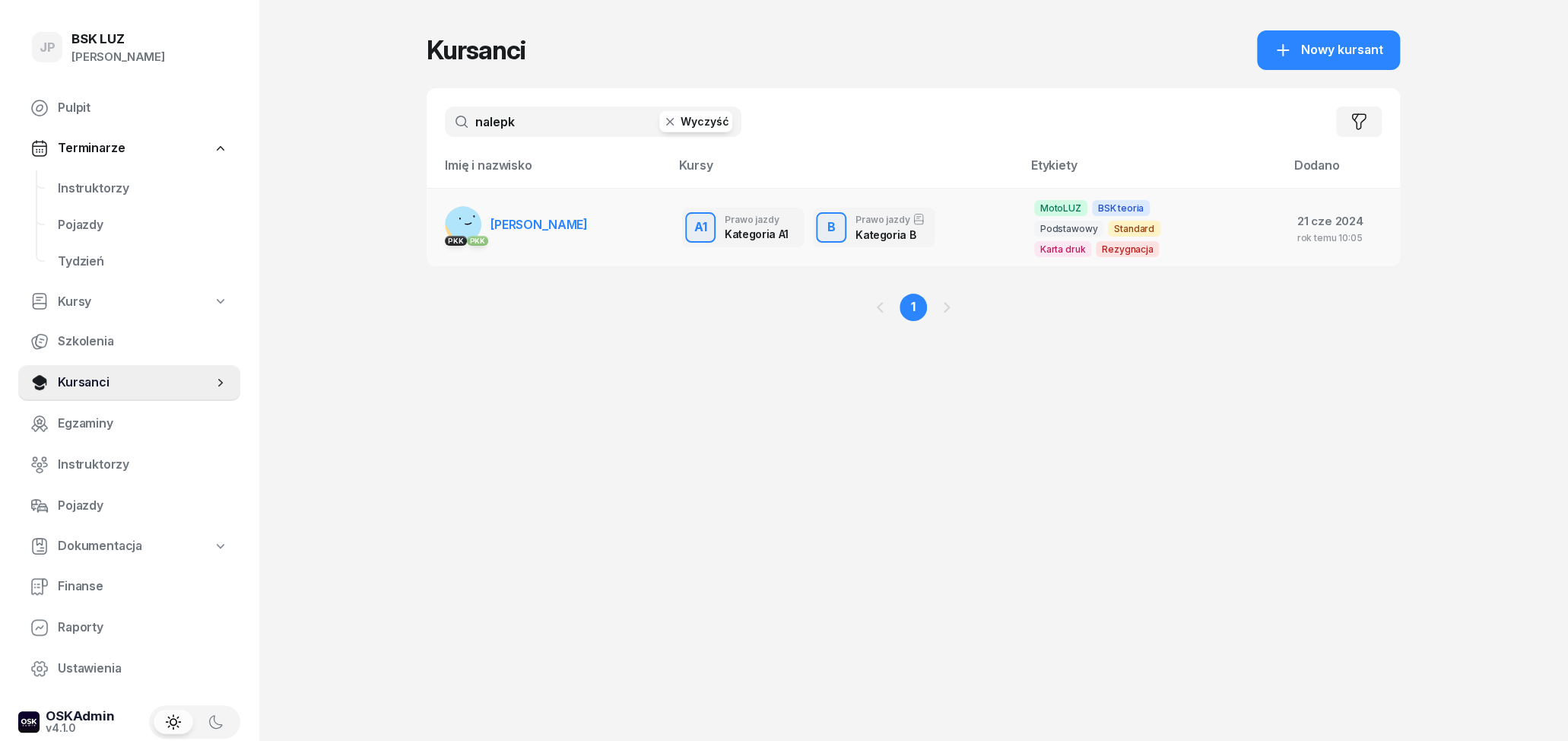
click at [571, 237] on link "PKK PKK ŁUKASZ NALEPKA" at bounding box center [516, 224] width 143 height 37
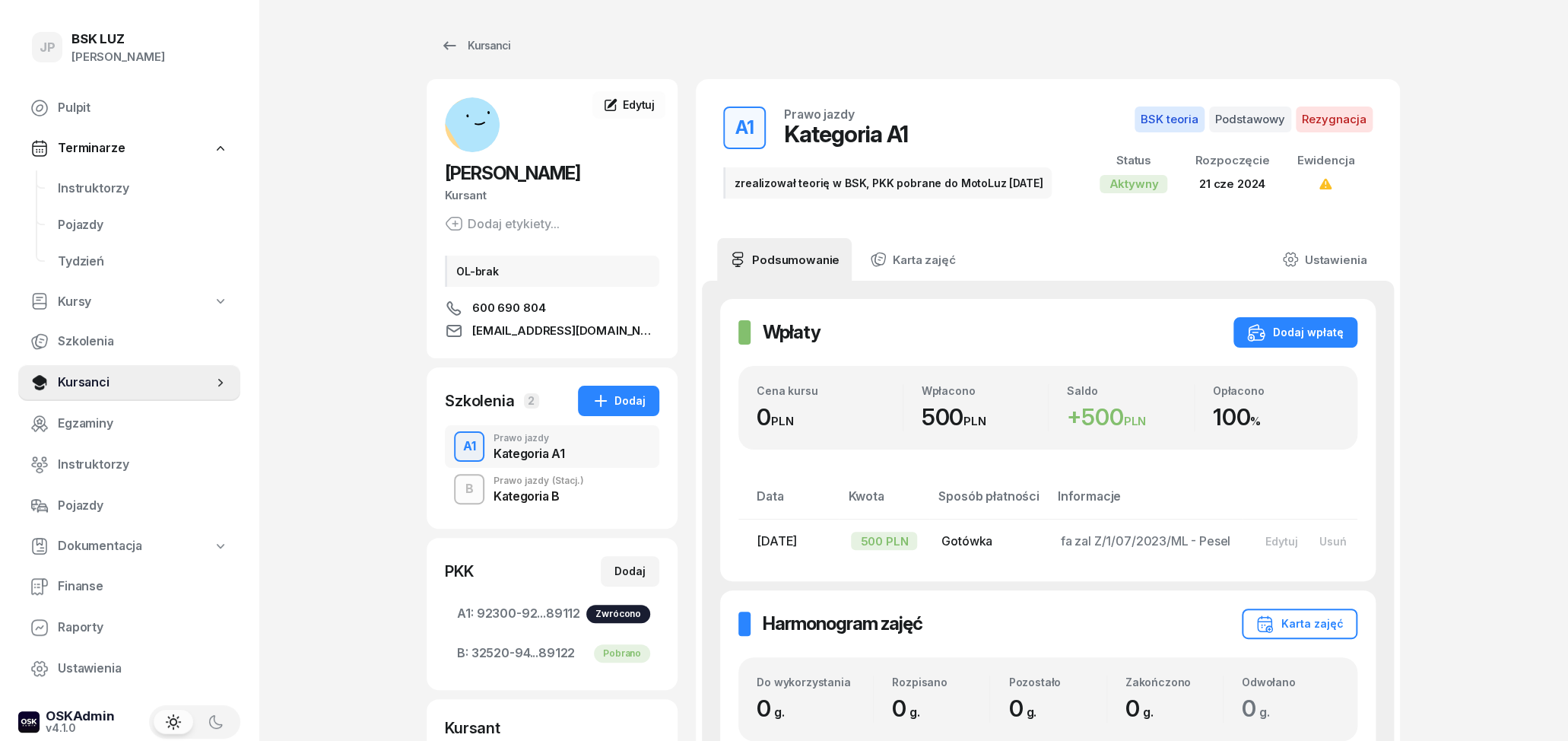
click at [540, 510] on div "B Prawo jazdy (Stacj.) Kategoria B" at bounding box center [552, 488] width 215 height 42
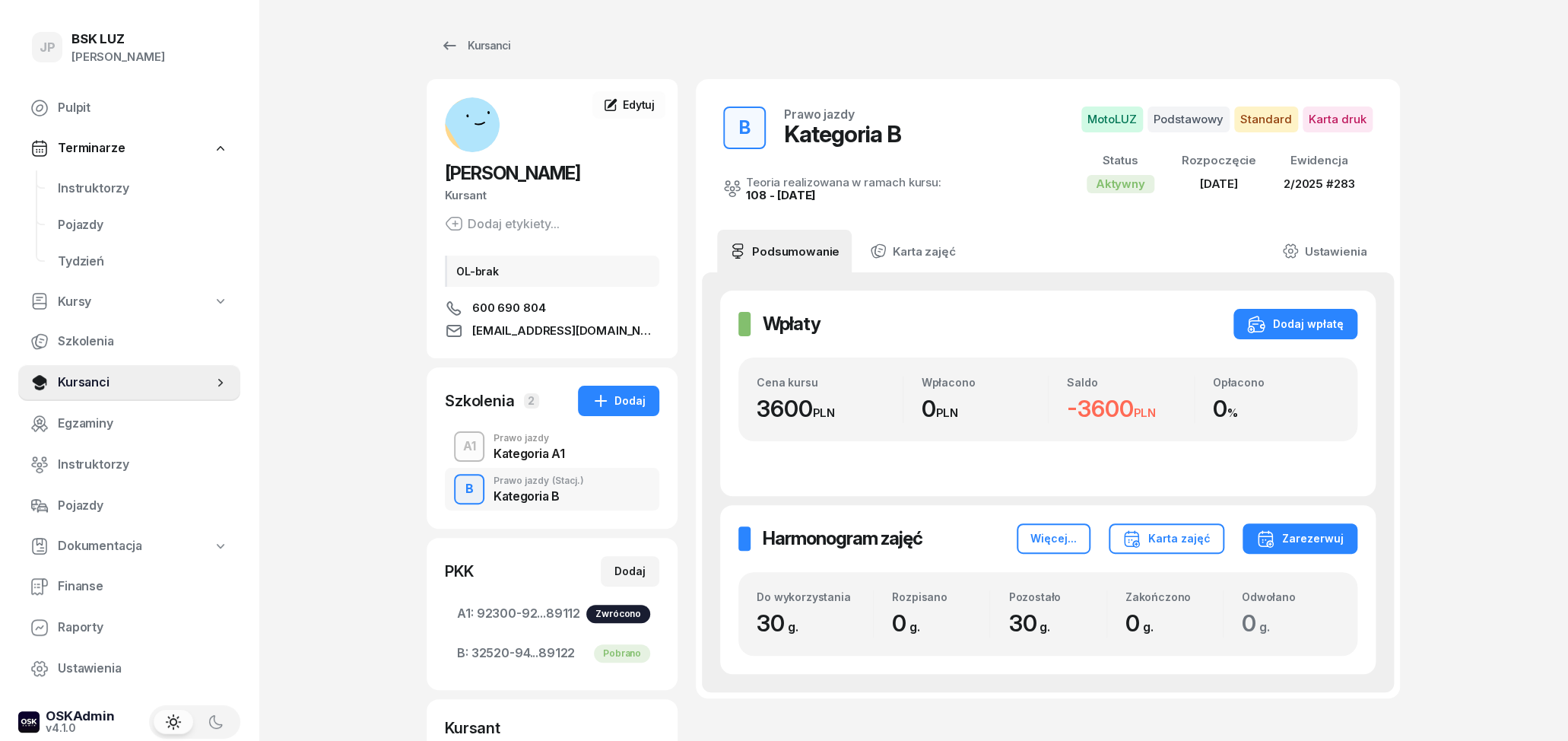
click at [519, 439] on div "Prawo jazdy" at bounding box center [529, 438] width 71 height 9
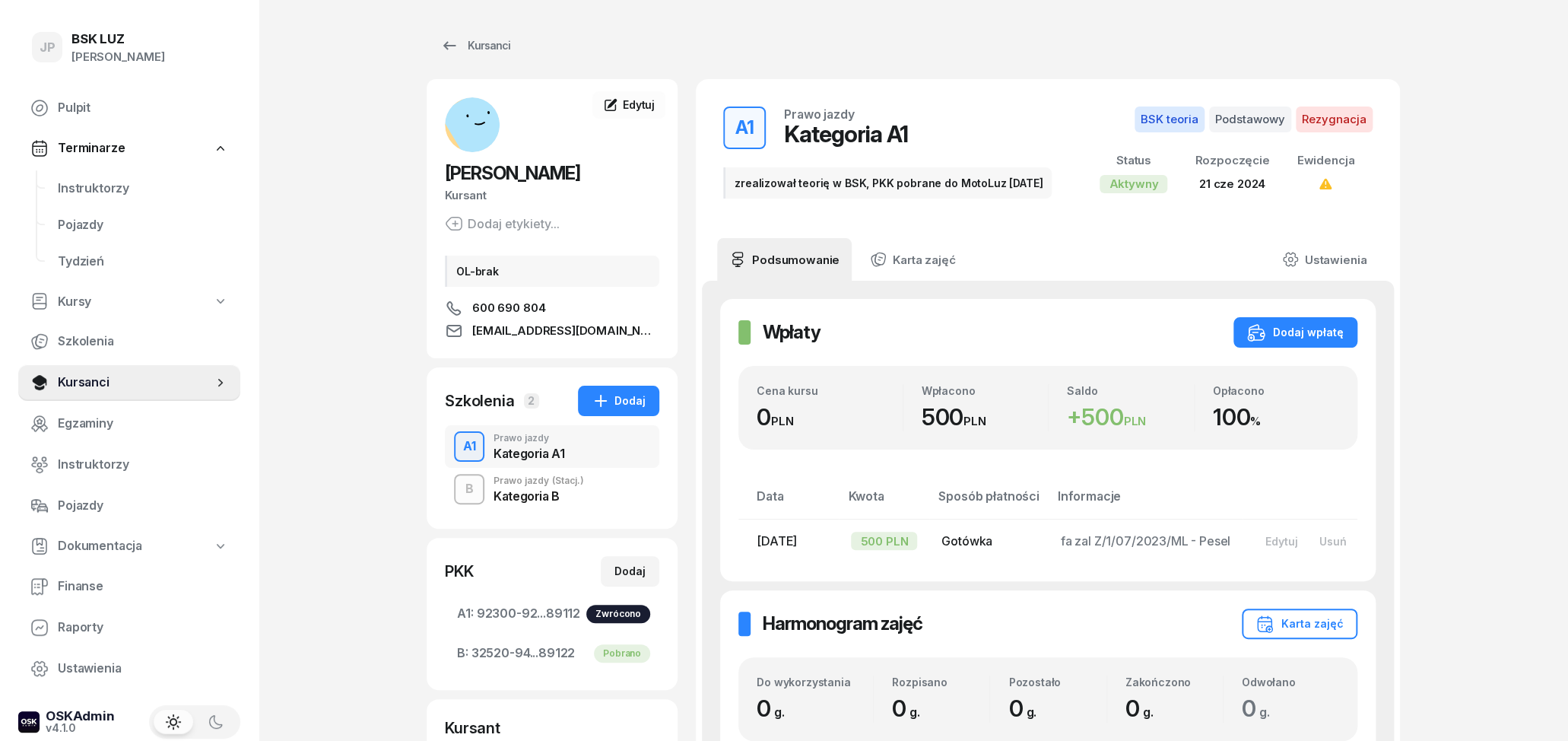
click at [541, 498] on div "Kategoria B" at bounding box center [538, 495] width 90 height 12
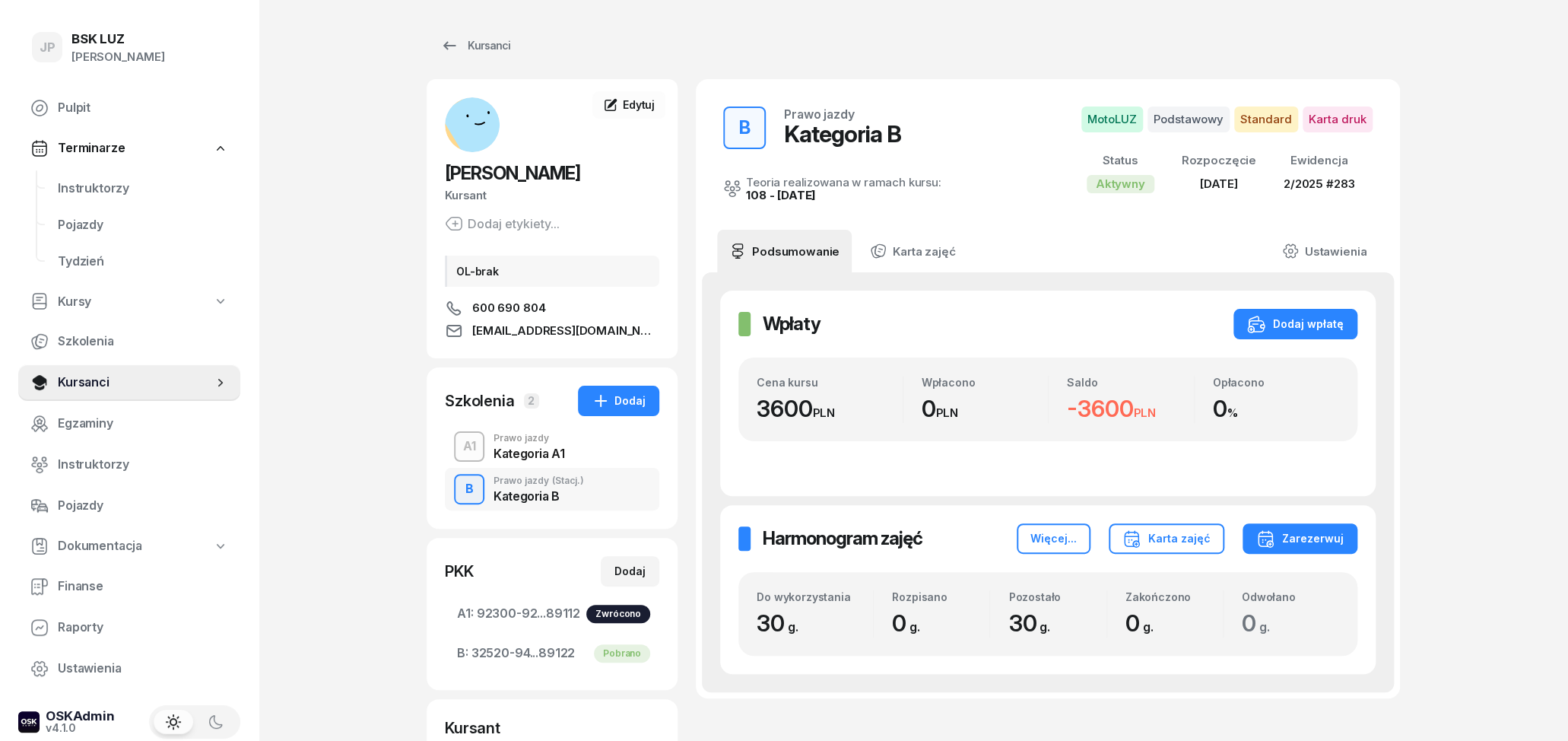
click at [518, 455] on div "Kategoria A1" at bounding box center [529, 453] width 71 height 12
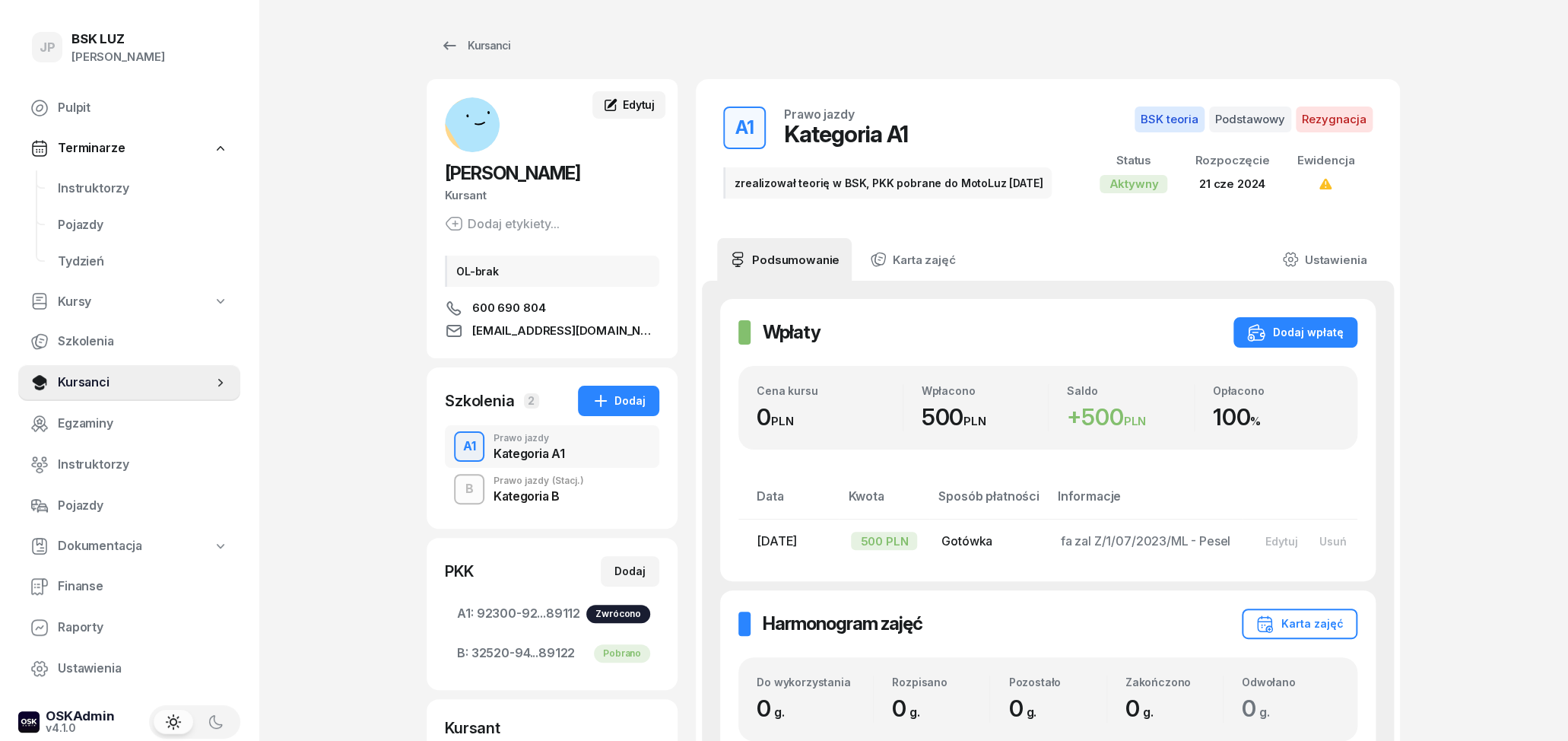
click at [633, 97] on link "Edytuj" at bounding box center [629, 104] width 73 height 27
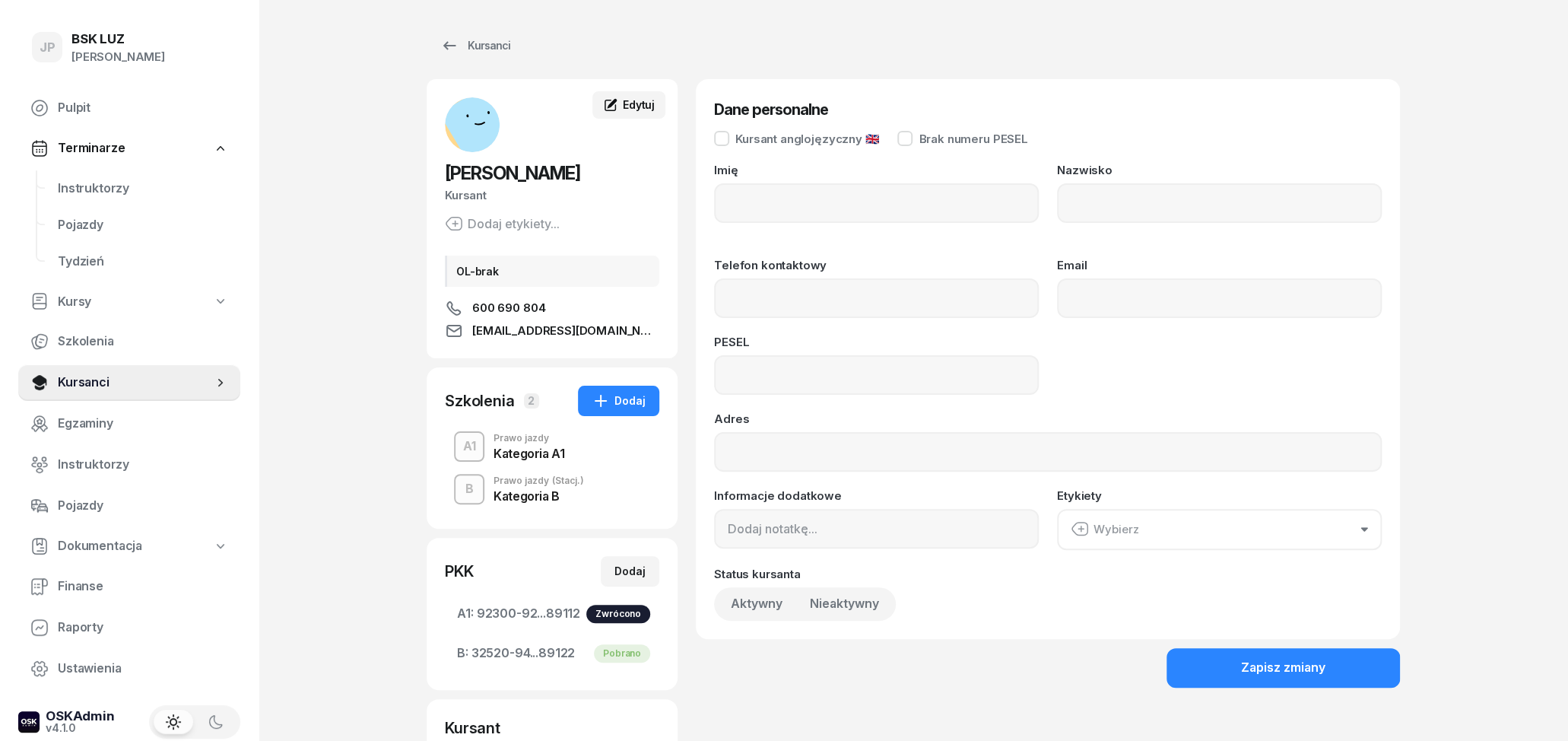
type input "ŁUKASZ"
type input "NALEPKA"
type input "600690804"
type input "NALEPKALUKASZ21@GMAIL.COM"
type input "07312906358"
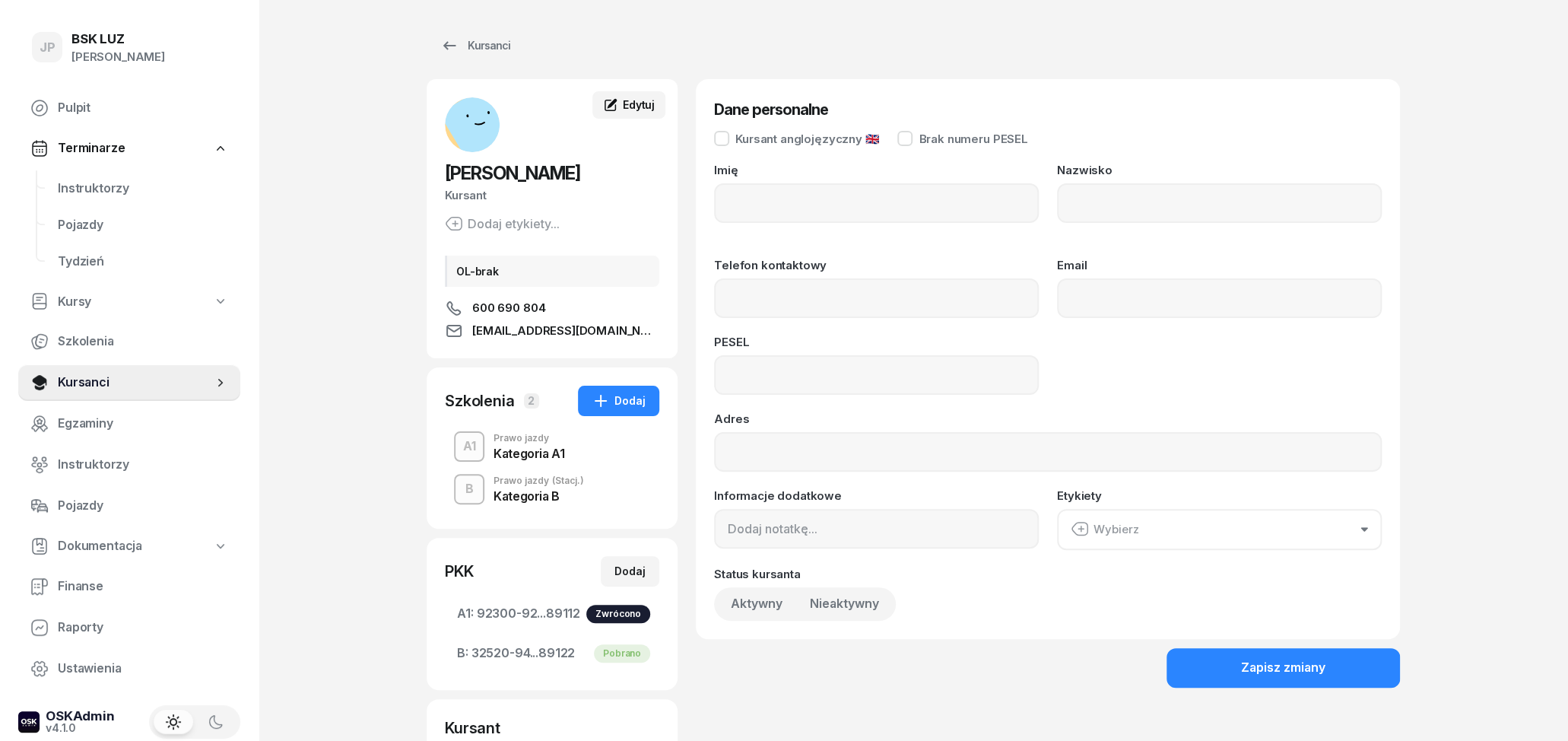
type input "OL-brak"
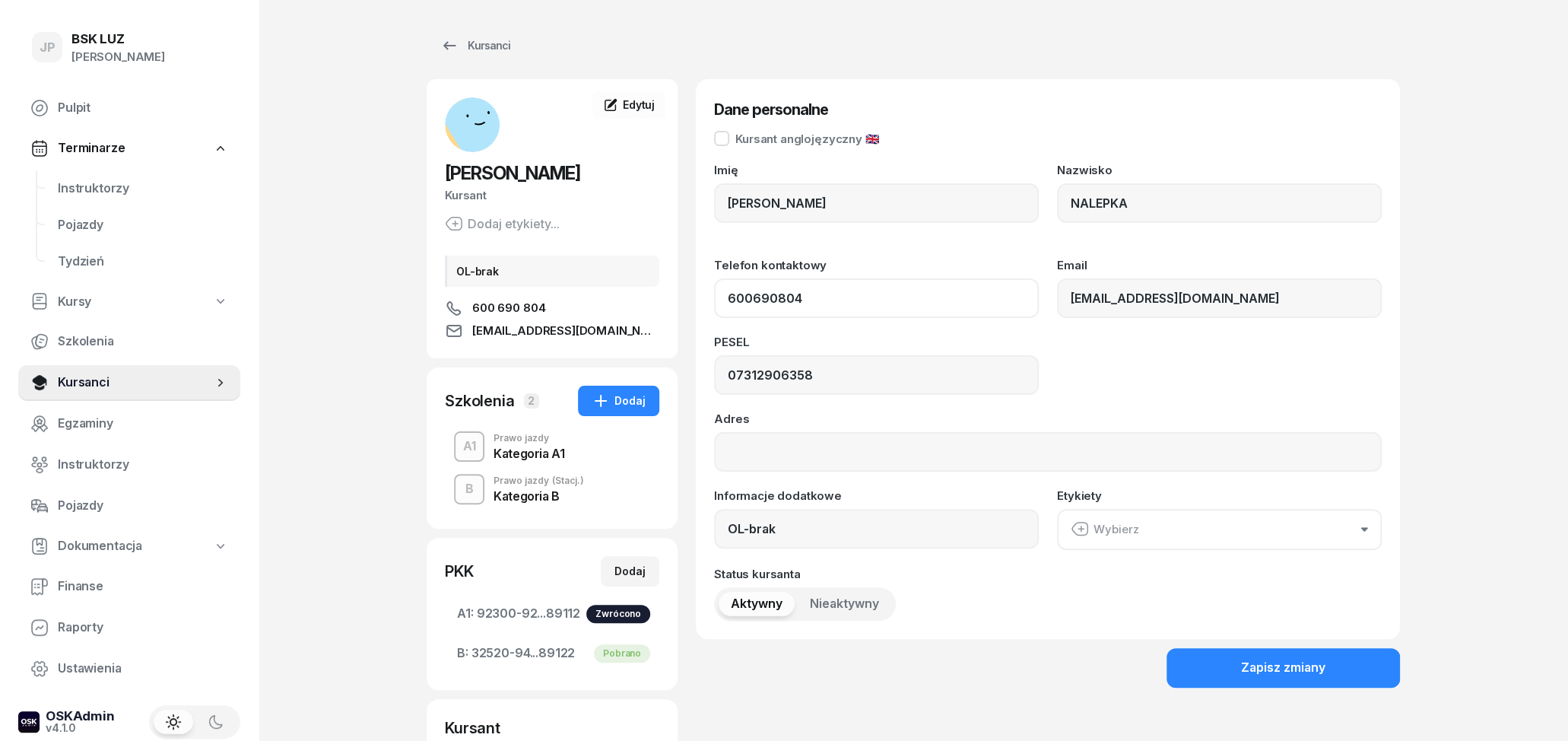
drag, startPoint x: 829, startPoint y: 299, endPoint x: 730, endPoint y: 306, distance: 99.2
click at [730, 306] on input "600690804" at bounding box center [876, 298] width 325 height 40
click at [803, 304] on input "600690804" at bounding box center [876, 298] width 325 height 40
click at [1210, 674] on button "Zapisz zmiany" at bounding box center [1283, 668] width 234 height 40
click at [520, 488] on div "Kategoria B" at bounding box center [538, 493] width 90 height 17
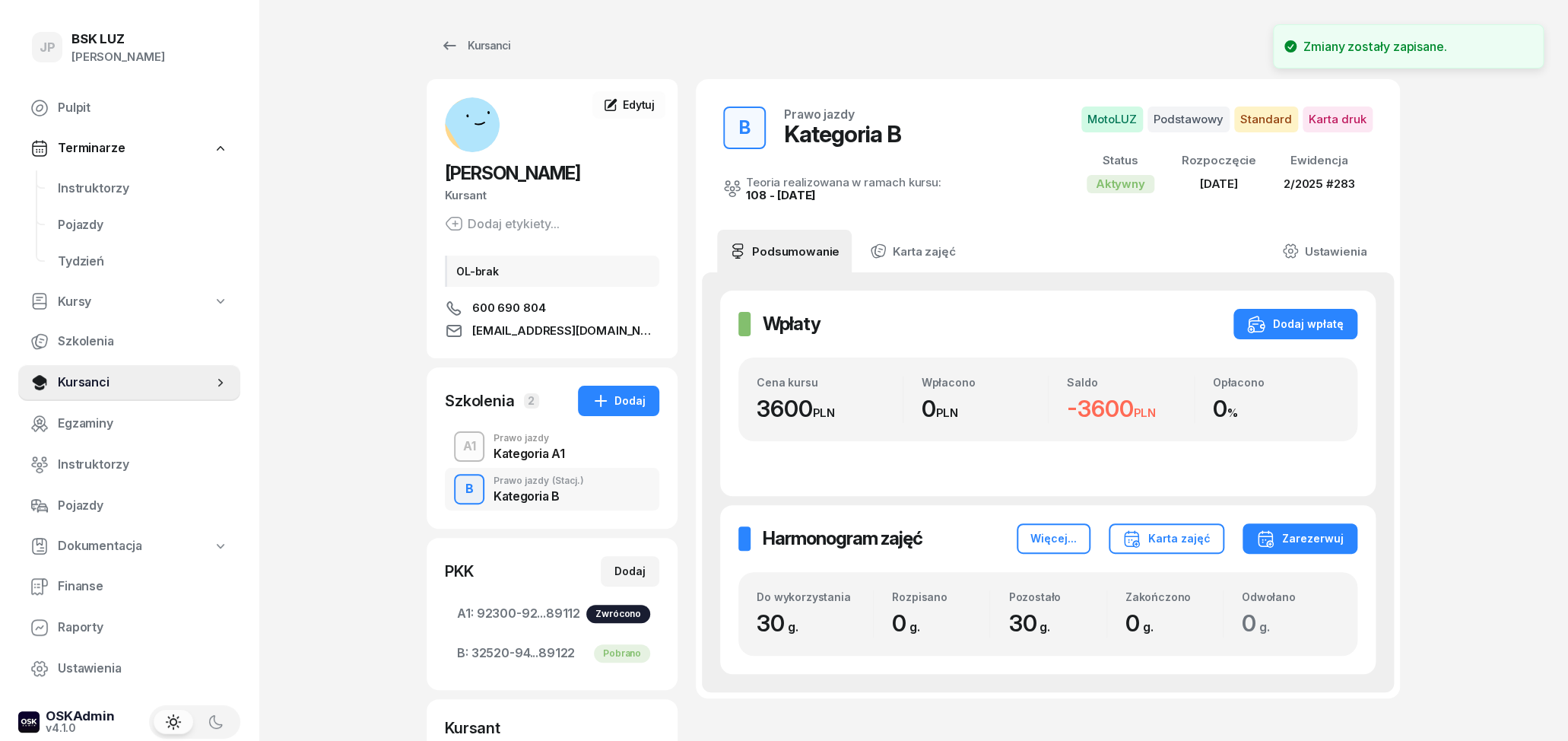
click at [522, 449] on div "Kategoria A1" at bounding box center [529, 453] width 71 height 12
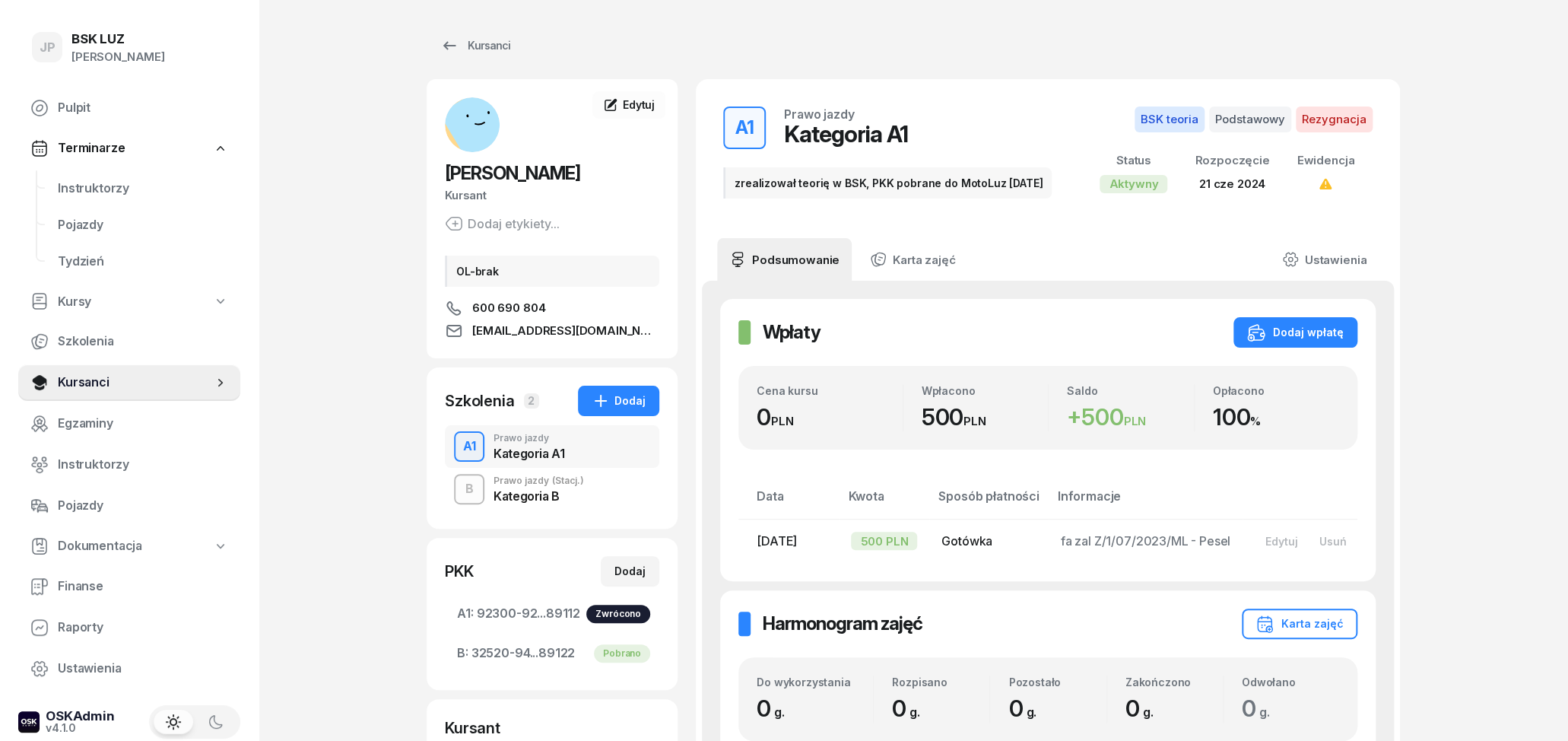
click at [523, 487] on div "Kategoria B" at bounding box center [538, 493] width 90 height 17
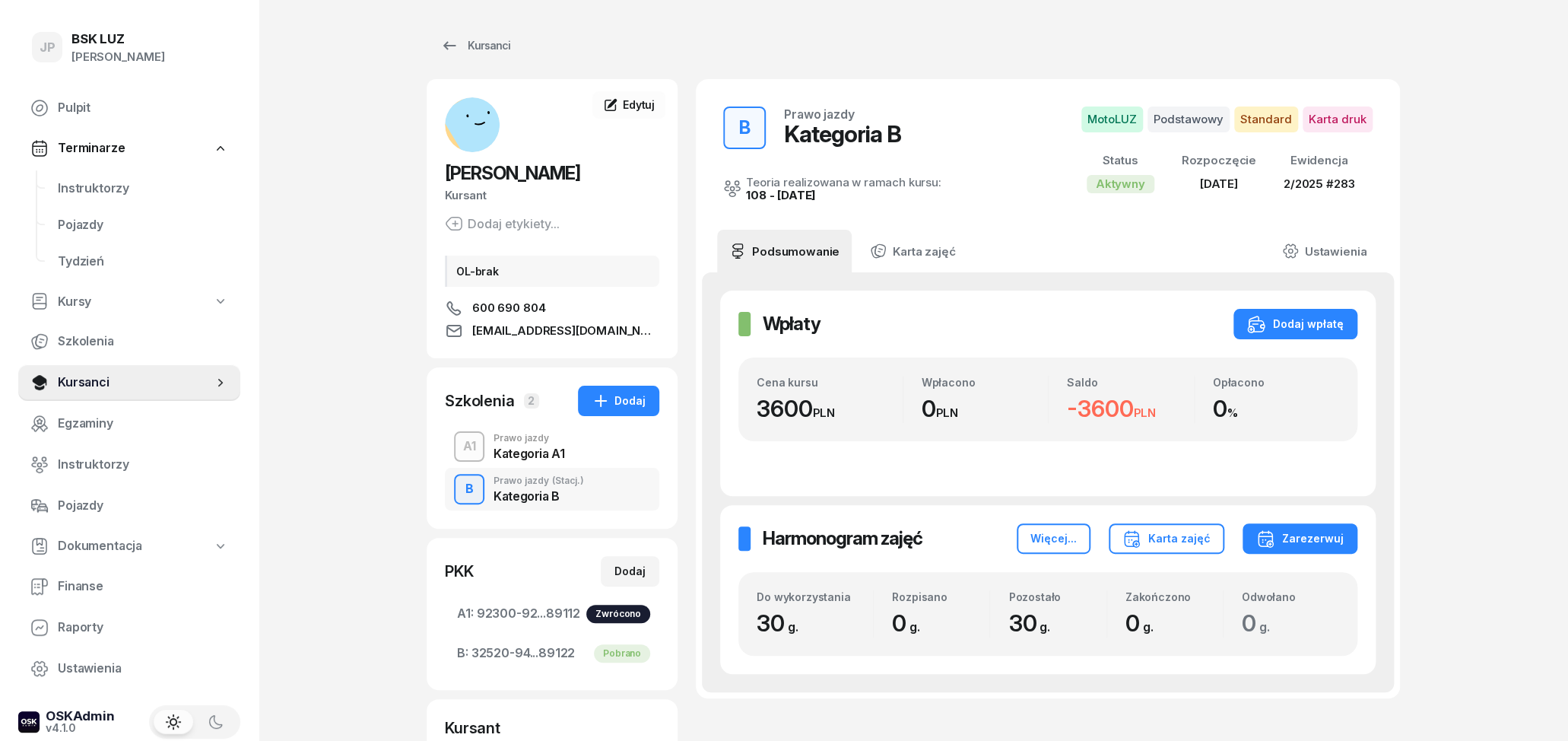
click at [526, 452] on div "Kategoria A1" at bounding box center [529, 453] width 71 height 12
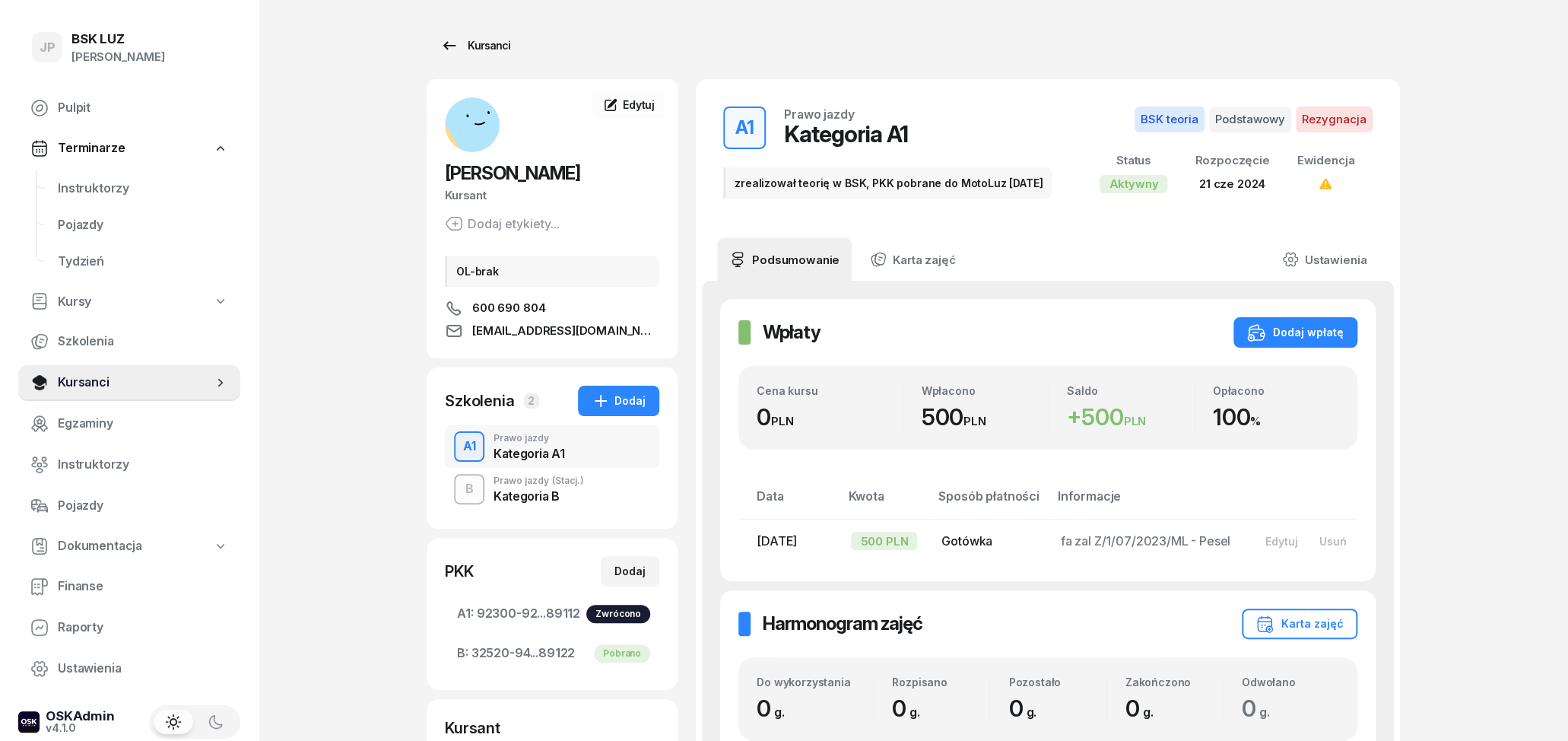
click at [467, 49] on div "Kursanci" at bounding box center [475, 45] width 70 height 18
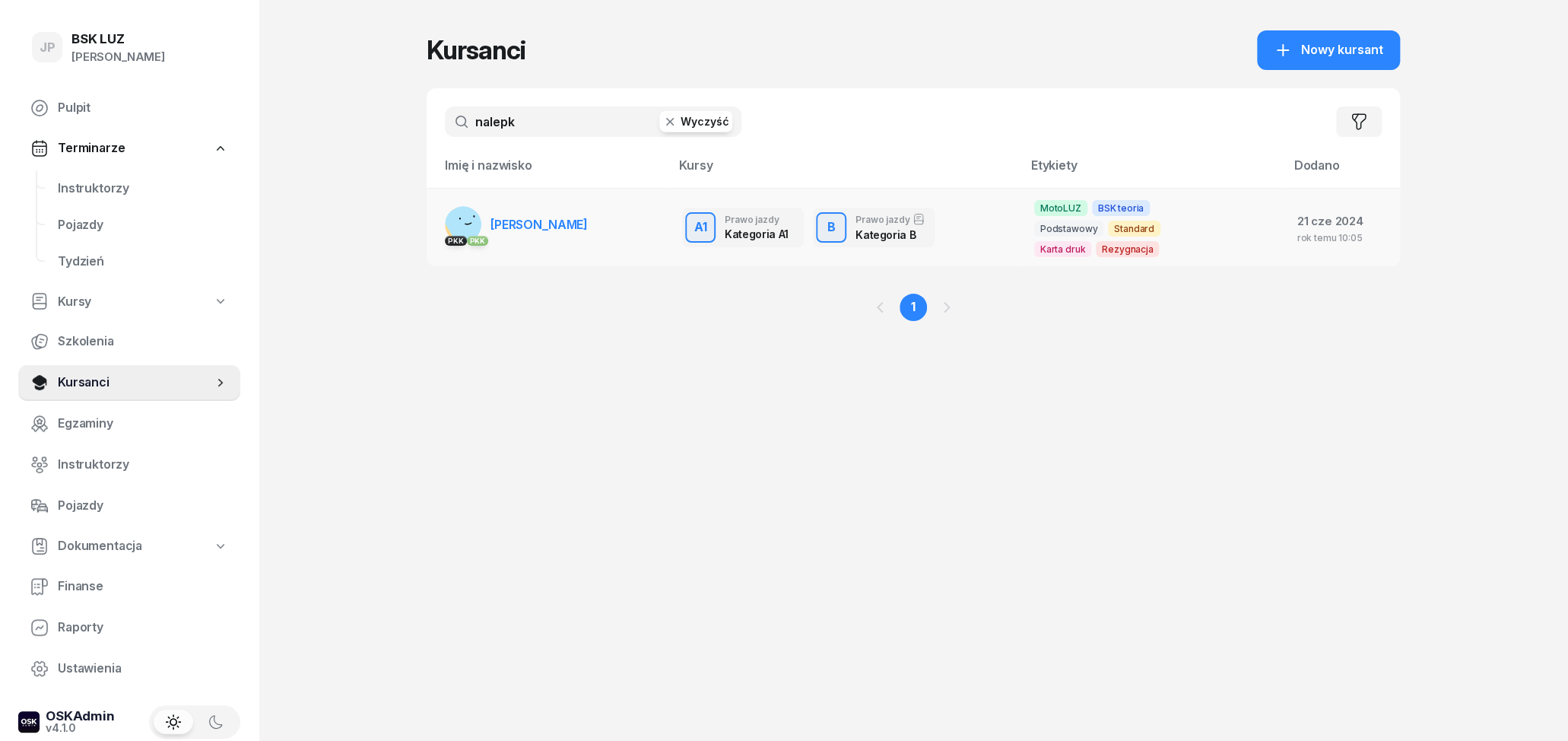
click at [570, 224] on span "ŁUKASZ NALEPKA" at bounding box center [539, 224] width 97 height 15
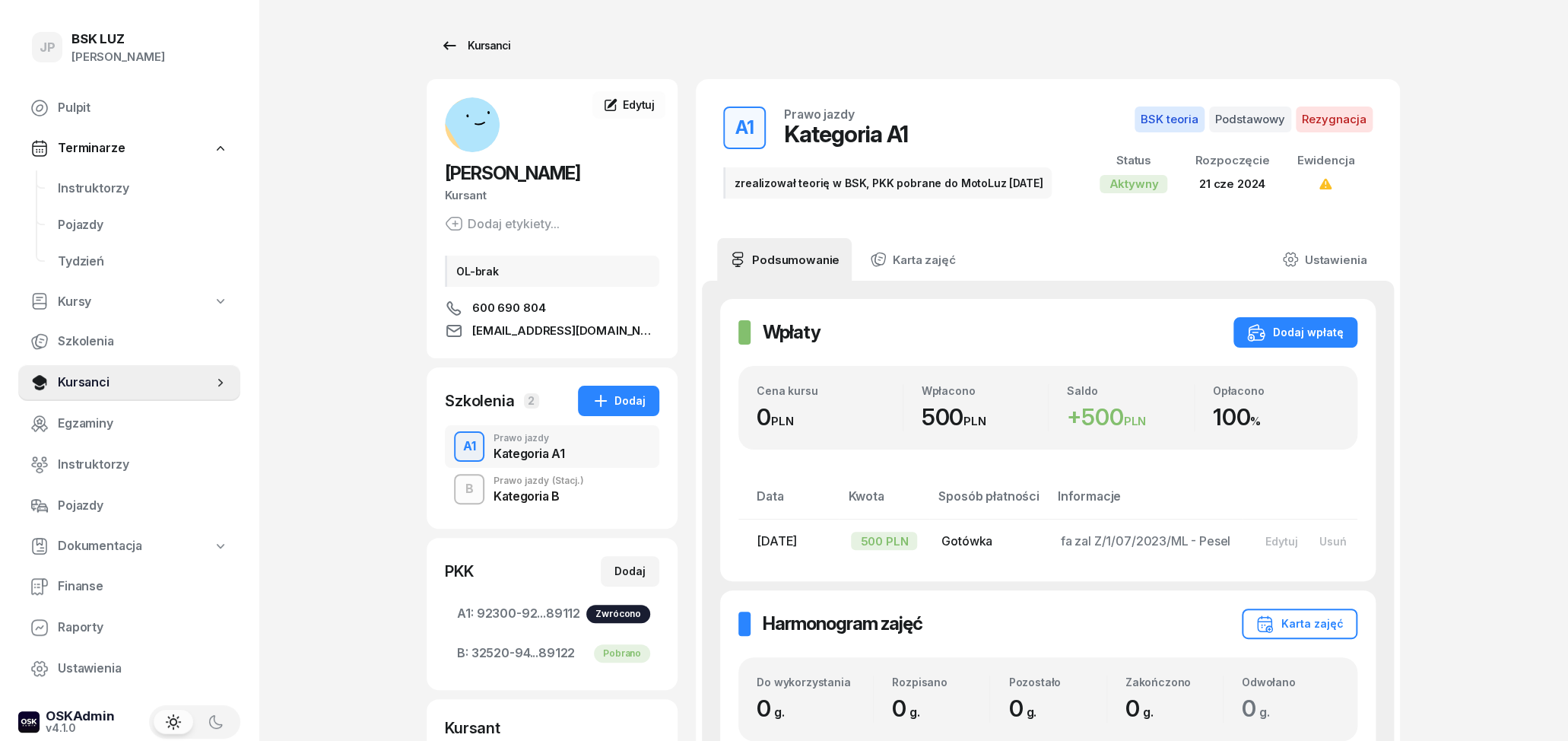
click at [467, 52] on div "Kursanci" at bounding box center [475, 45] width 70 height 18
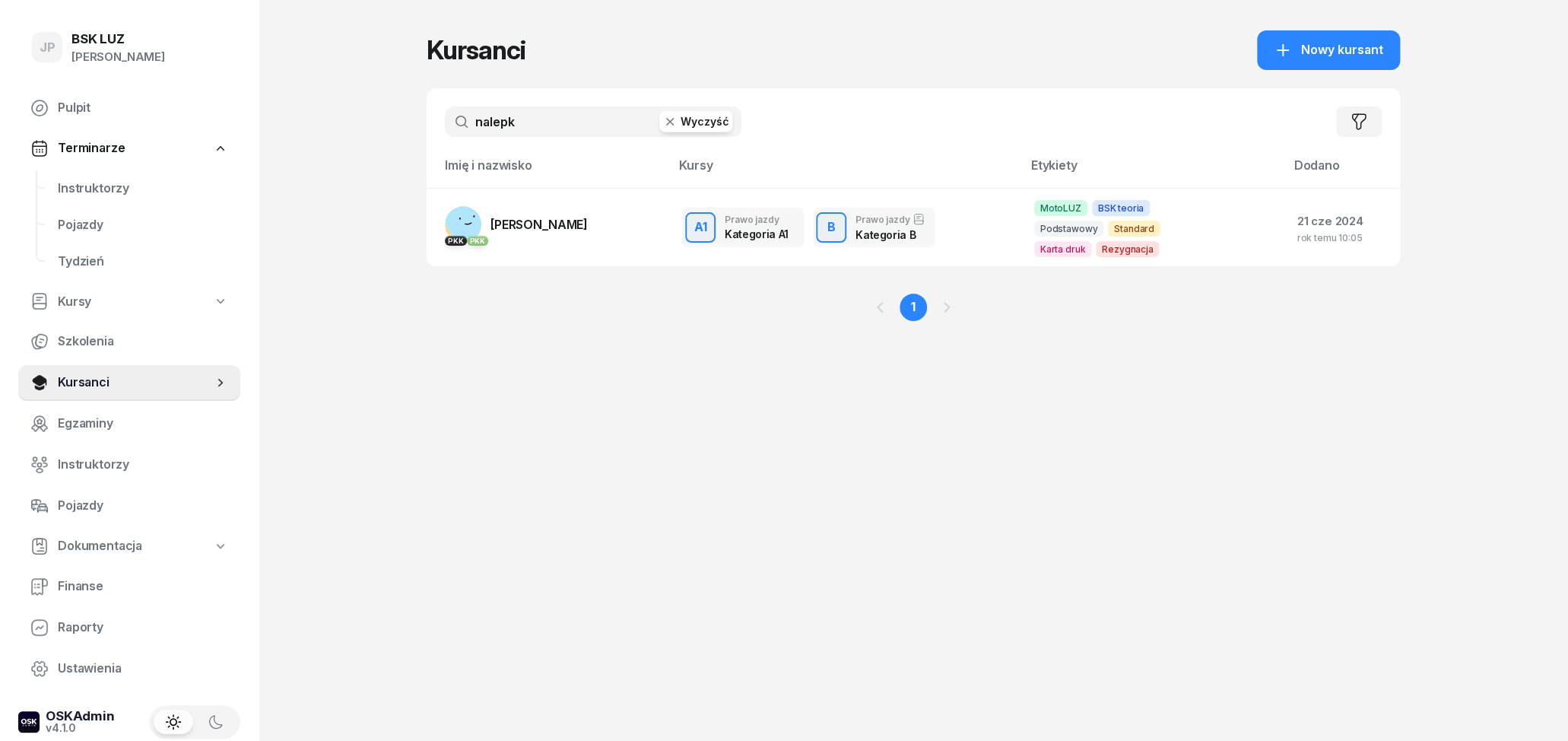
drag, startPoint x: 530, startPoint y: 116, endPoint x: 427, endPoint y: 117, distance: 103.0
click at [445, 117] on input "nalepk" at bounding box center [593, 121] width 297 height 30
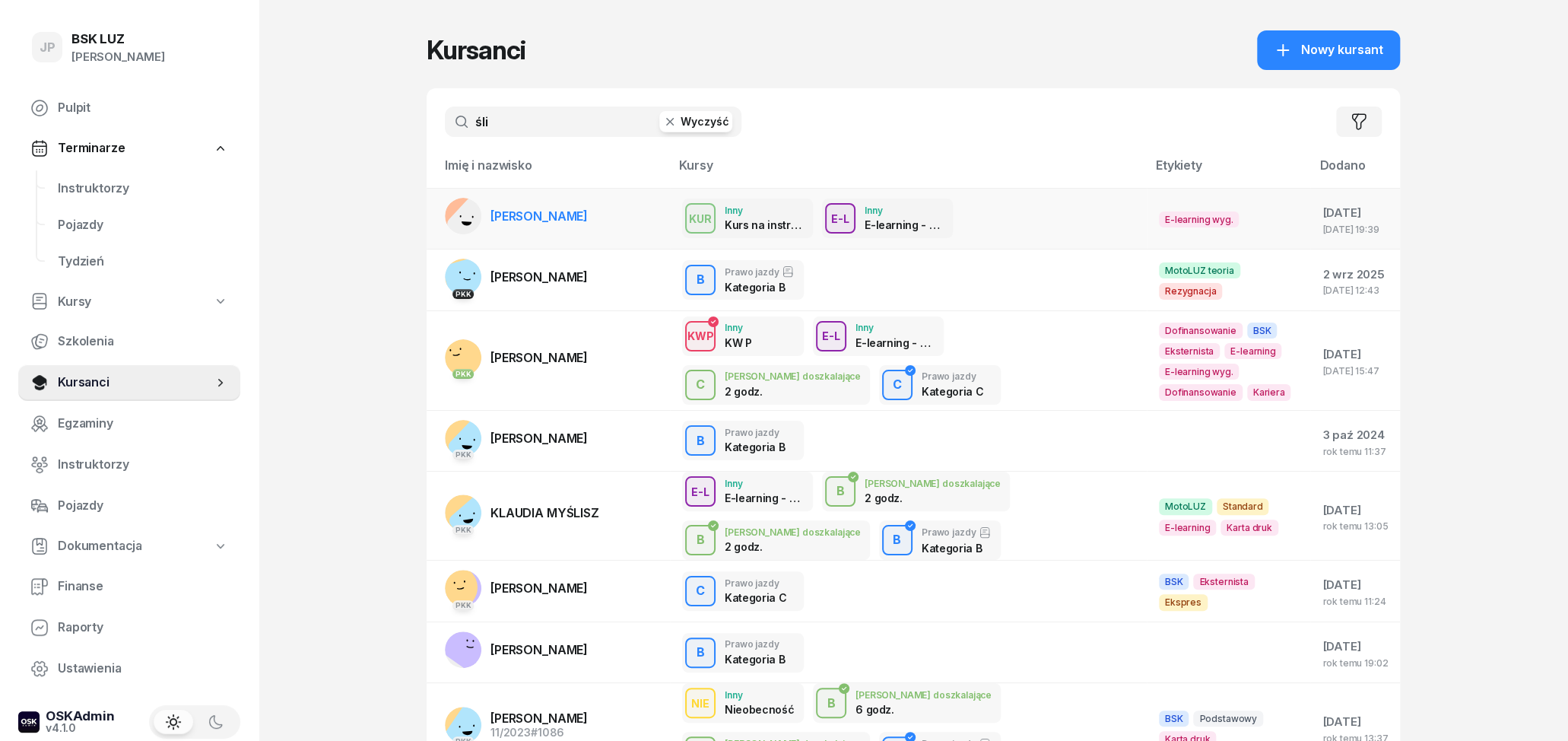
type input "śli"
click at [576, 226] on link "JAROSŁAW ŚLIWA" at bounding box center [516, 216] width 143 height 37
